Goal: Information Seeking & Learning: Compare options

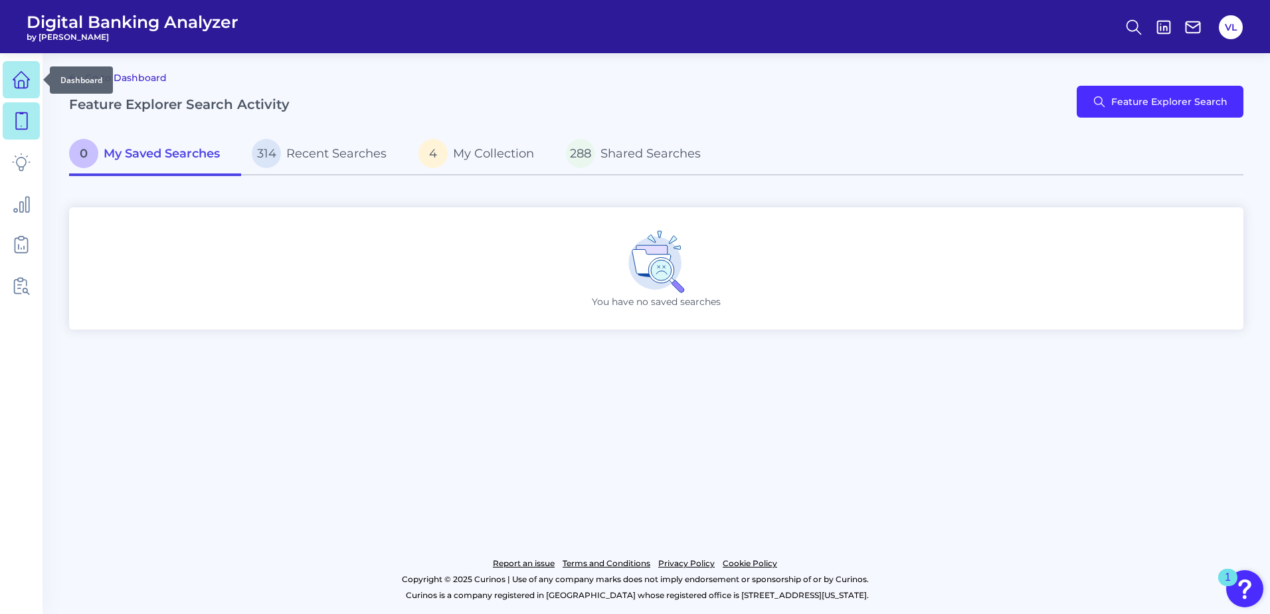
click at [29, 85] on icon at bounding box center [21, 79] width 19 height 19
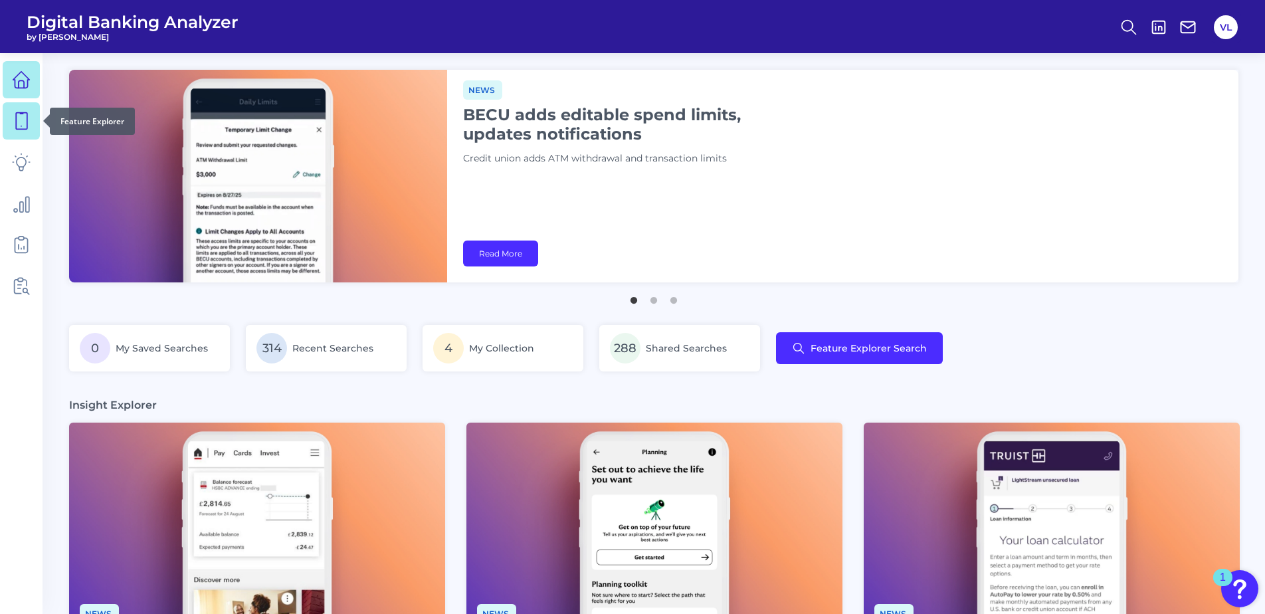
click at [29, 118] on icon at bounding box center [21, 121] width 19 height 19
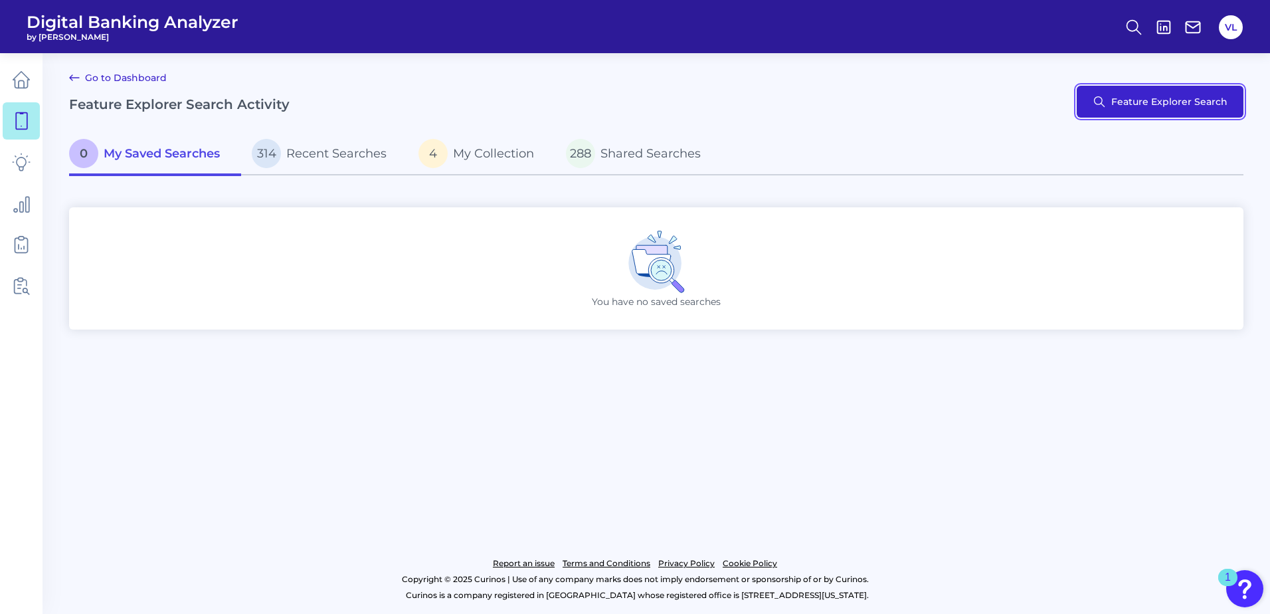
click at [1123, 115] on button "Feature Explorer Search" at bounding box center [1160, 102] width 167 height 32
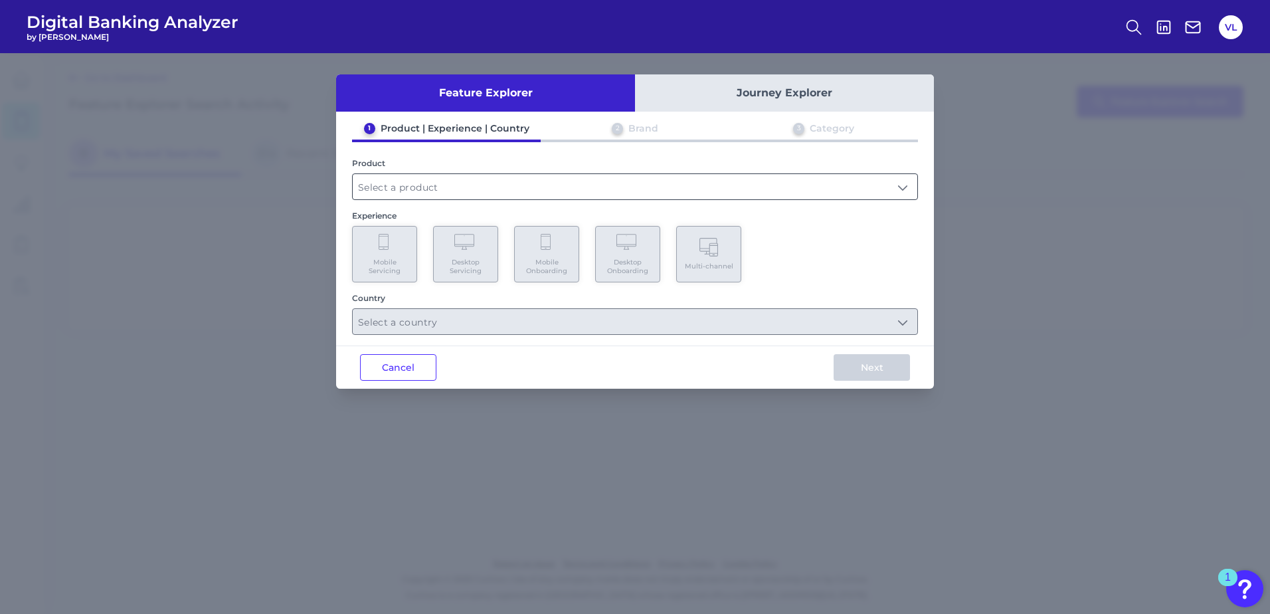
click at [424, 198] on input "text" at bounding box center [635, 186] width 565 height 25
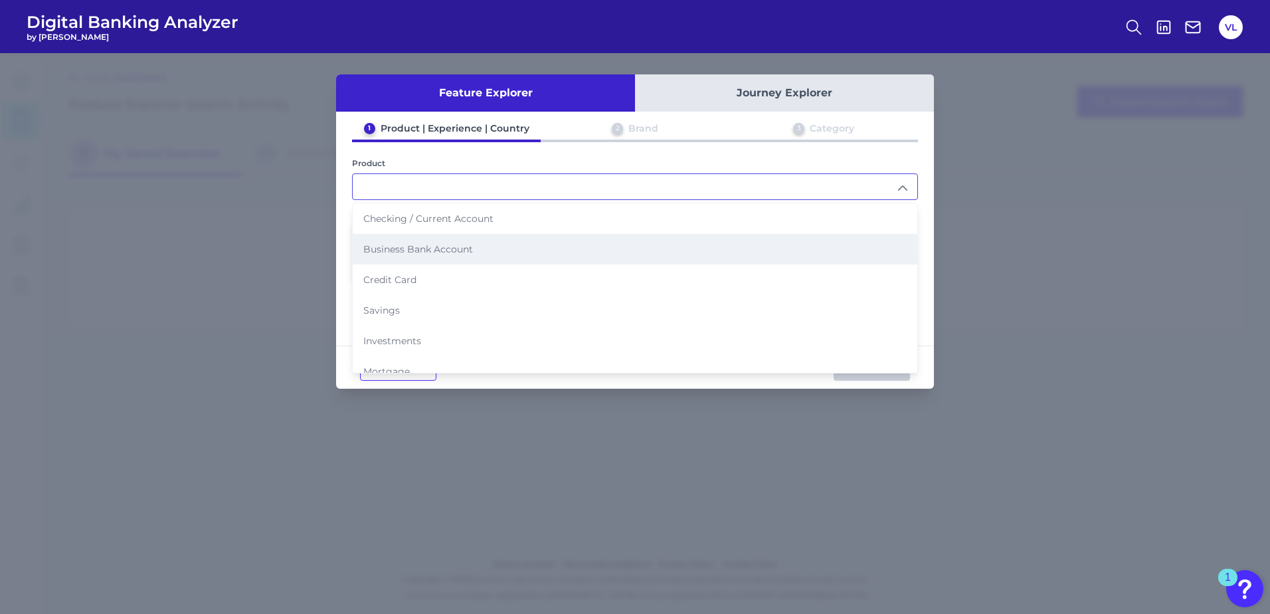
click at [422, 262] on li "Business Bank Account" at bounding box center [635, 249] width 565 height 31
type input "Business Bank Account"
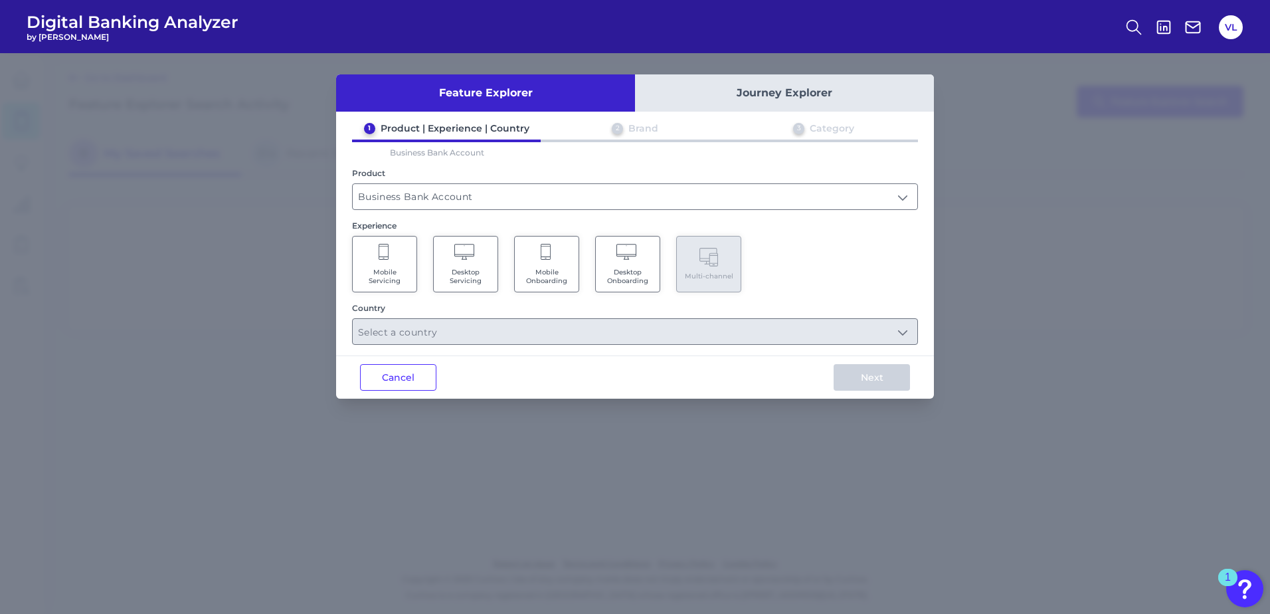
click at [458, 275] on span "Desktop Servicing" at bounding box center [465, 276] width 50 height 17
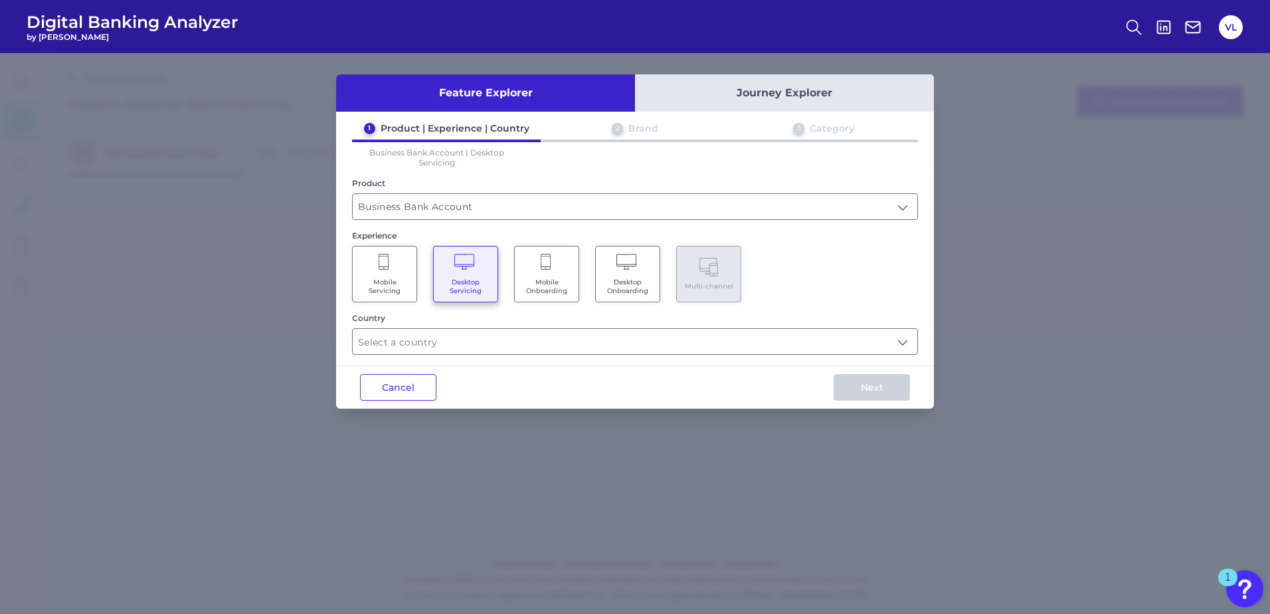
click at [806, 496] on div "Feature Explorer Journey Explorer 1 Product | Experience | Country 2 Brand 3 Ca…" at bounding box center [635, 333] width 1270 height 561
click at [500, 341] on input "text" at bounding box center [635, 341] width 565 height 25
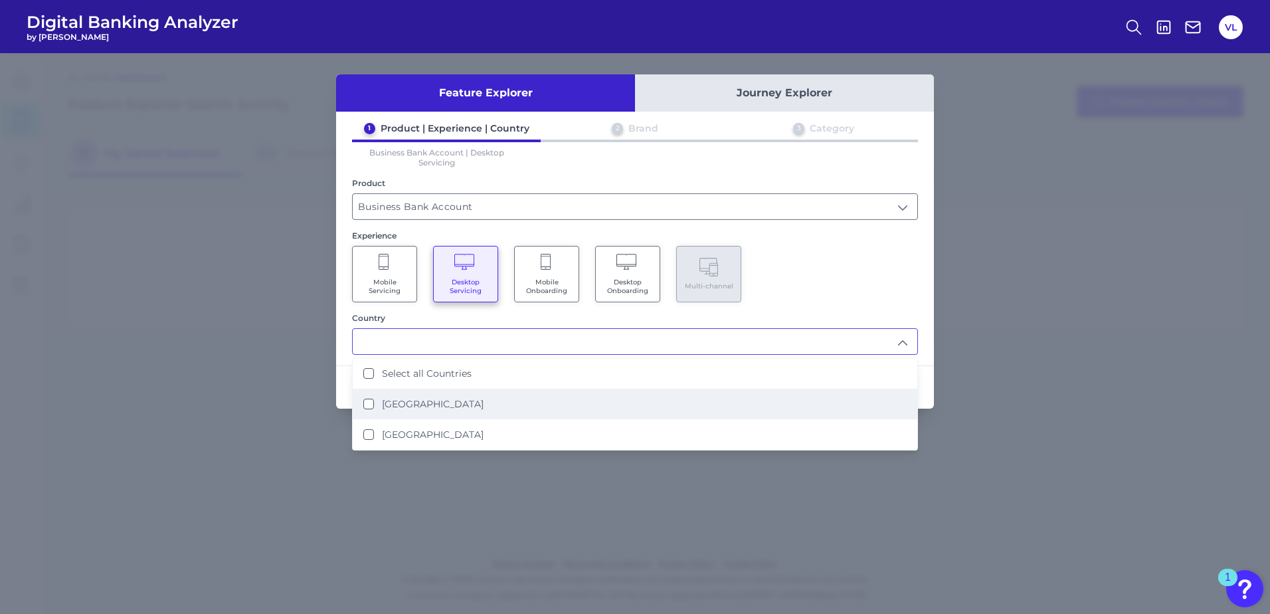
click at [414, 390] on li "[GEOGRAPHIC_DATA]" at bounding box center [635, 404] width 565 height 31
type input "[GEOGRAPHIC_DATA]"
click at [893, 255] on div "Mobile Servicing Desktop Servicing Mobile Onboarding Desktop Onboarding Multi-c…" at bounding box center [635, 274] width 566 height 56
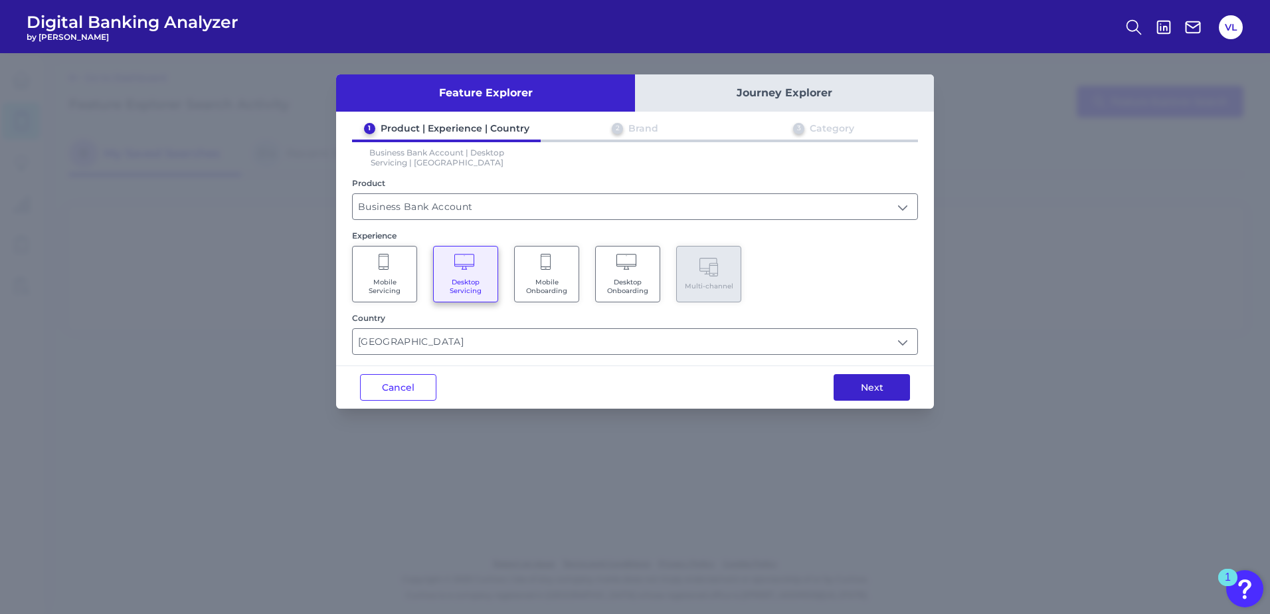
click at [889, 381] on button "Next" at bounding box center [872, 387] width 76 height 27
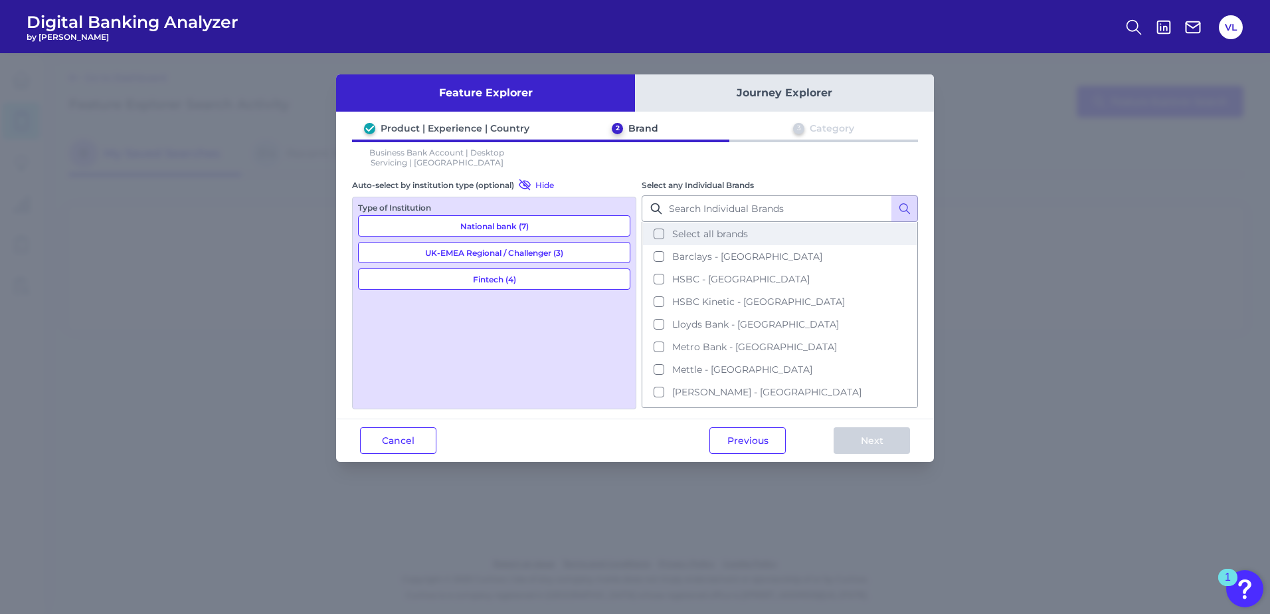
click at [715, 238] on span "Select all brands" at bounding box center [710, 234] width 76 height 12
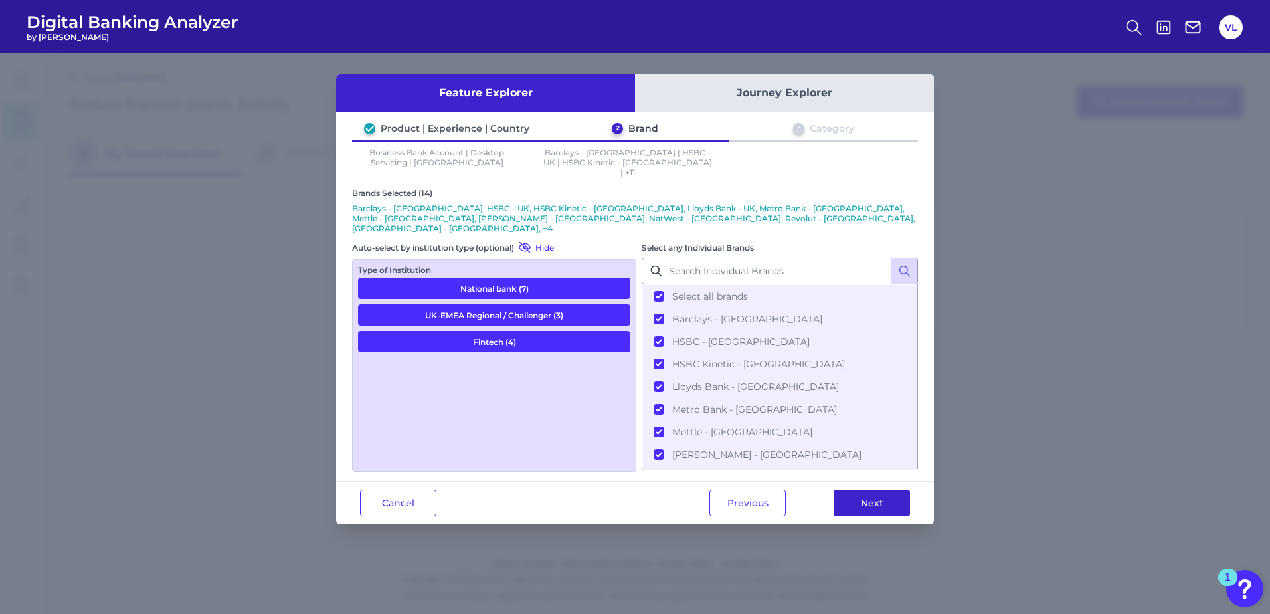
click at [891, 490] on button "Next" at bounding box center [872, 503] width 76 height 27
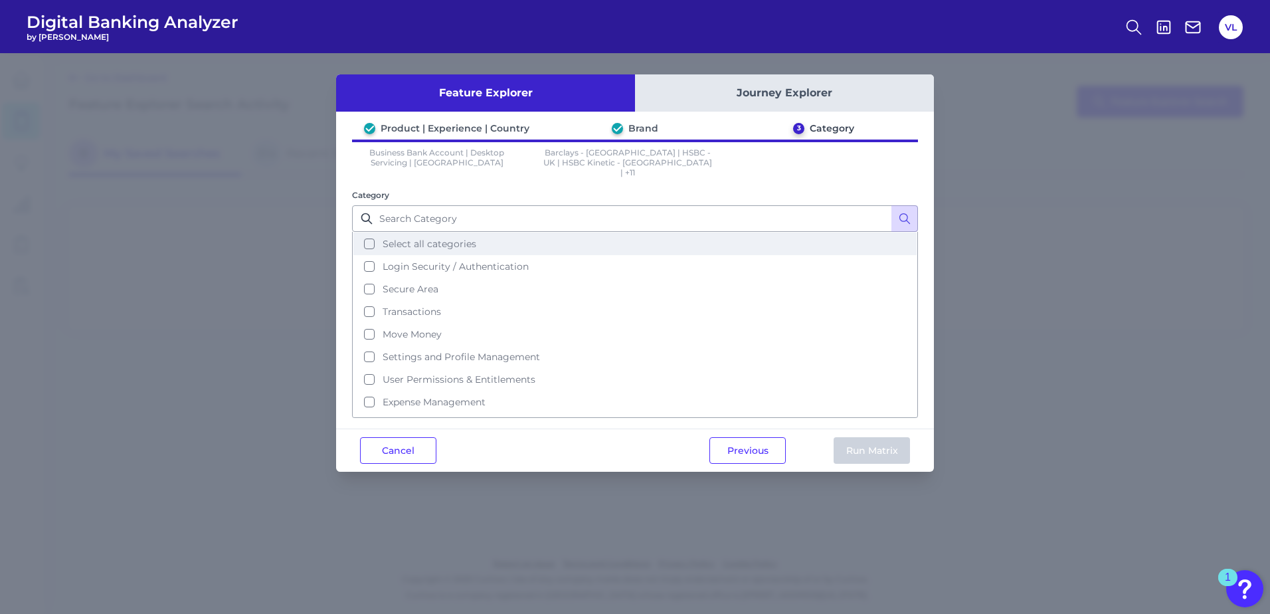
click at [466, 240] on button "Select all categories" at bounding box center [634, 243] width 563 height 23
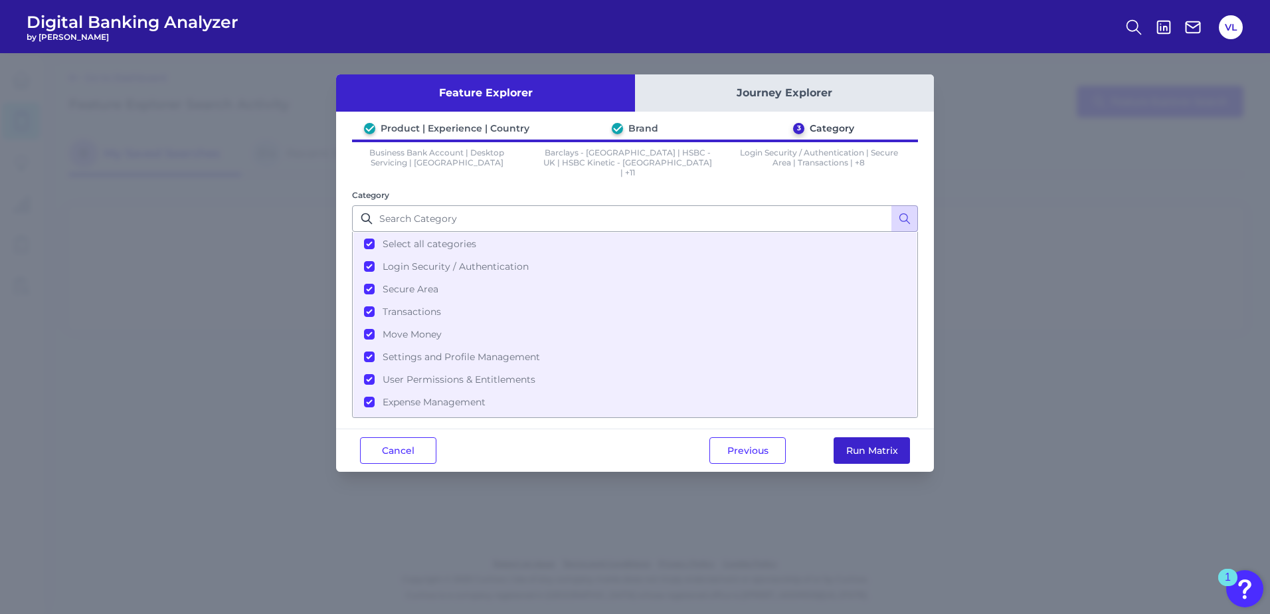
click at [889, 444] on button "Run Matrix" at bounding box center [872, 450] width 76 height 27
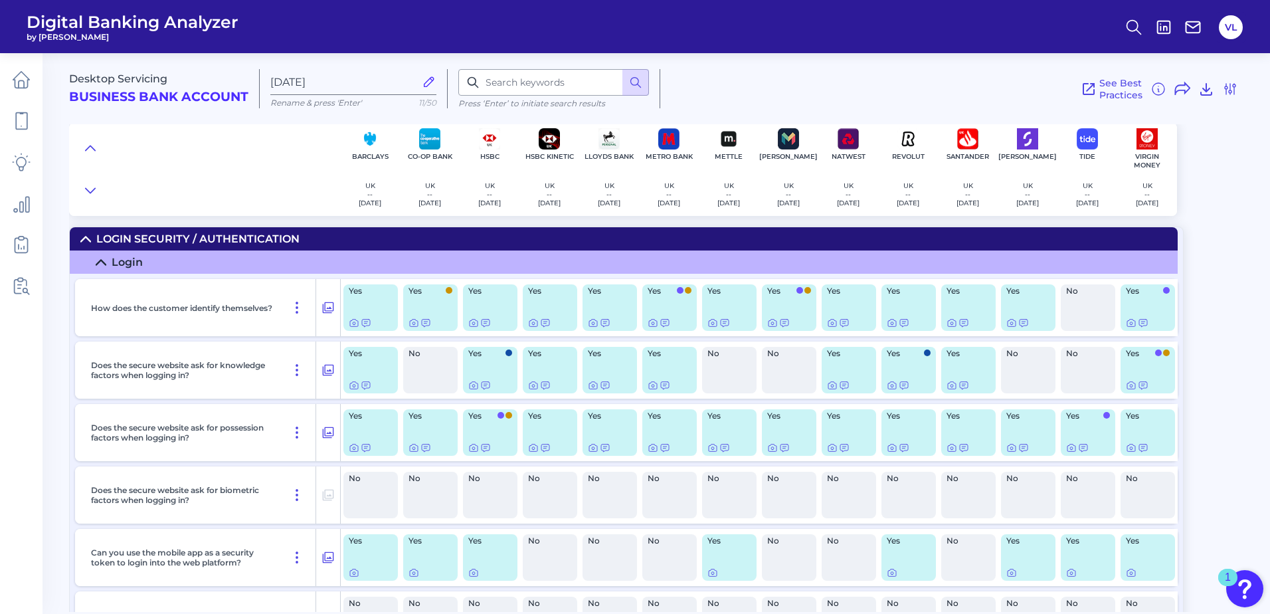
click at [892, 442] on div "Yes" at bounding box center [908, 432] width 54 height 46
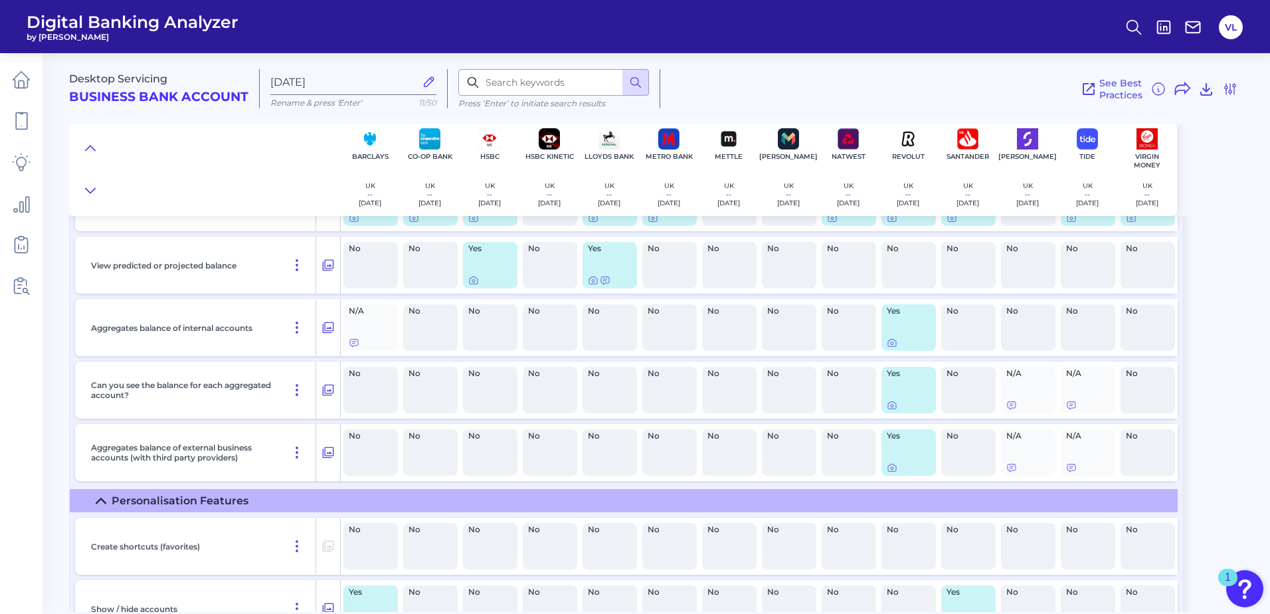
scroll to position [729, 0]
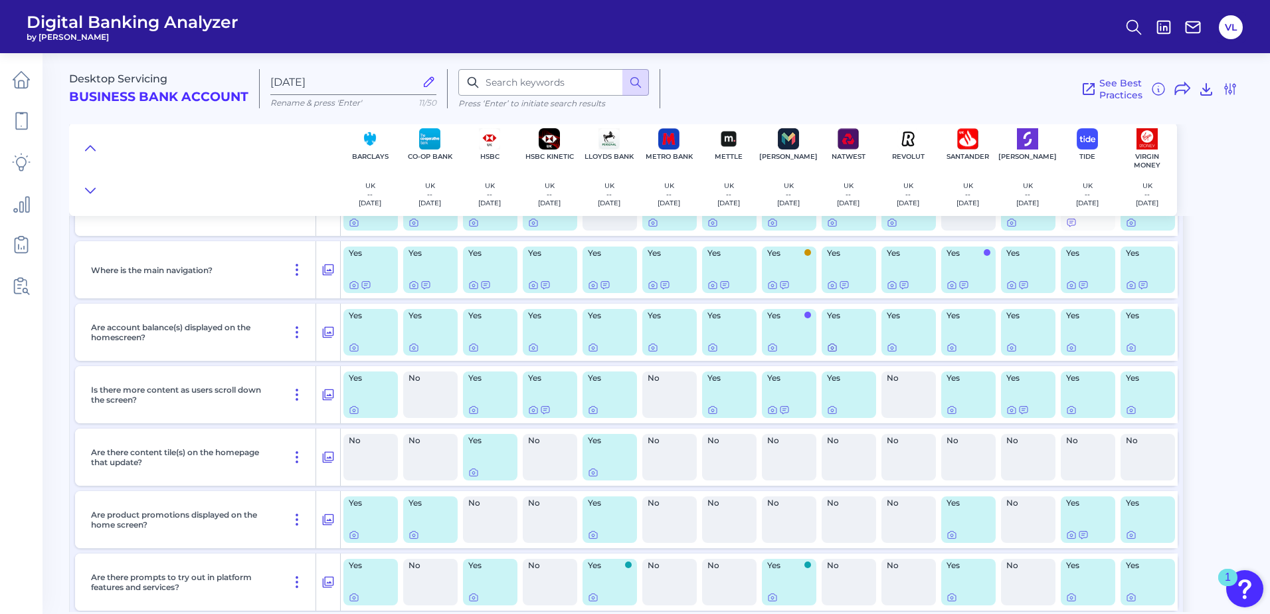
click at [834, 352] on icon at bounding box center [832, 347] width 11 height 11
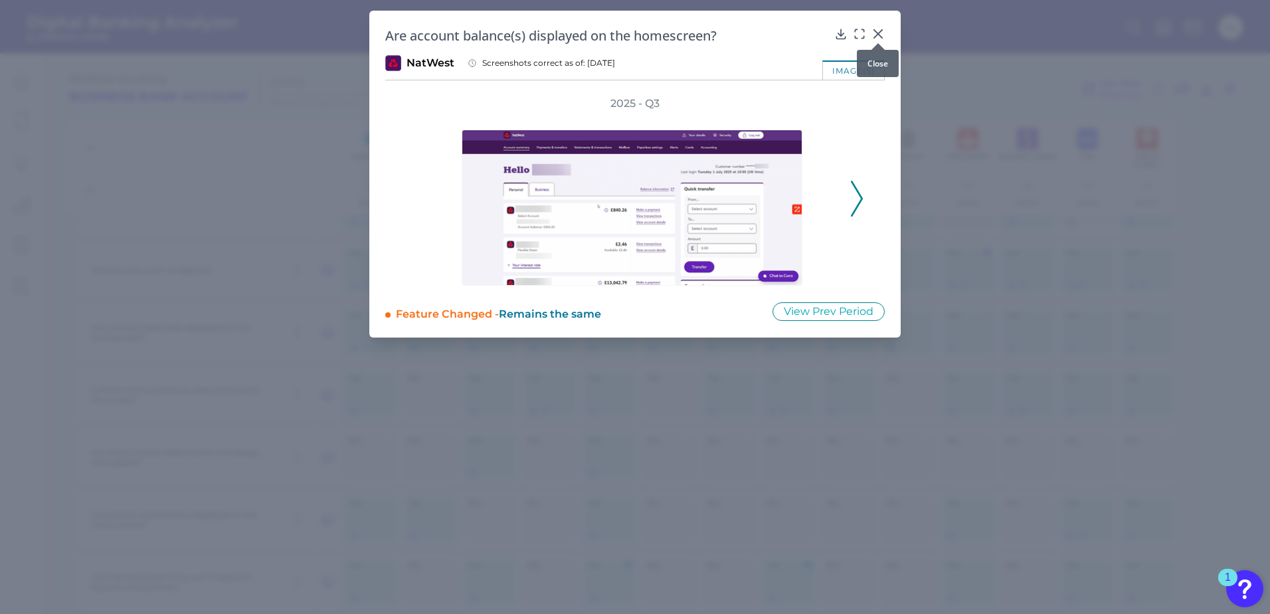
click at [875, 30] on icon at bounding box center [877, 33] width 13 height 13
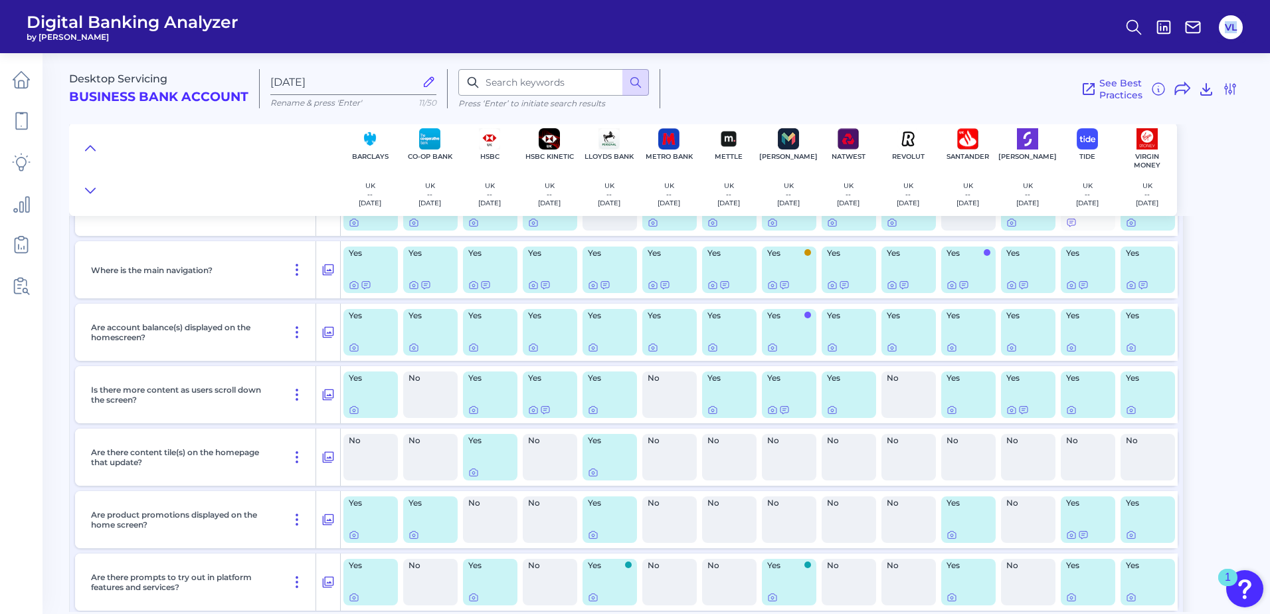
click at [875, 30] on header "Digital Banking Analyzer by [PERSON_NAME] VL" at bounding box center [635, 26] width 1270 height 53
click at [954, 401] on div "Yes" at bounding box center [968, 394] width 54 height 46
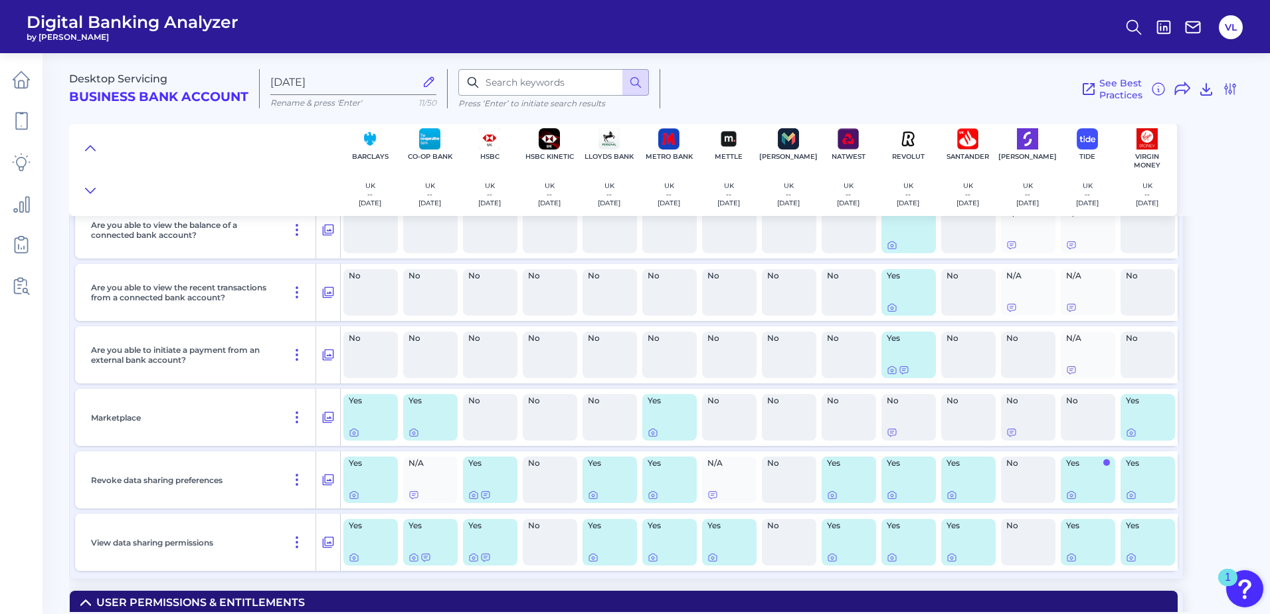
scroll to position [12531, 0]
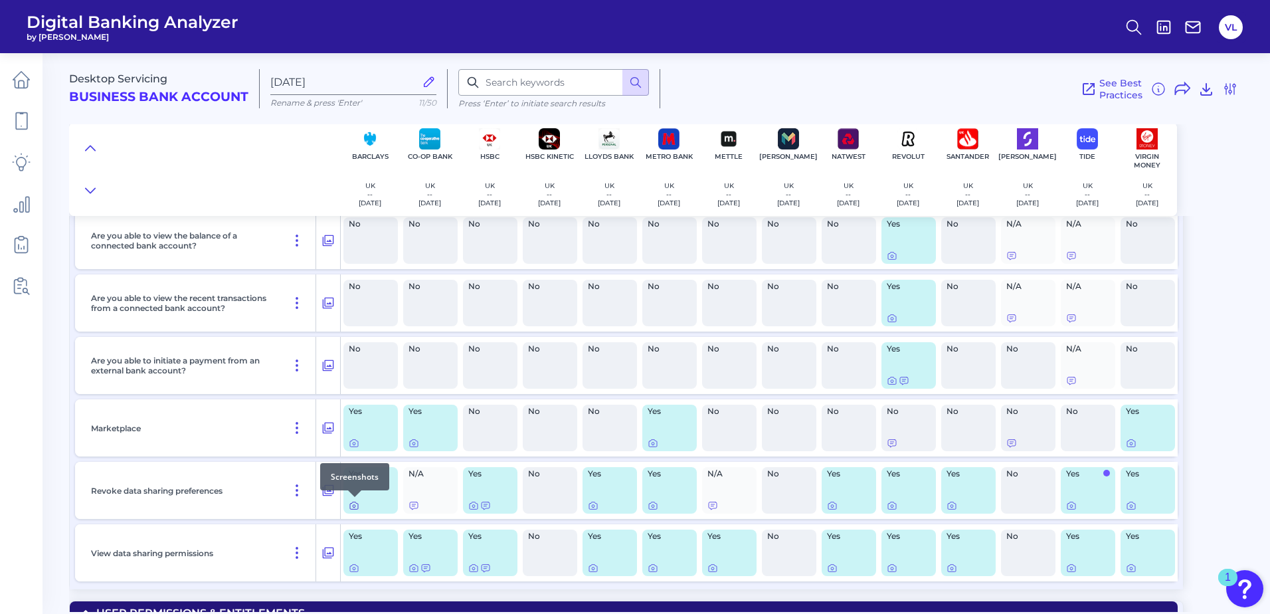
click at [355, 505] on icon at bounding box center [354, 506] width 3 height 3
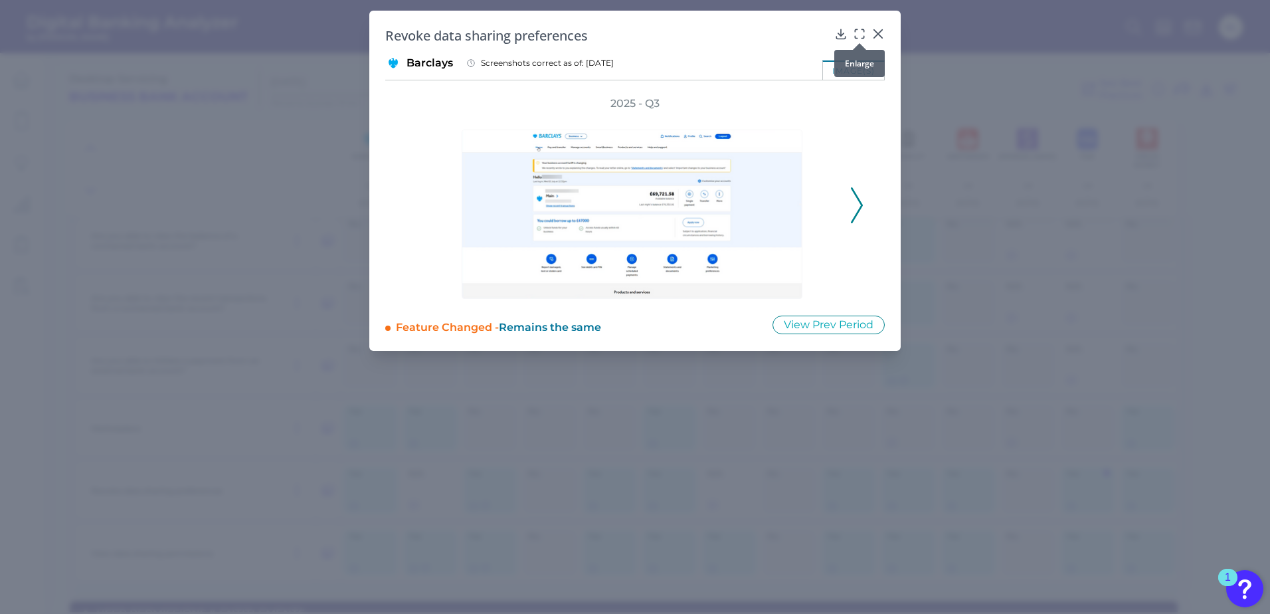
click at [859, 35] on icon at bounding box center [859, 33] width 13 height 13
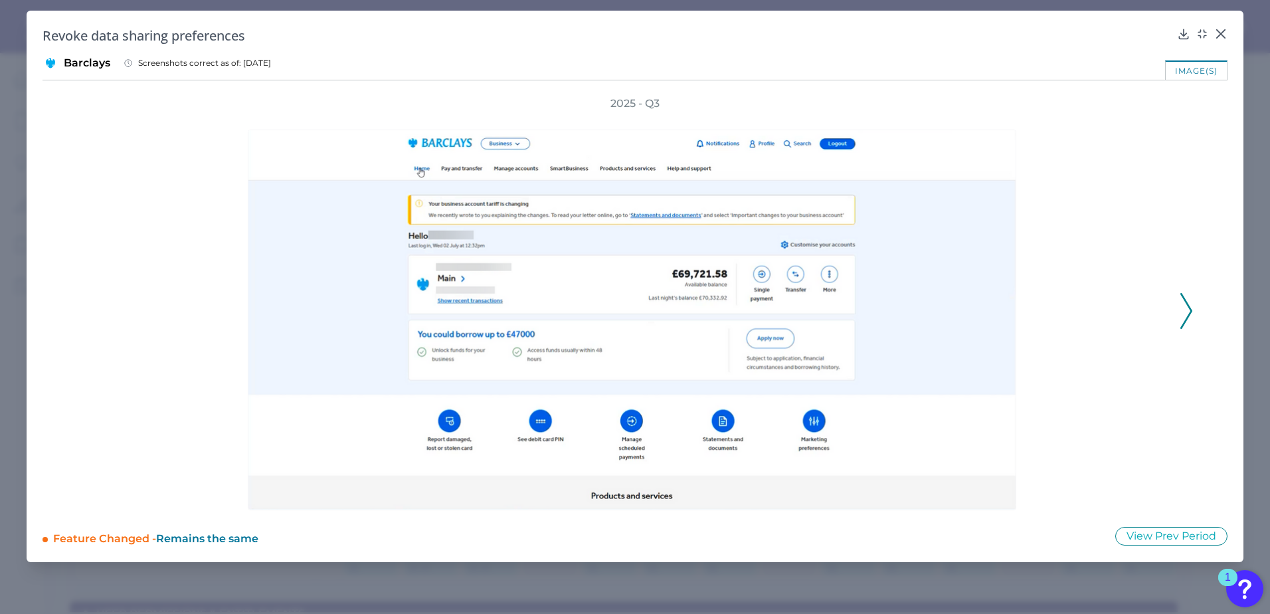
click at [1191, 318] on icon at bounding box center [1186, 311] width 12 height 36
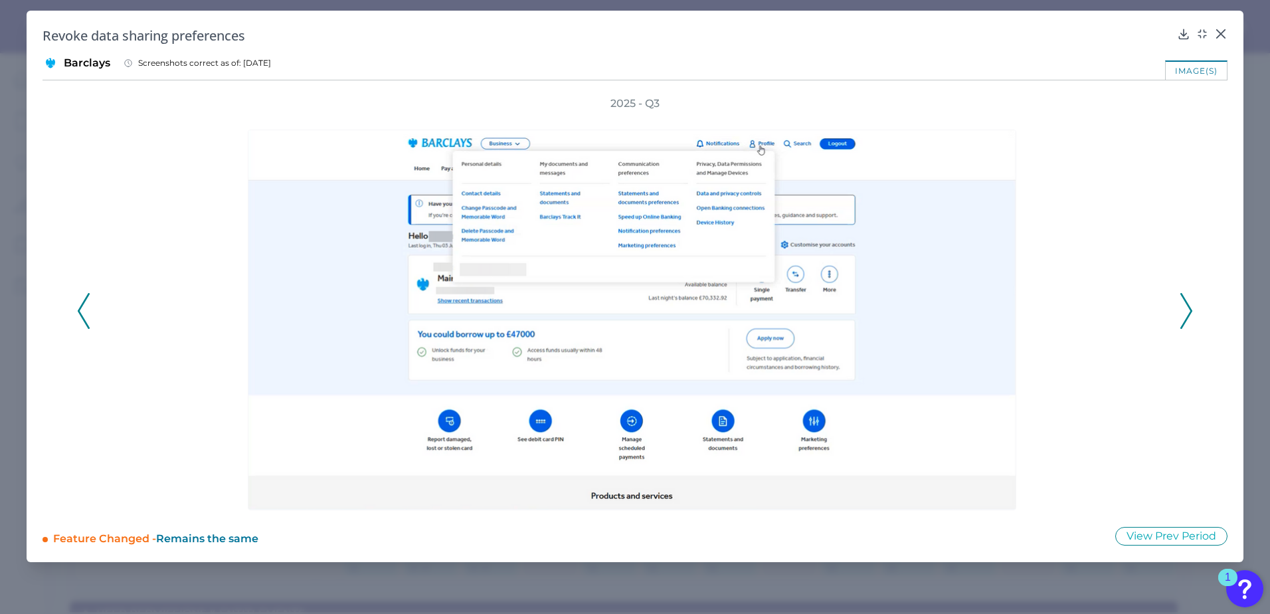
click at [1191, 318] on icon at bounding box center [1186, 311] width 12 height 36
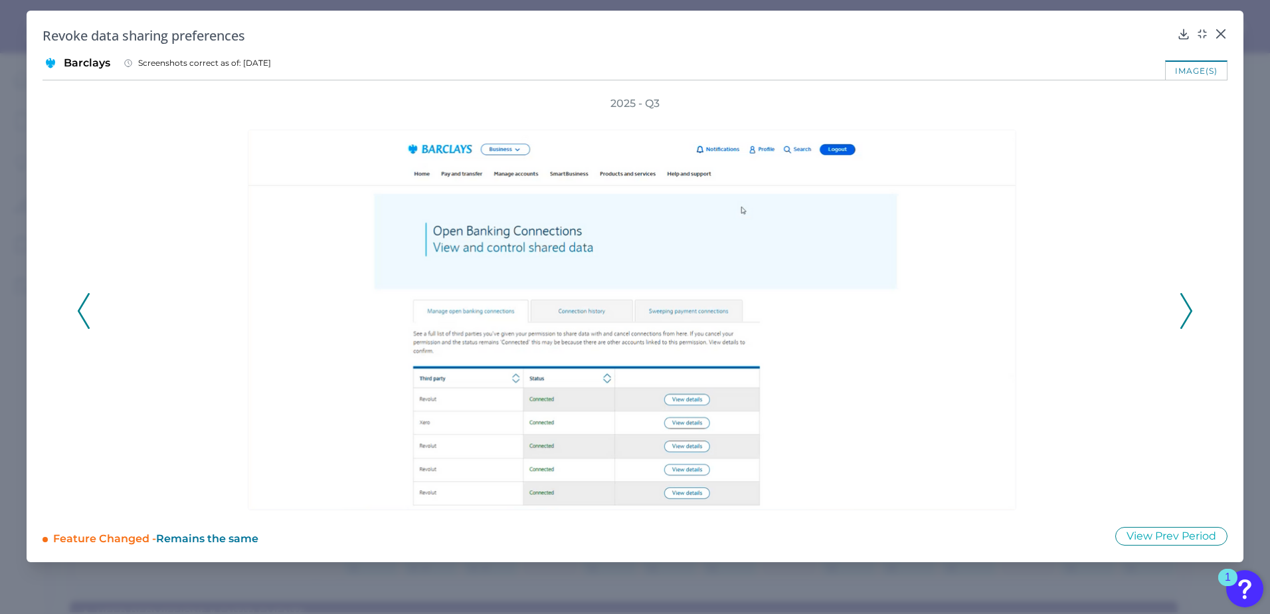
click at [1191, 318] on icon at bounding box center [1186, 311] width 12 height 36
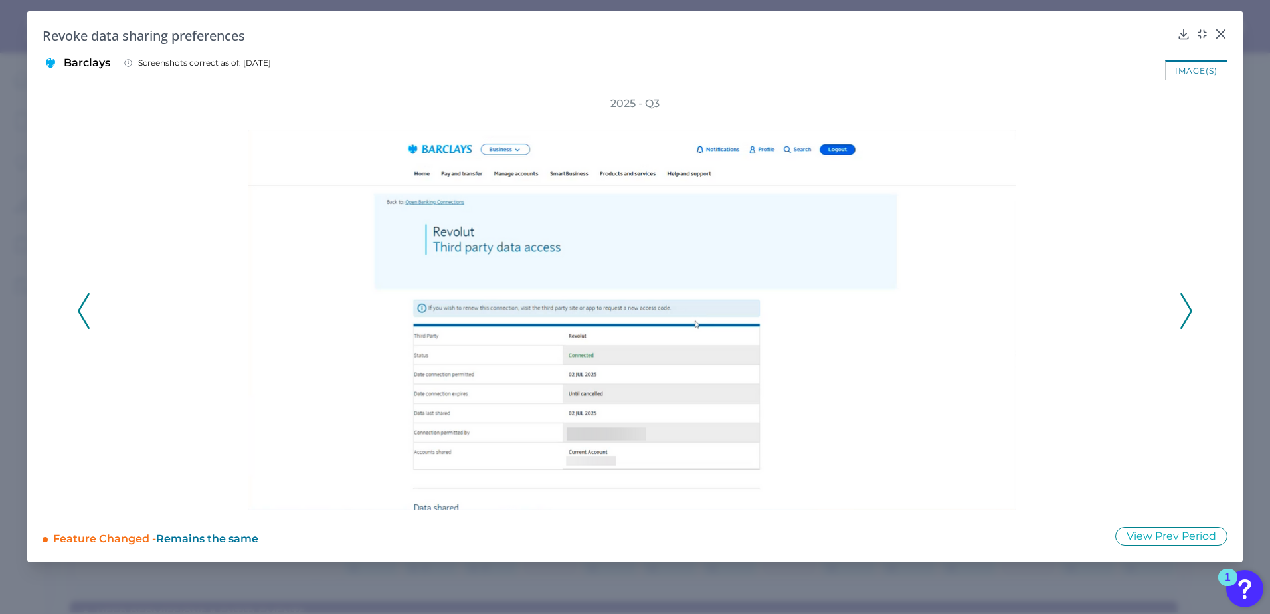
click at [1185, 307] on icon at bounding box center [1186, 311] width 12 height 36
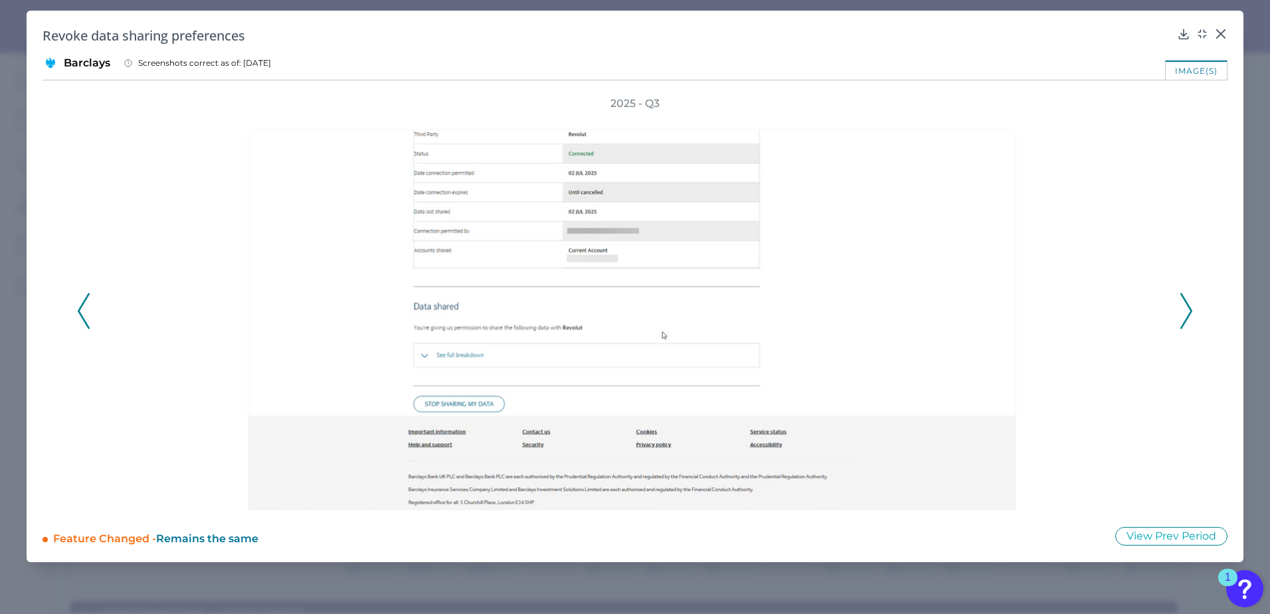
click at [1185, 307] on icon at bounding box center [1186, 311] width 12 height 36
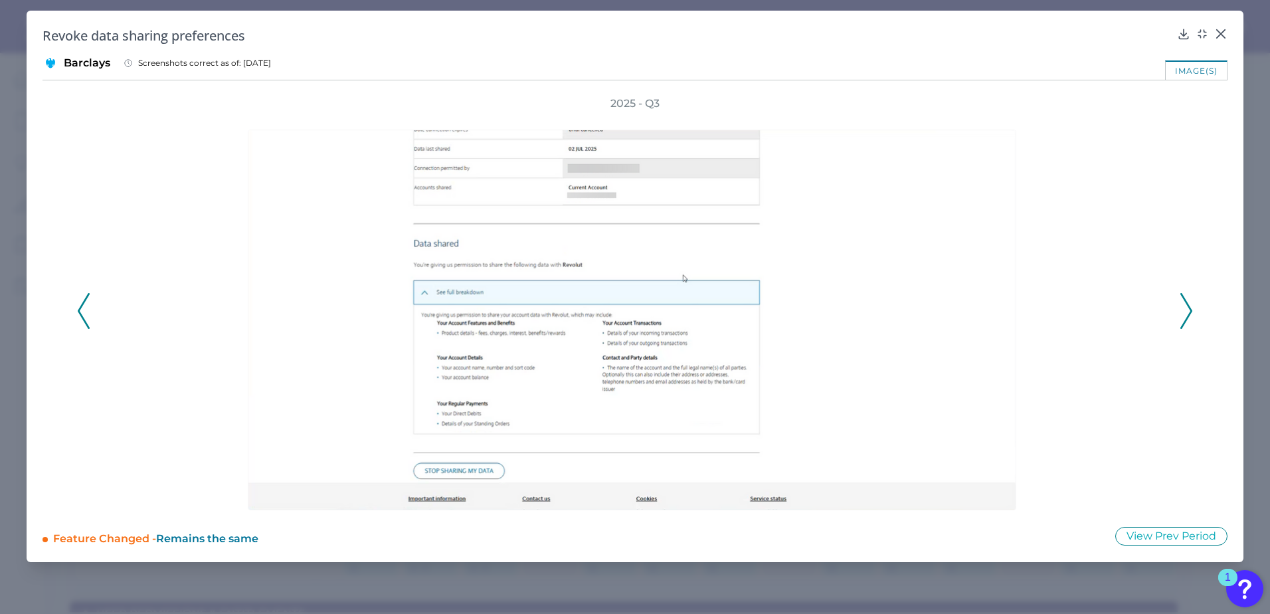
click at [1185, 307] on icon at bounding box center [1186, 311] width 12 height 36
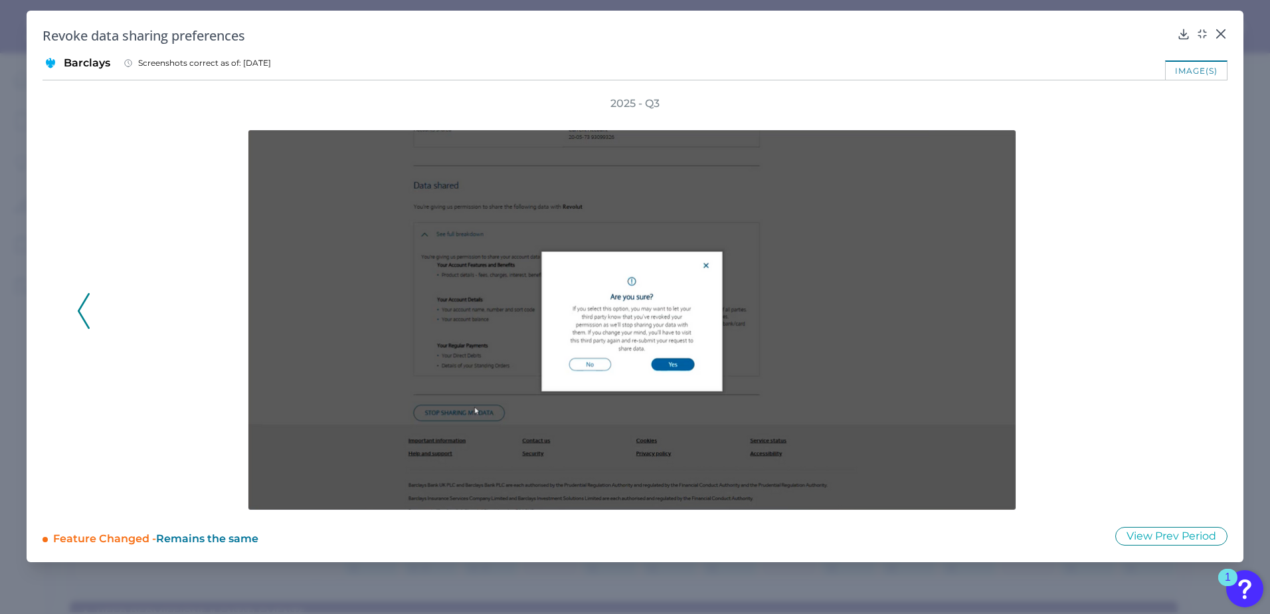
click at [1185, 307] on div "2025 - Q3" at bounding box center [635, 303] width 1116 height 414
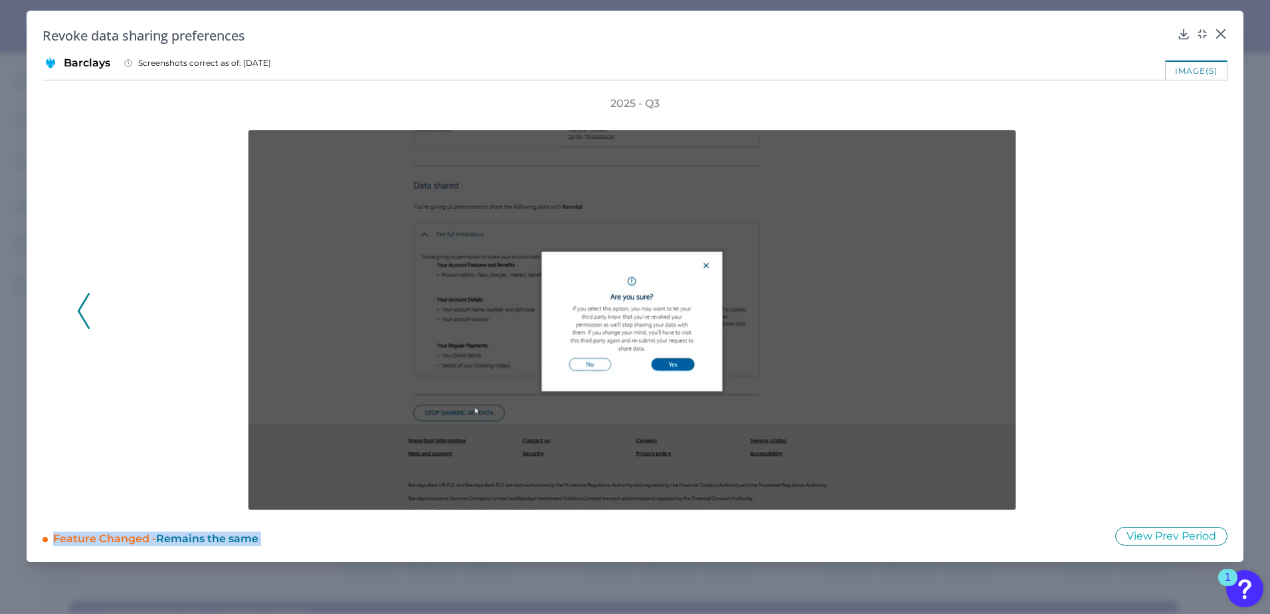
click at [1185, 307] on div "2025 - Q3" at bounding box center [635, 303] width 1116 height 414
click at [1221, 35] on icon at bounding box center [1221, 34] width 8 height 8
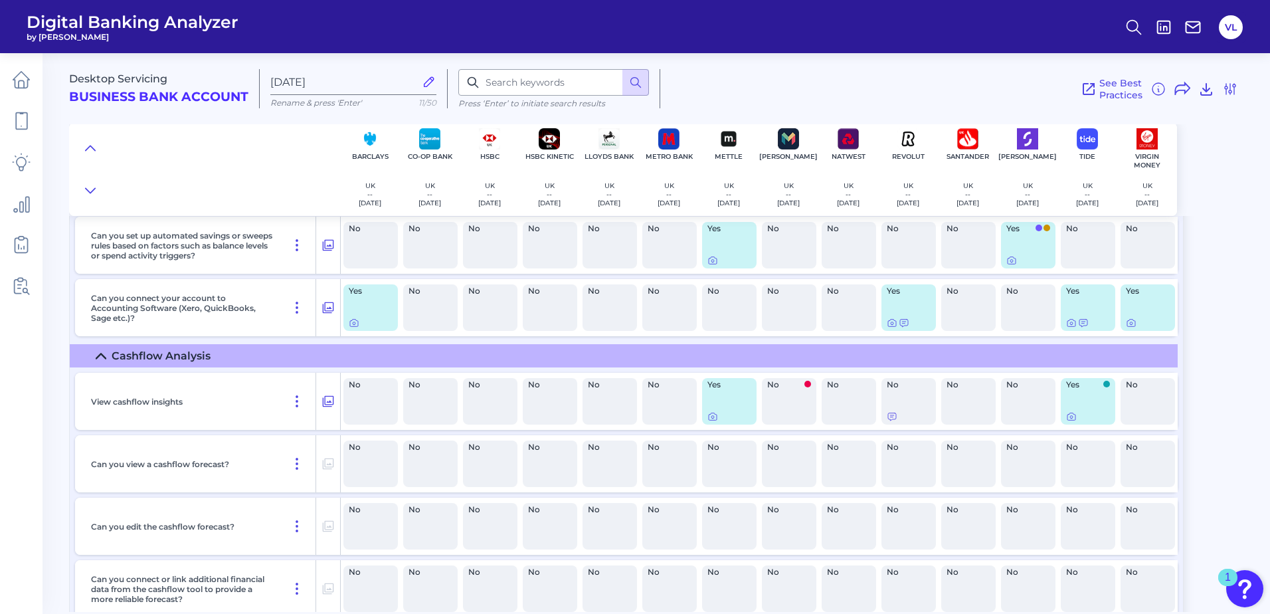
scroll to position [14750, 0]
click at [351, 323] on icon at bounding box center [354, 323] width 11 height 11
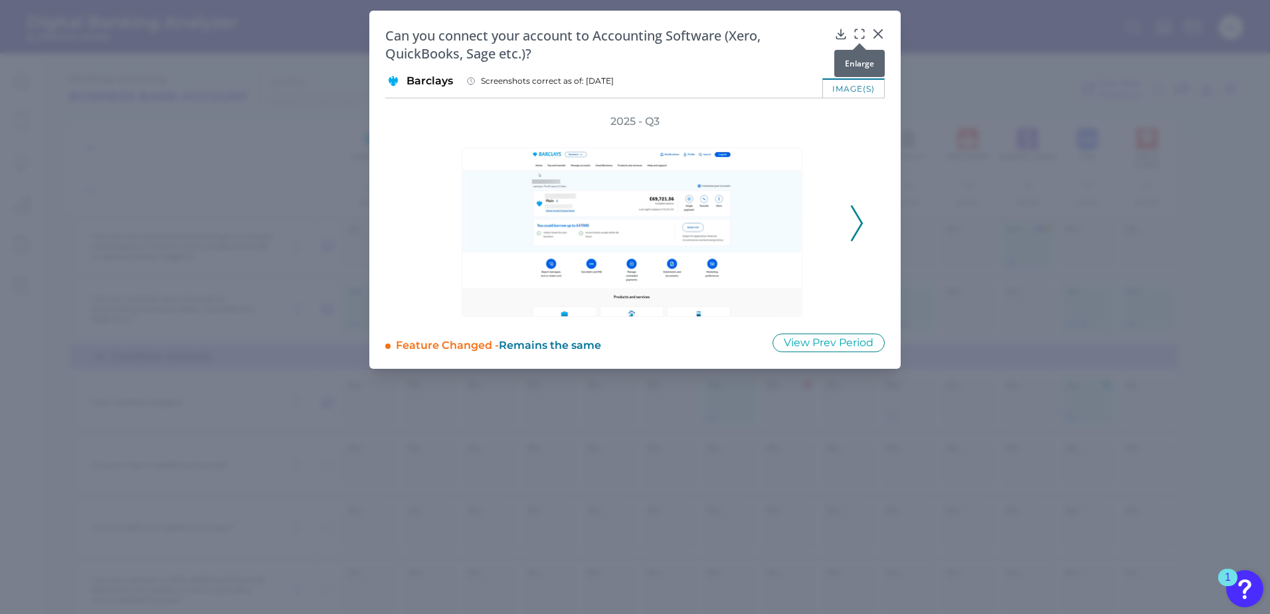
click at [857, 39] on div at bounding box center [859, 43] width 13 height 13
click at [856, 38] on div at bounding box center [859, 43] width 13 height 13
click at [856, 219] on icon at bounding box center [857, 223] width 12 height 36
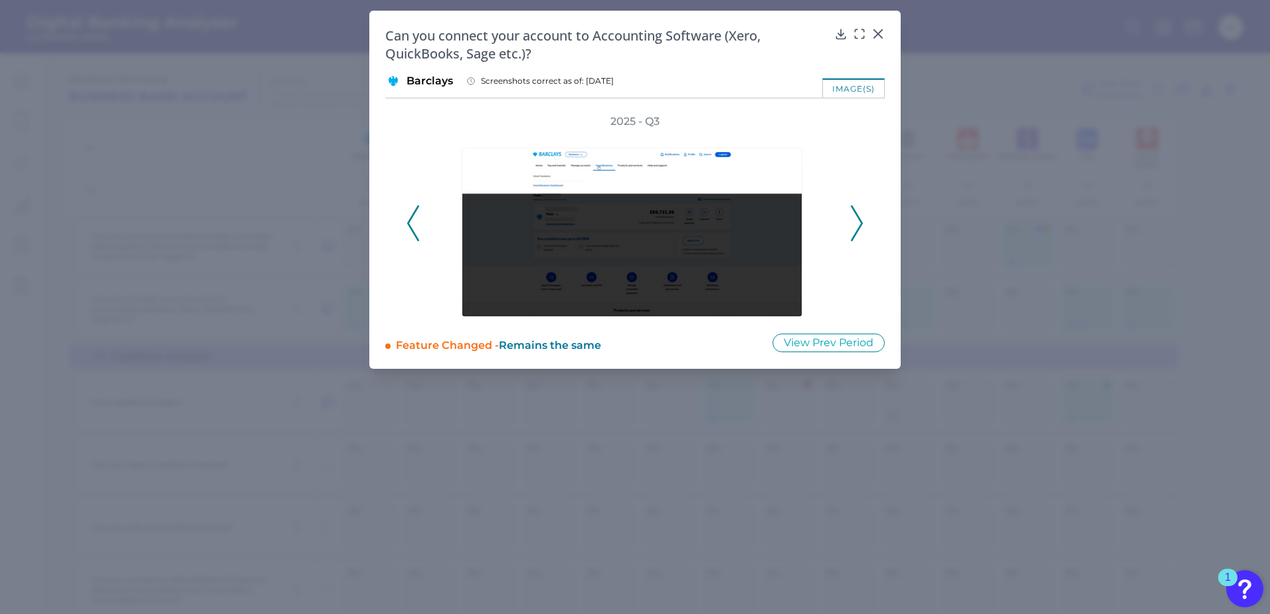
click at [856, 219] on icon at bounding box center [857, 223] width 12 height 36
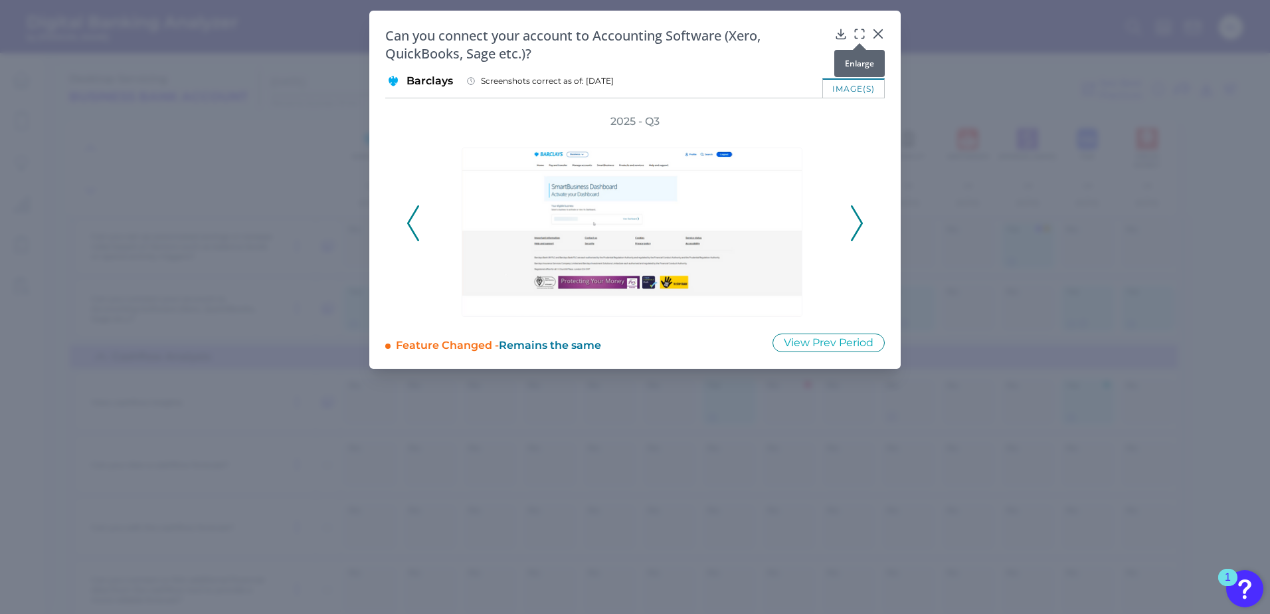
click at [860, 31] on icon at bounding box center [859, 33] width 13 height 13
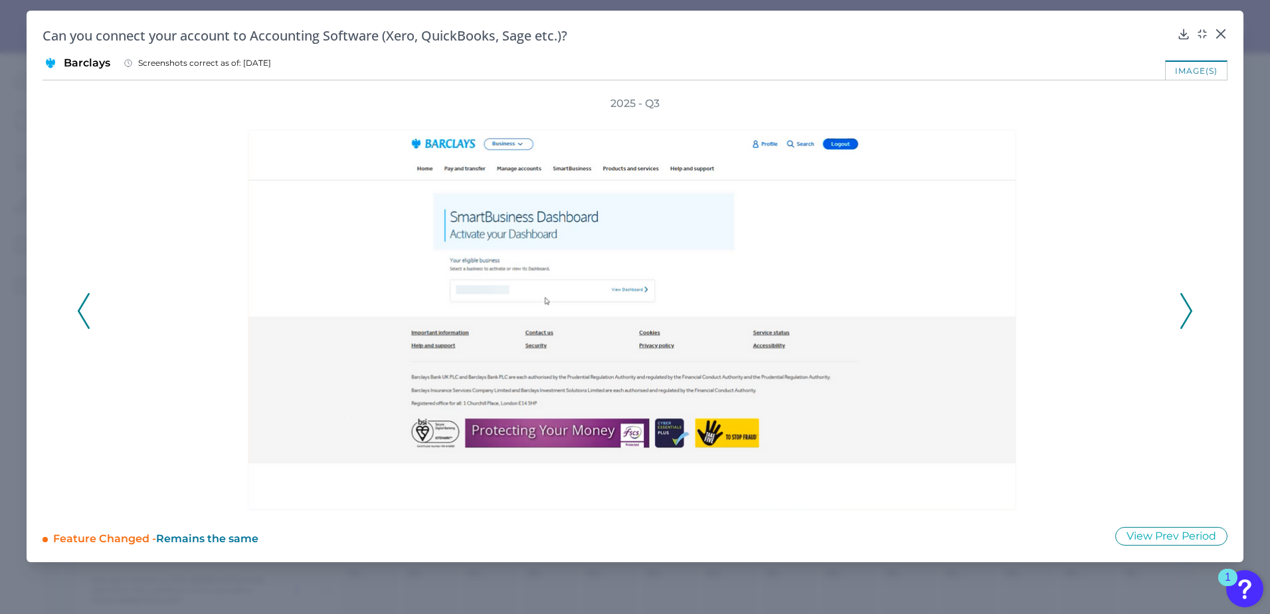
click at [1193, 306] on div "2025 - Q3" at bounding box center [635, 303] width 1185 height 414
click at [1174, 312] on div at bounding box center [635, 310] width 1084 height 399
click at [1187, 312] on icon at bounding box center [1186, 311] width 12 height 36
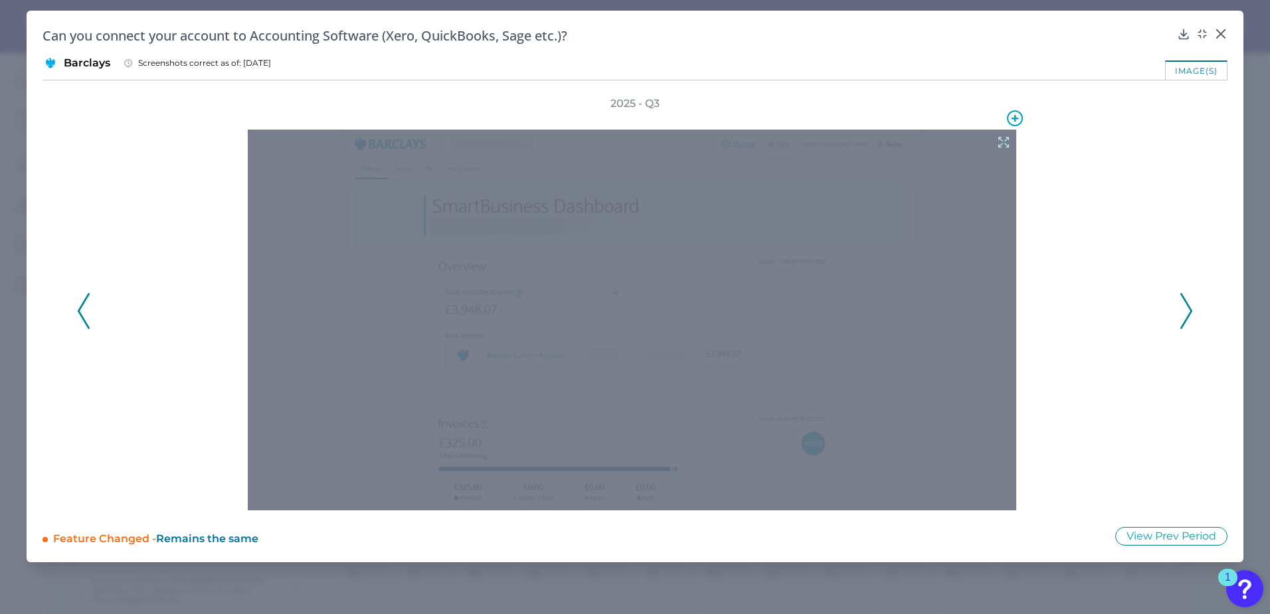
click at [1002, 137] on icon at bounding box center [1003, 142] width 15 height 15
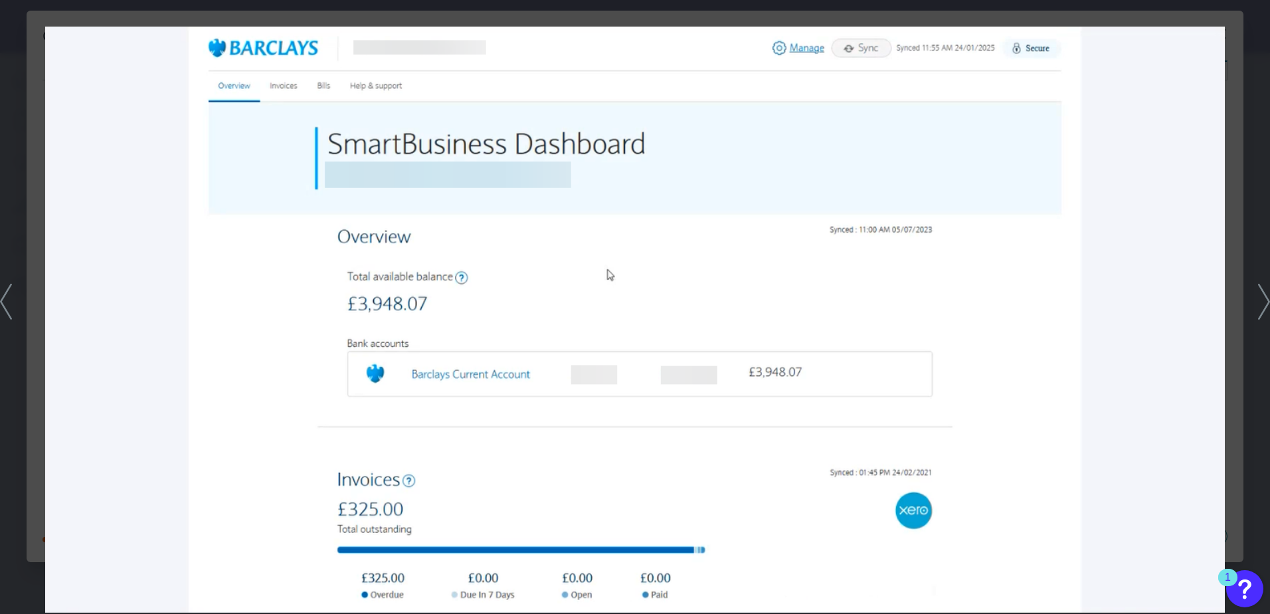
click at [1261, 302] on icon at bounding box center [1264, 302] width 12 height 36
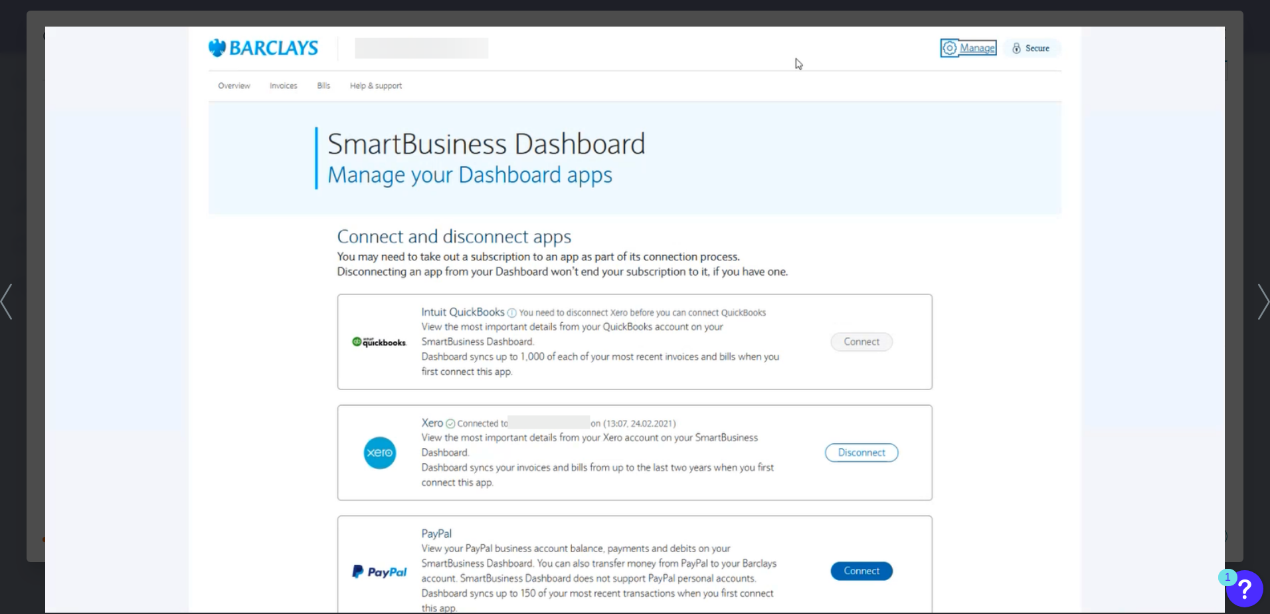
click at [1264, 304] on icon at bounding box center [1264, 302] width 12 height 36
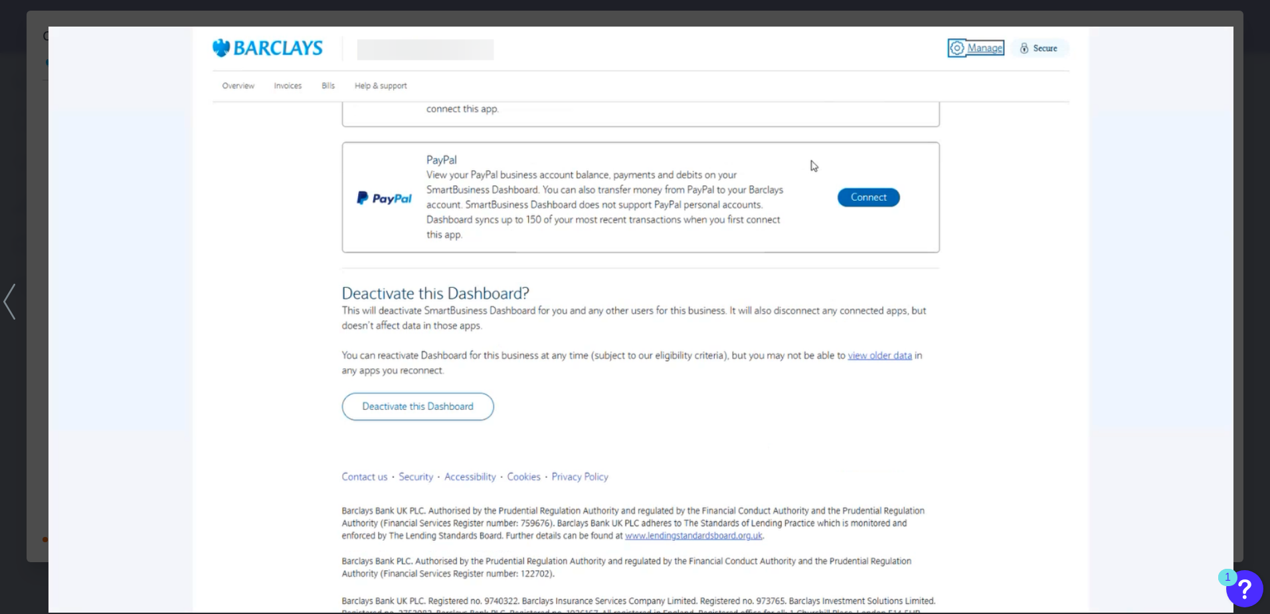
click at [1264, 304] on div at bounding box center [635, 307] width 1270 height 614
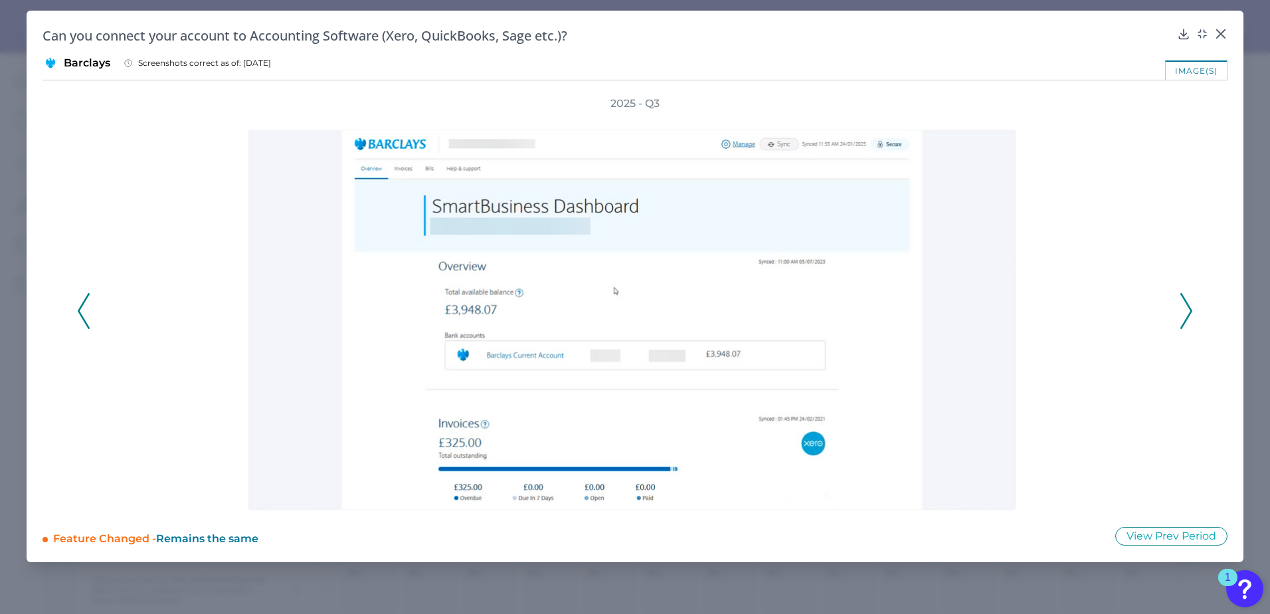
click at [1179, 322] on div "2025 - Q3" at bounding box center [635, 303] width 1116 height 414
drag, startPoint x: 1179, startPoint y: 322, endPoint x: 1180, endPoint y: 315, distance: 6.7
click at [1180, 315] on button at bounding box center [1186, 311] width 13 height 36
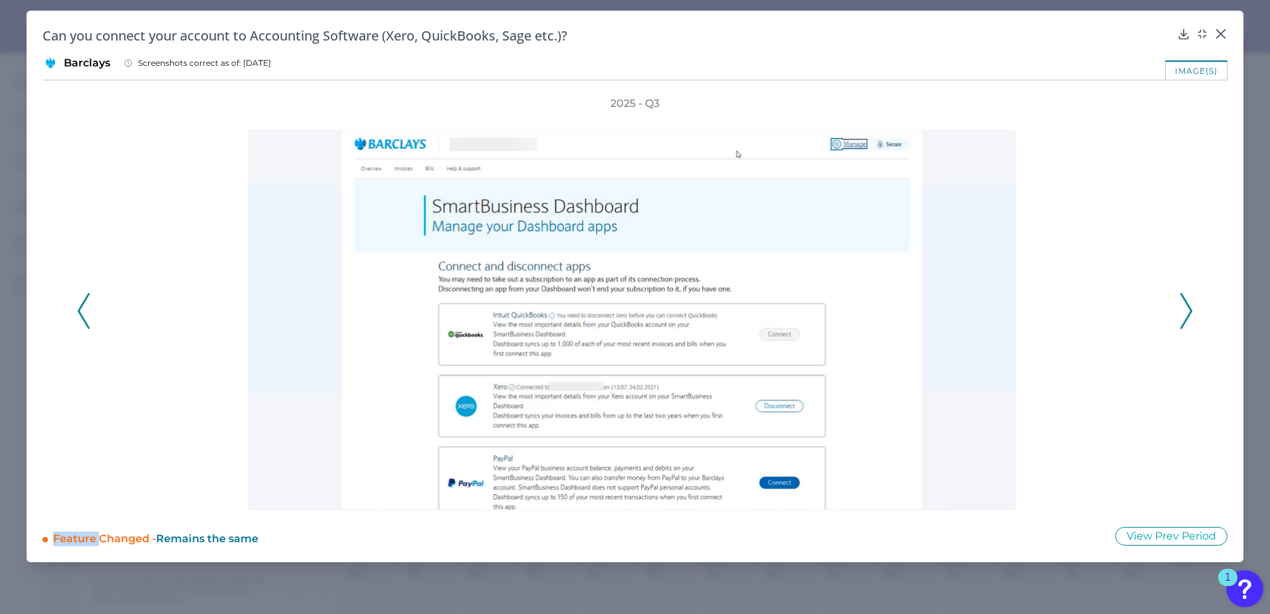
click at [1180, 315] on button at bounding box center [1186, 311] width 13 height 36
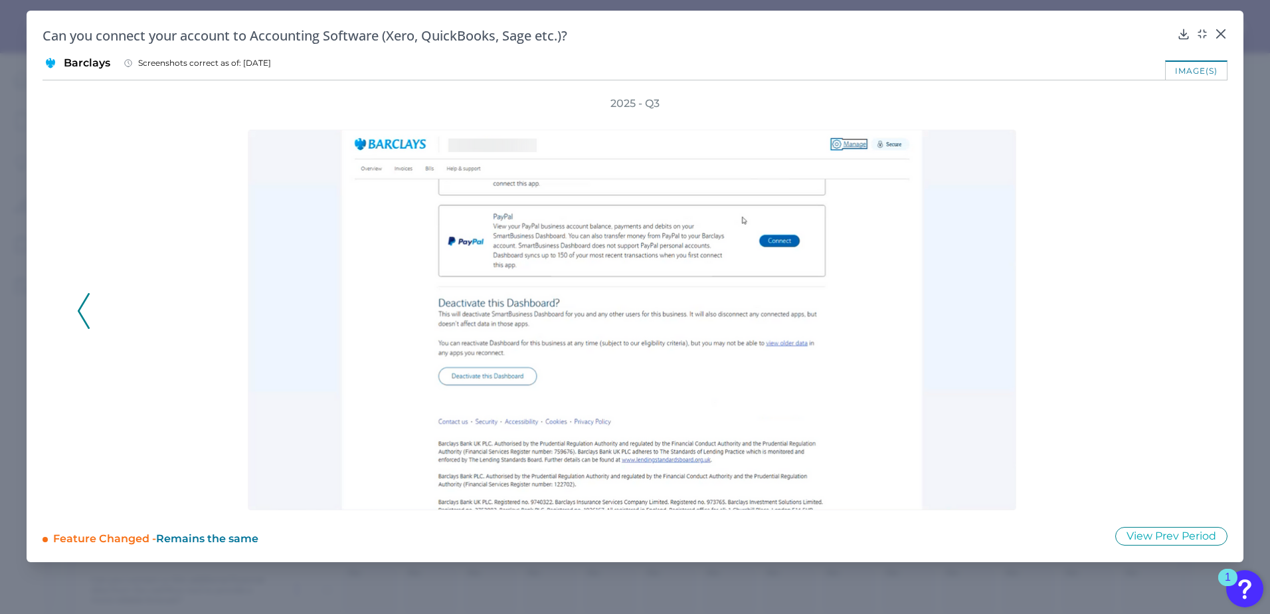
click at [1211, 34] on div "Can you connect your account to Accounting Software (Xero, QuickBooks, Sage etc…" at bounding box center [635, 36] width 1185 height 18
click at [1218, 37] on div at bounding box center [1220, 43] width 13 height 13
click at [1221, 33] on icon at bounding box center [1221, 34] width 8 height 8
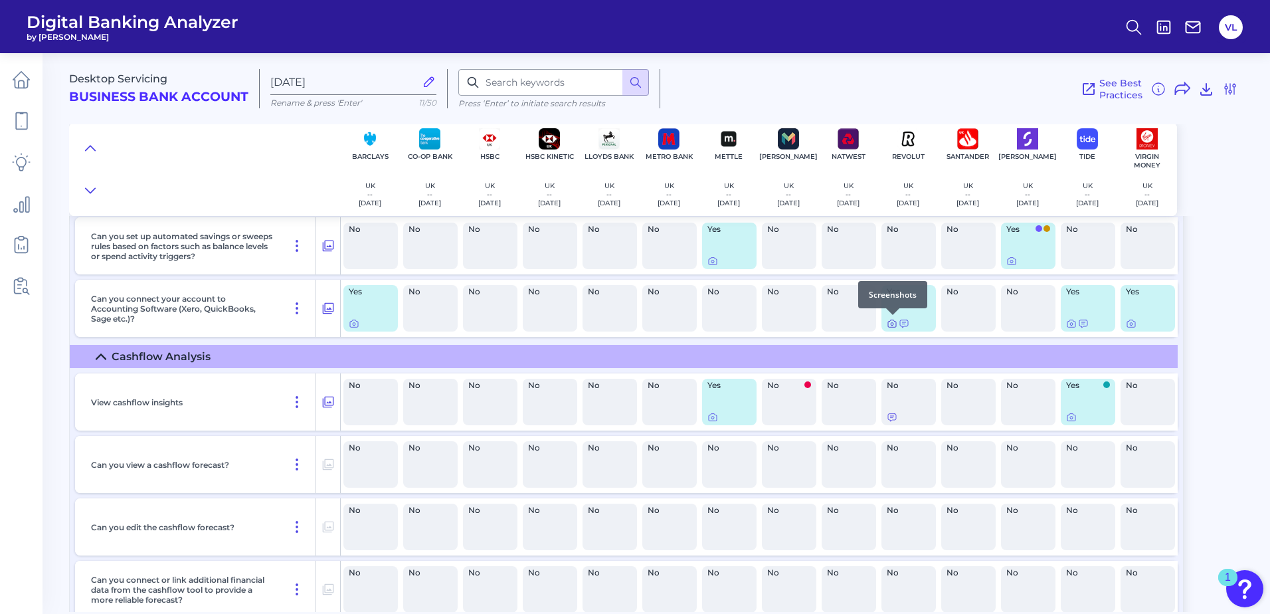
click at [893, 328] on icon at bounding box center [892, 323] width 11 height 11
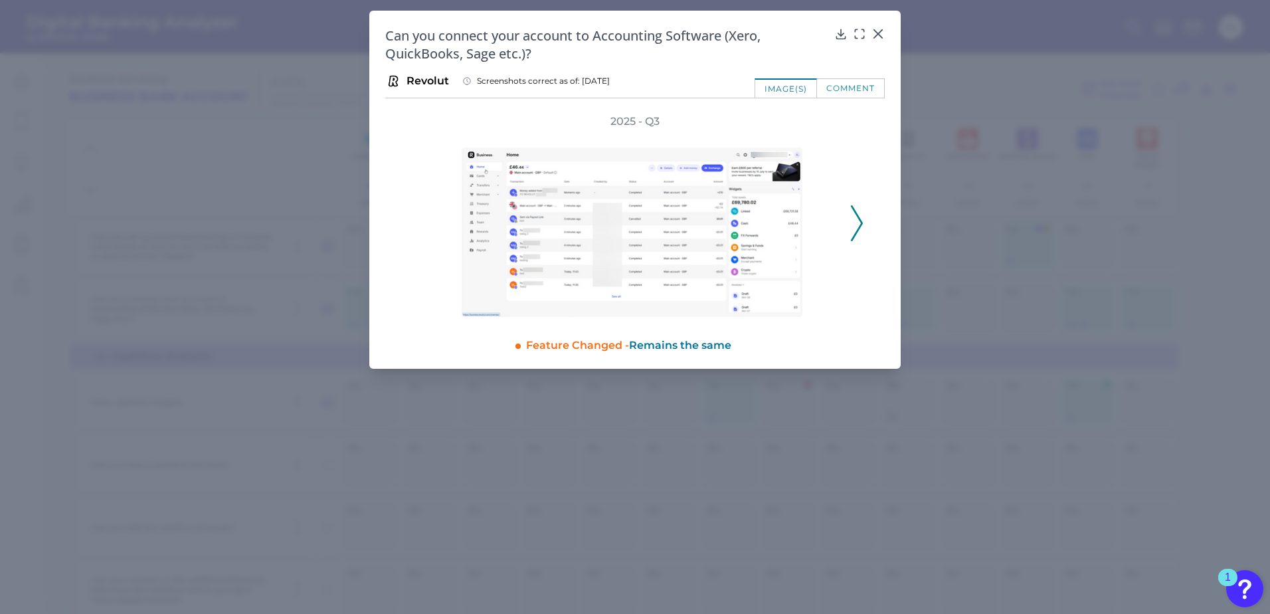
click at [859, 201] on div "2025 - Q3" at bounding box center [634, 215] width 457 height 203
click at [856, 215] on icon at bounding box center [857, 223] width 12 height 36
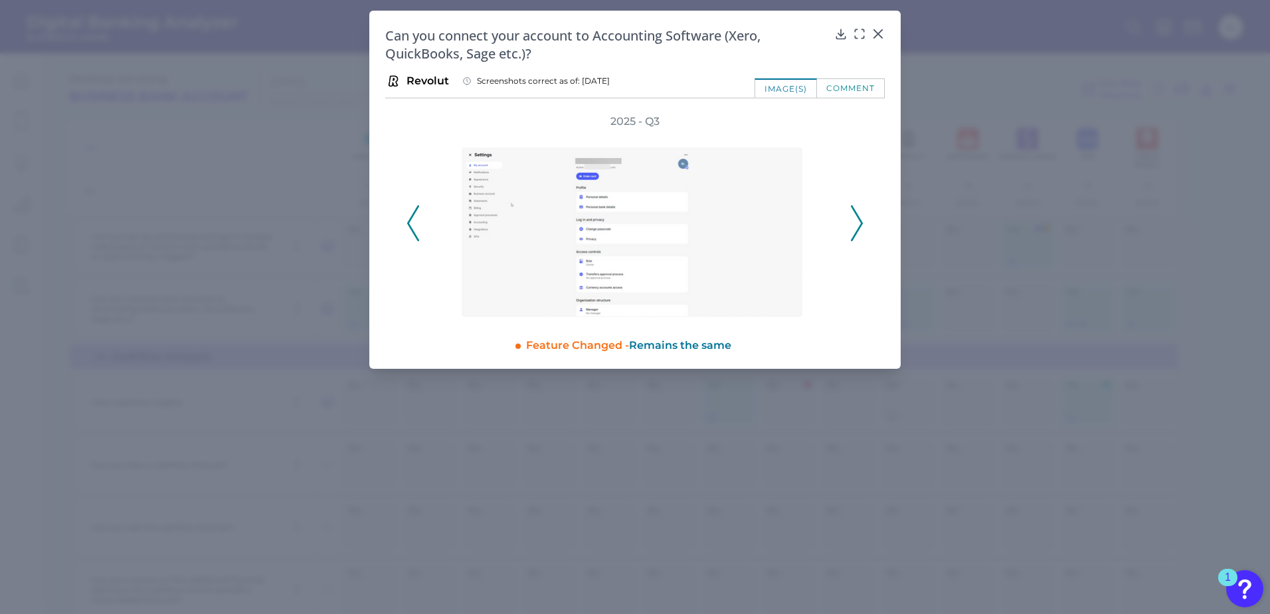
click at [856, 215] on icon at bounding box center [857, 223] width 12 height 36
click at [856, 215] on div "2025 - Q3" at bounding box center [634, 215] width 457 height 203
click at [877, 31] on icon at bounding box center [877, 33] width 13 height 13
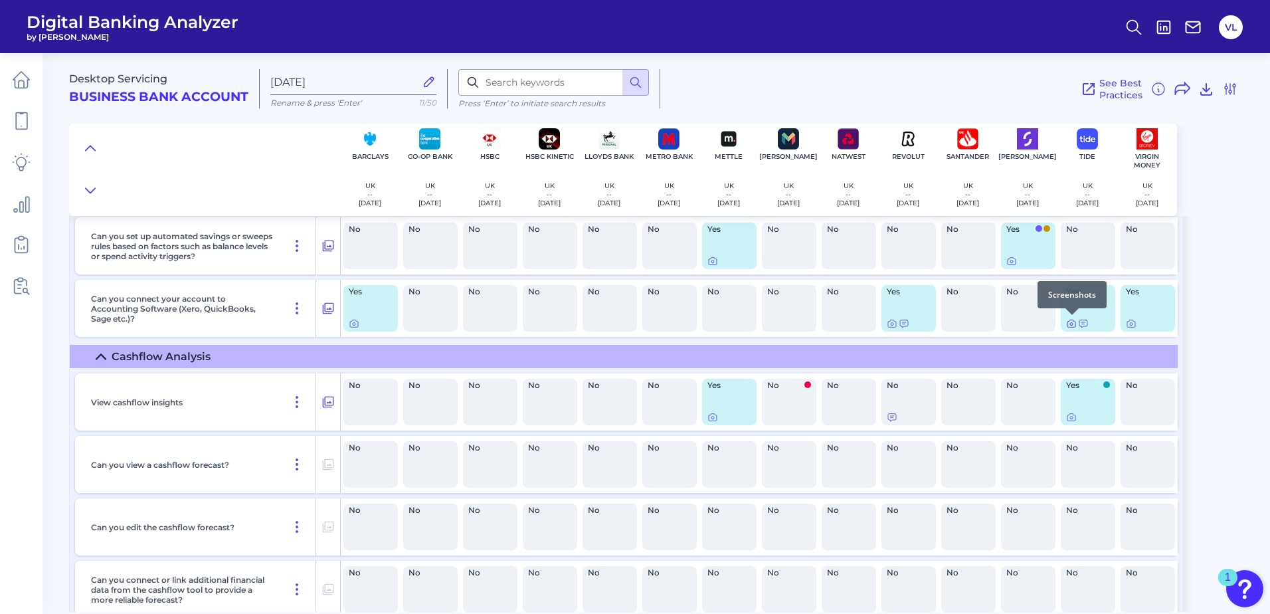
click at [1071, 322] on icon at bounding box center [1071, 323] width 11 height 11
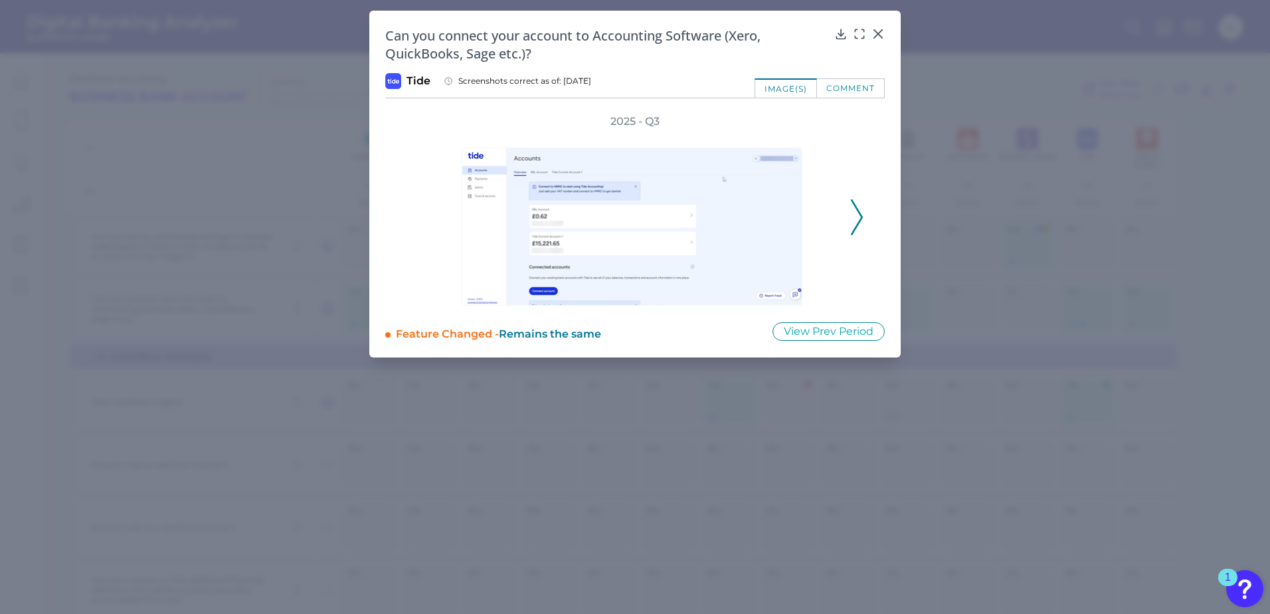
click at [872, 219] on div "2025 - Q3" at bounding box center [634, 209] width 499 height 191
click at [850, 215] on div "2025 - Q3" at bounding box center [634, 209] width 457 height 191
click at [850, 215] on button at bounding box center [856, 217] width 13 height 36
click at [856, 216] on icon at bounding box center [857, 217] width 12 height 36
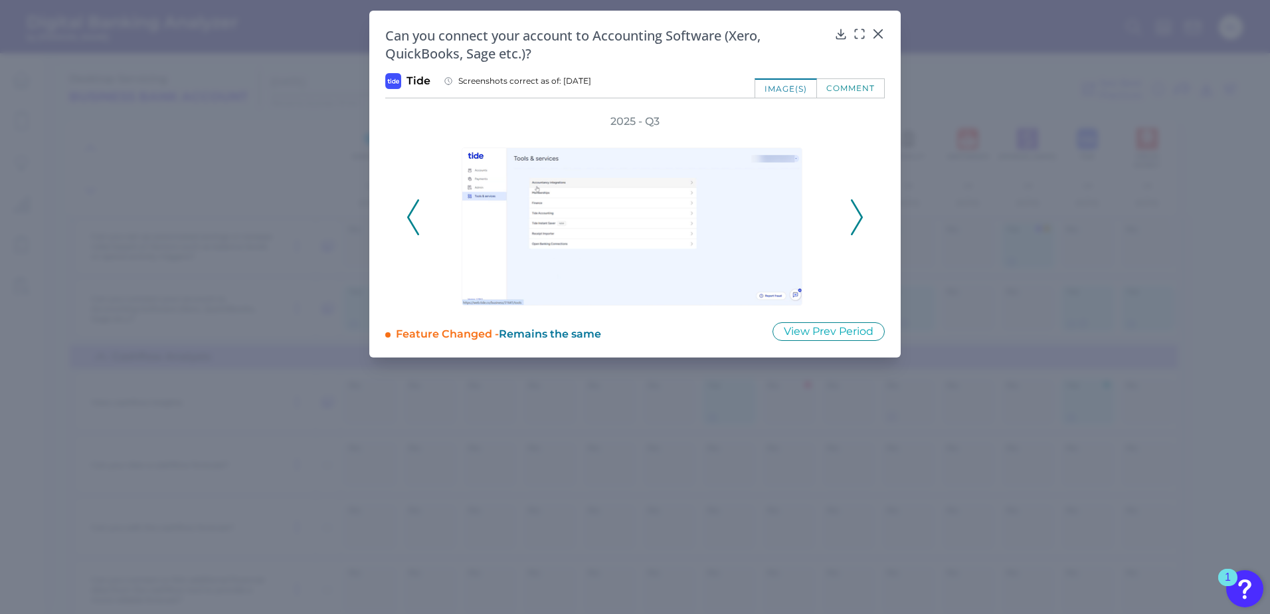
click at [856, 216] on icon at bounding box center [857, 217] width 12 height 36
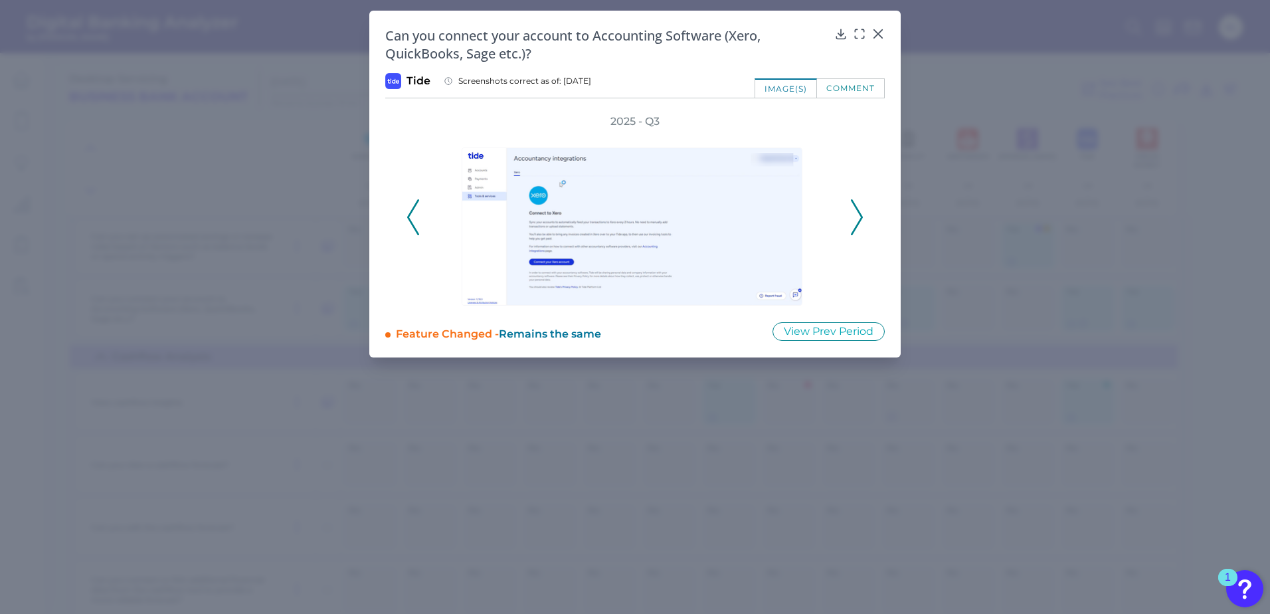
click at [856, 216] on icon at bounding box center [857, 217] width 12 height 36
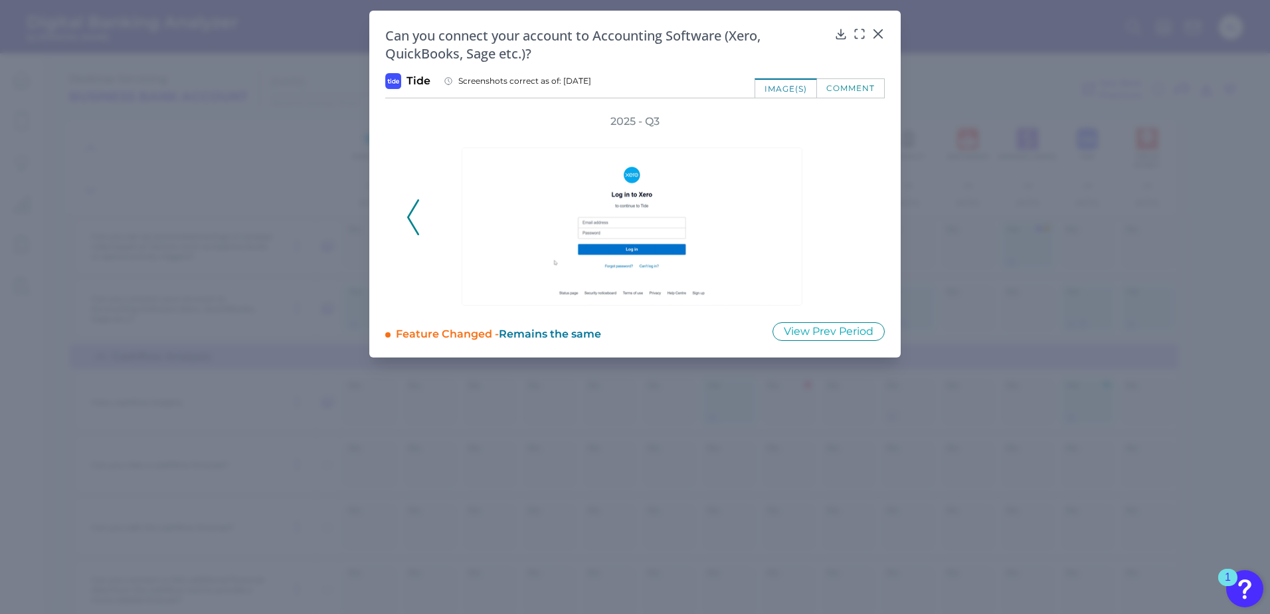
click at [856, 216] on div "2025 - Q3" at bounding box center [634, 209] width 457 height 191
drag, startPoint x: 856, startPoint y: 216, endPoint x: 875, endPoint y: 21, distance: 195.6
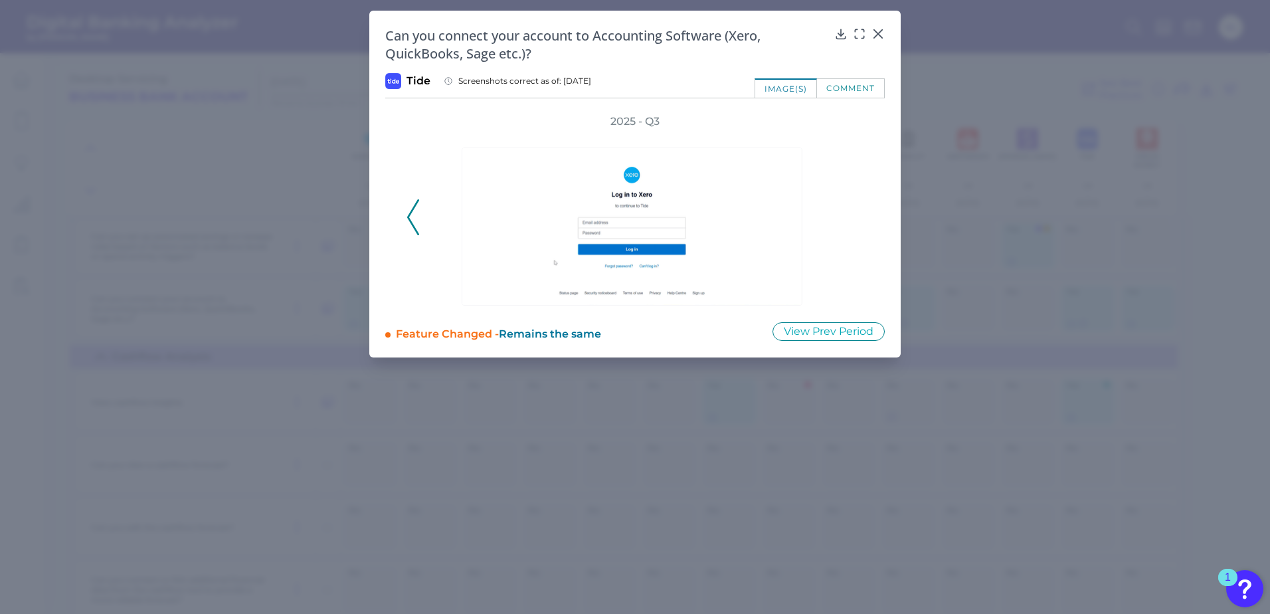
click at [875, 21] on div "Can you connect your account to Accounting Software (Xero, QuickBooks, Sage etc…" at bounding box center [634, 184] width 531 height 347
click at [878, 34] on icon at bounding box center [878, 34] width 8 height 8
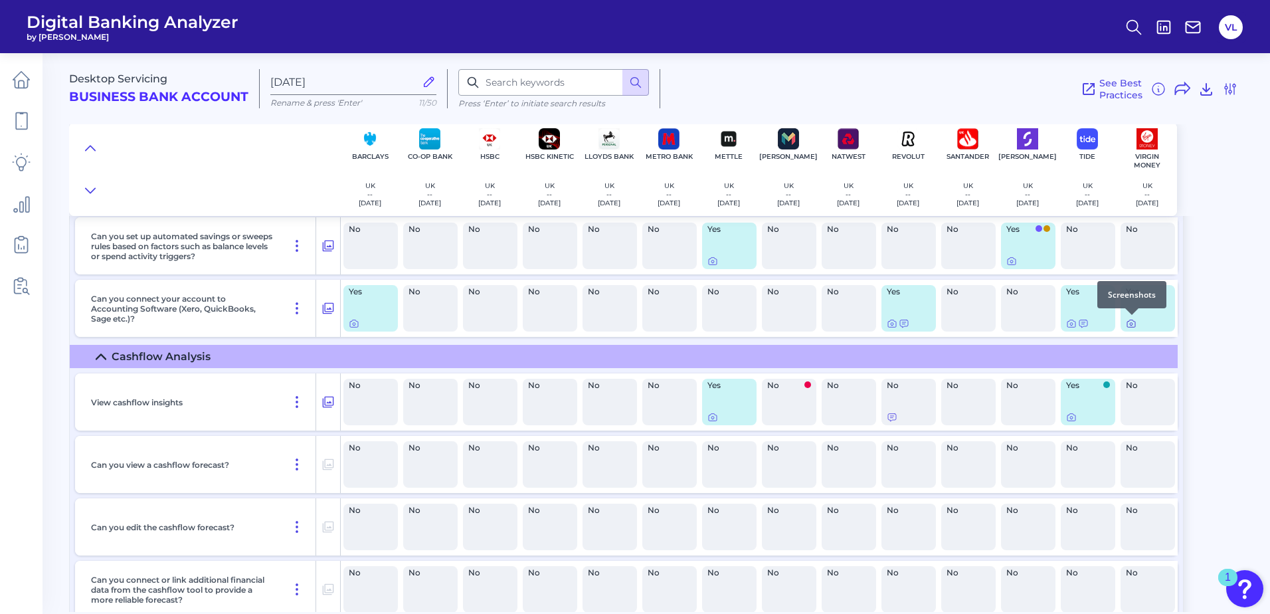
click at [1132, 327] on icon at bounding box center [1131, 323] width 11 height 11
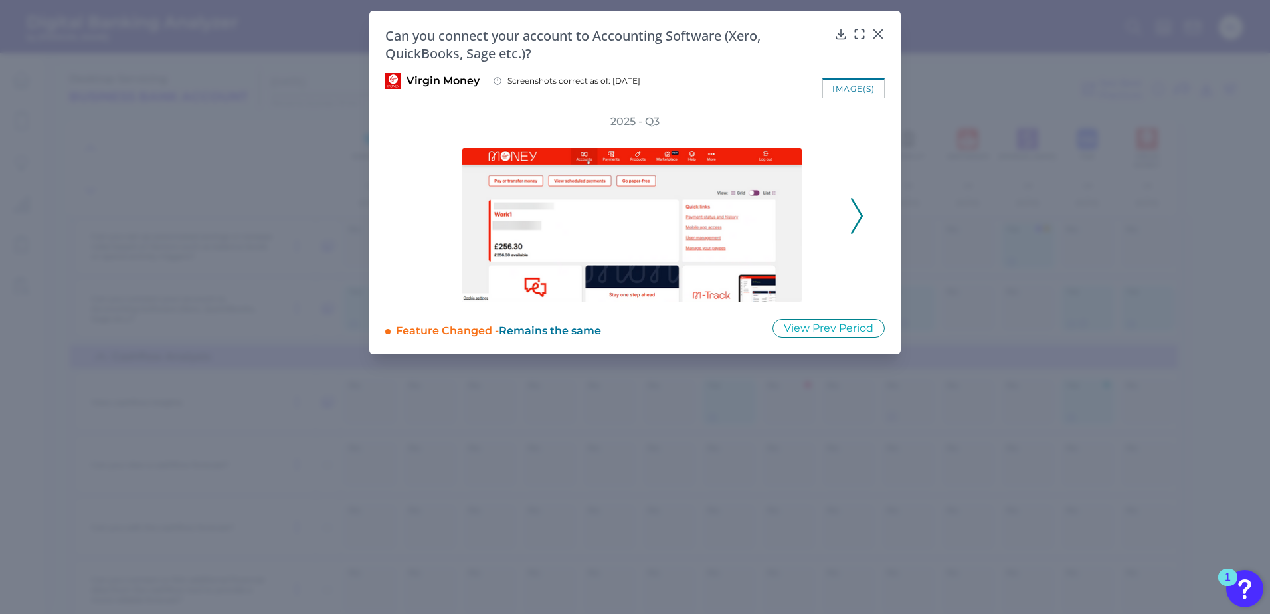
click at [861, 223] on icon at bounding box center [857, 216] width 12 height 36
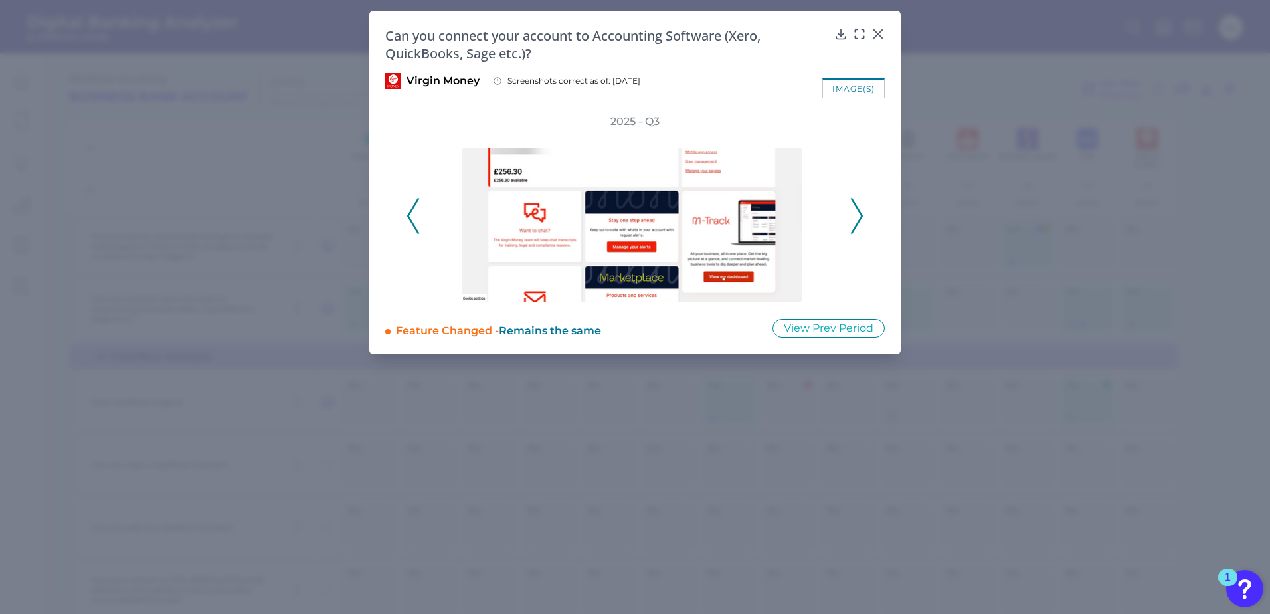
click at [861, 221] on icon at bounding box center [857, 216] width 12 height 36
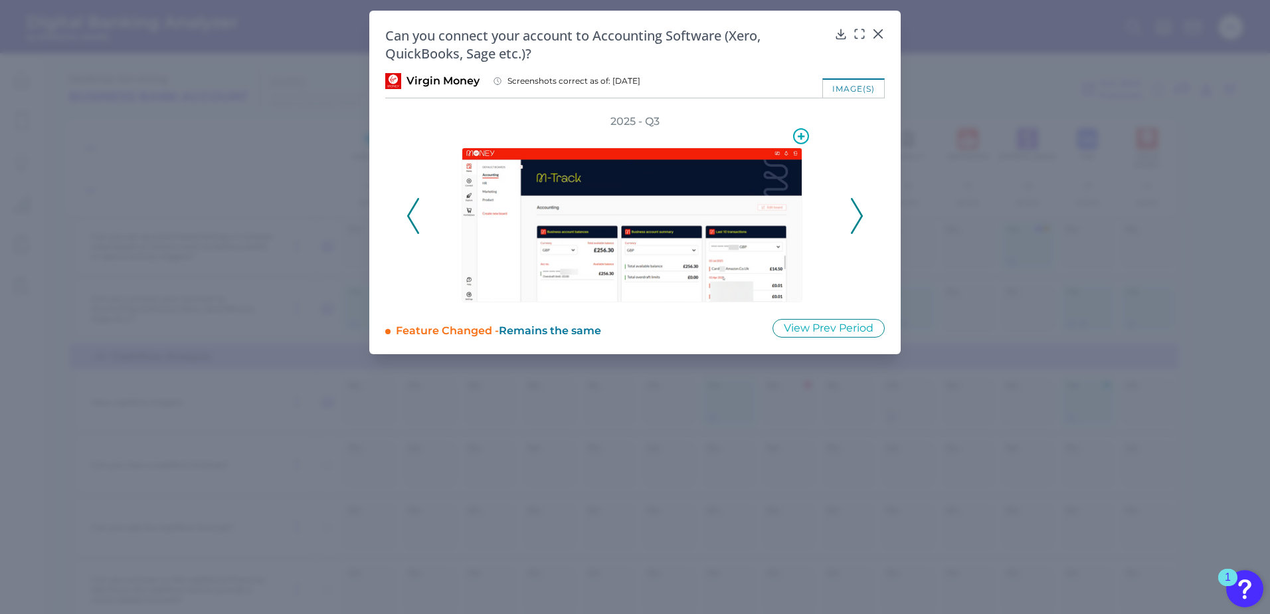
click at [612, 199] on img at bounding box center [632, 224] width 341 height 155
click at [861, 39] on div at bounding box center [859, 43] width 13 height 13
click at [859, 27] on icon at bounding box center [859, 33] width 13 height 13
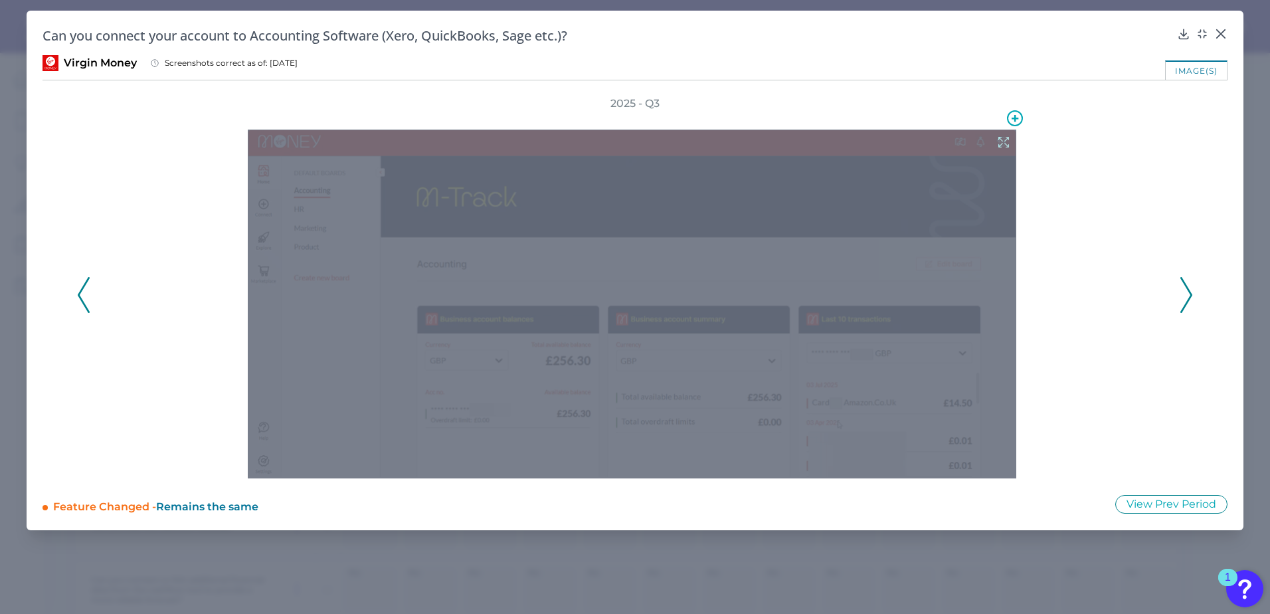
click at [997, 144] on icon at bounding box center [1003, 142] width 15 height 15
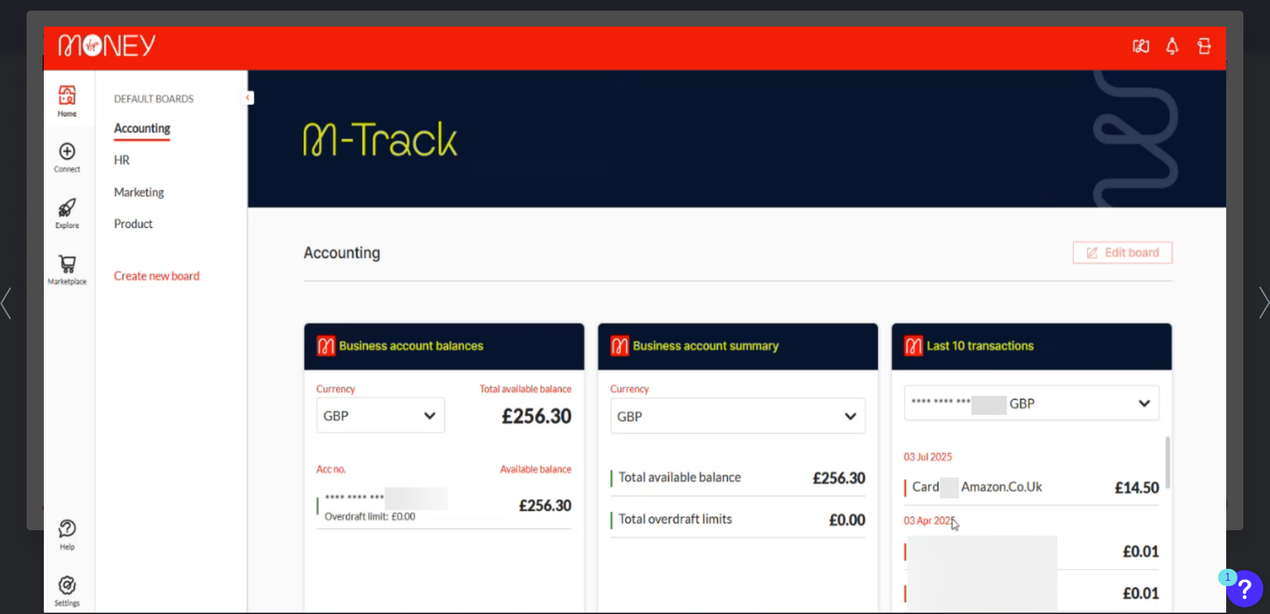
click at [1268, 319] on icon at bounding box center [1264, 303] width 11 height 33
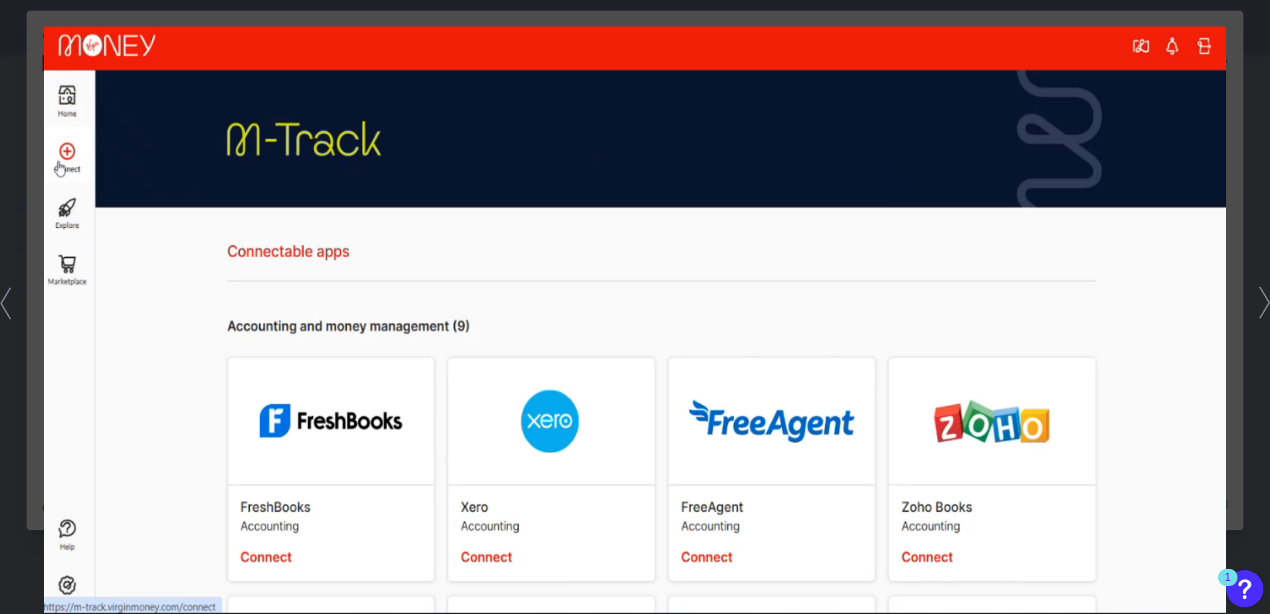
click at [1267, 312] on icon at bounding box center [1264, 303] width 11 height 33
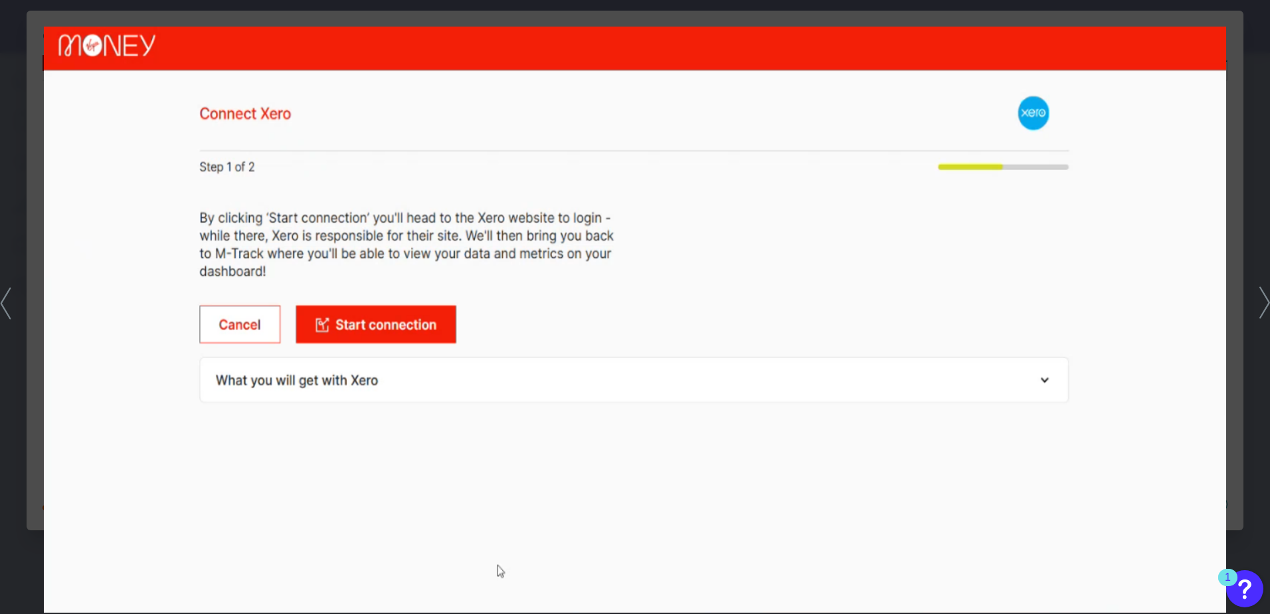
click at [1239, 124] on div at bounding box center [635, 307] width 1270 height 614
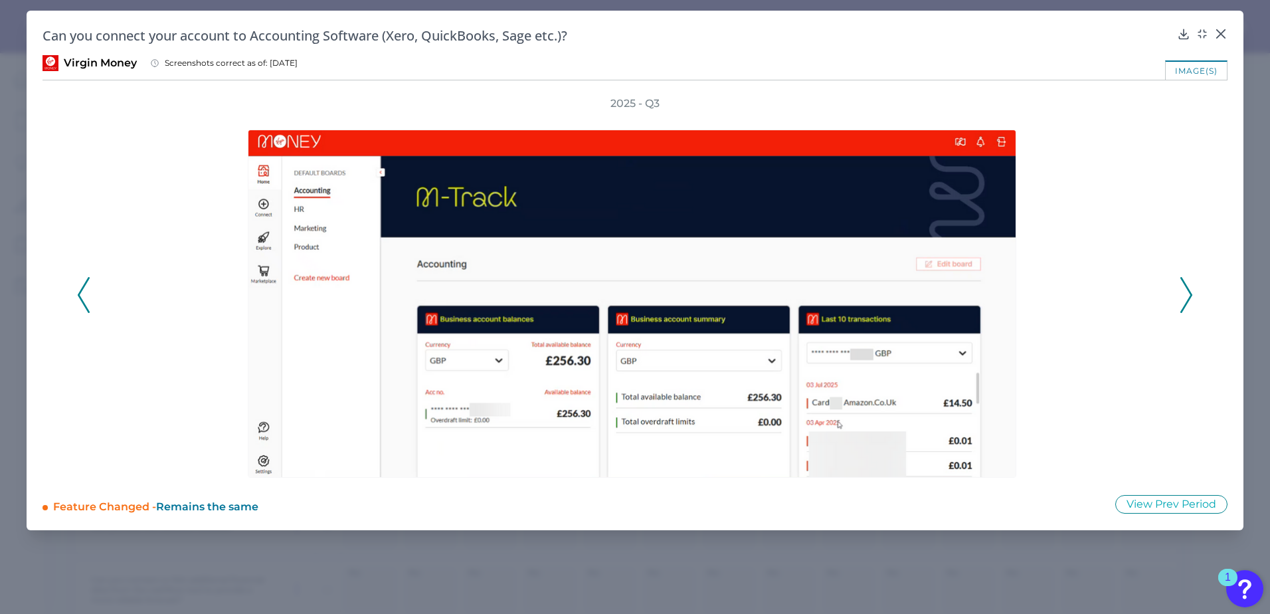
click at [1223, 33] on icon at bounding box center [1220, 33] width 13 height 13
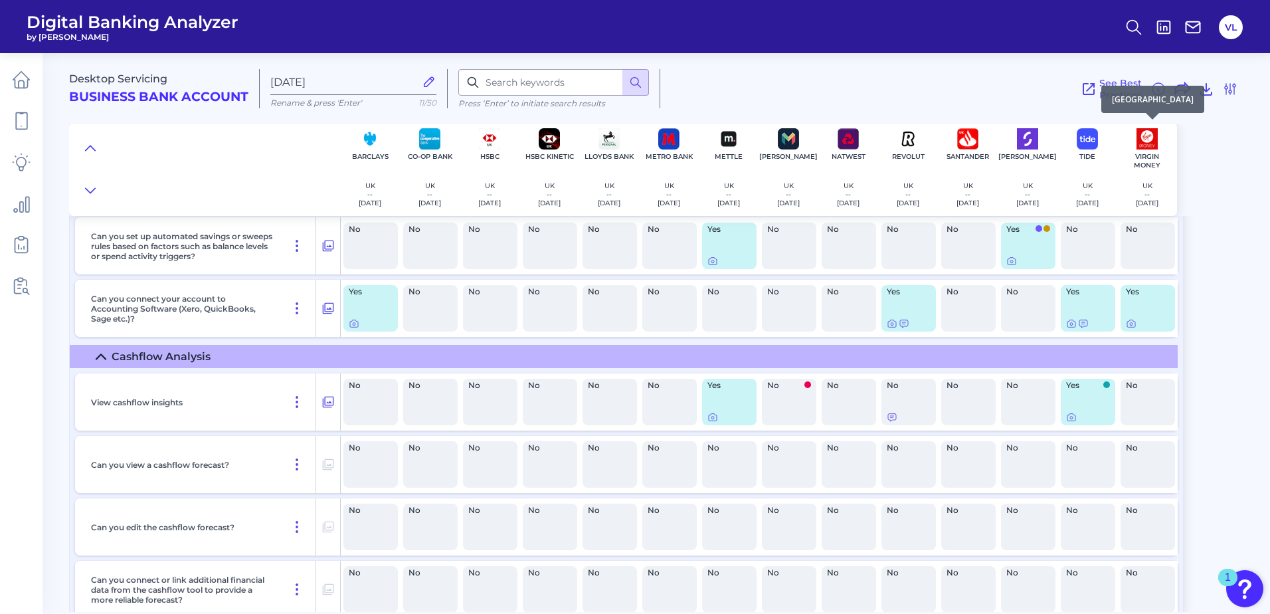
click at [1146, 131] on img at bounding box center [1146, 138] width 21 height 21
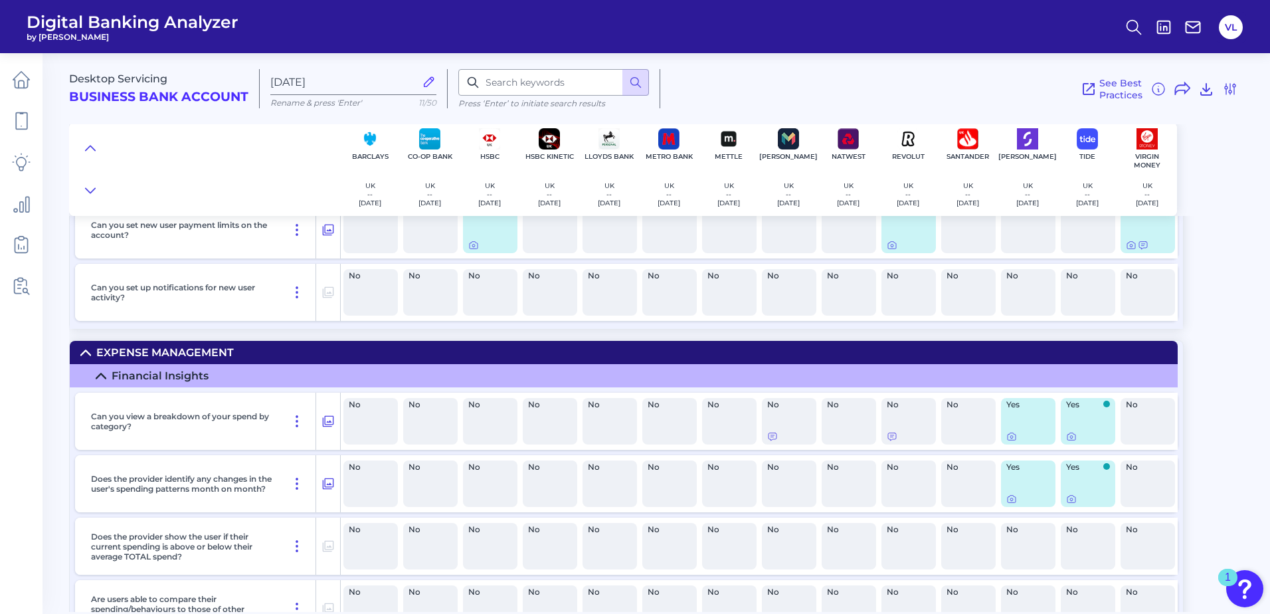
scroll to position [13481, 0]
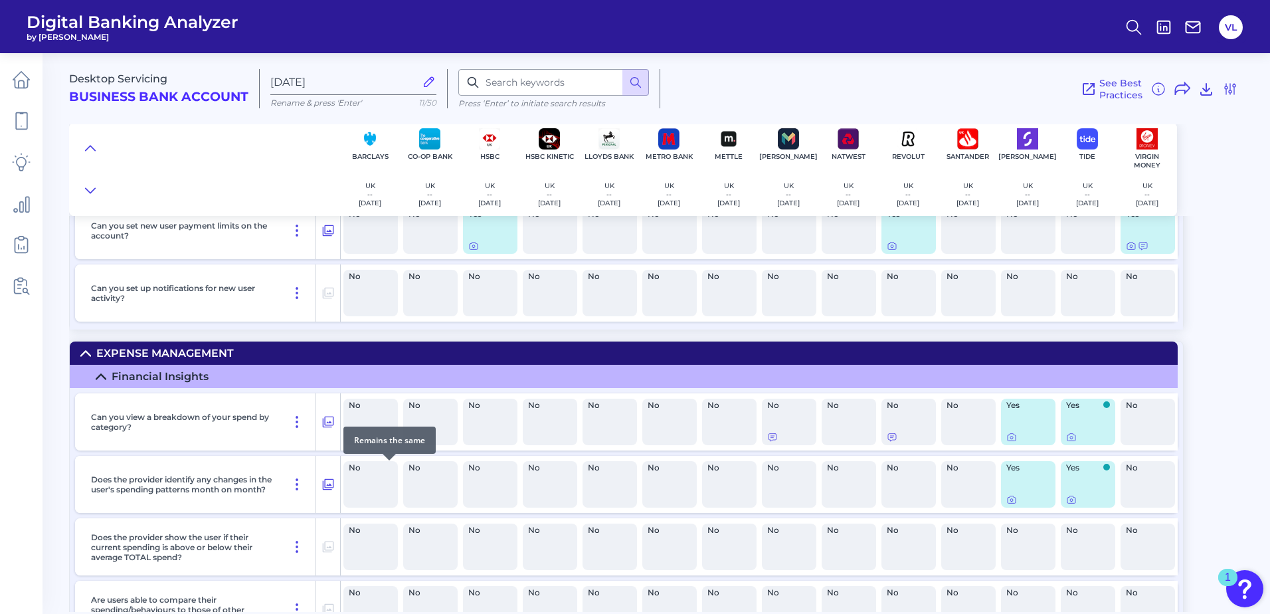
click at [418, 481] on div "No" at bounding box center [430, 484] width 54 height 46
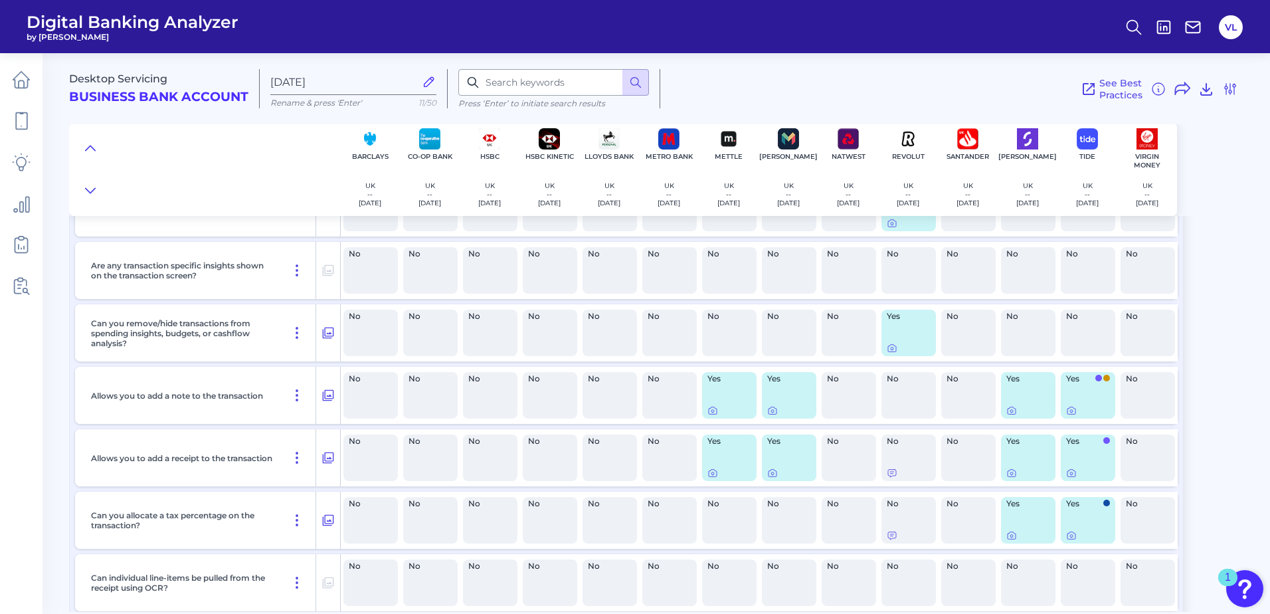
scroll to position [3730, 0]
click at [1224, 94] on icon at bounding box center [1230, 89] width 16 height 16
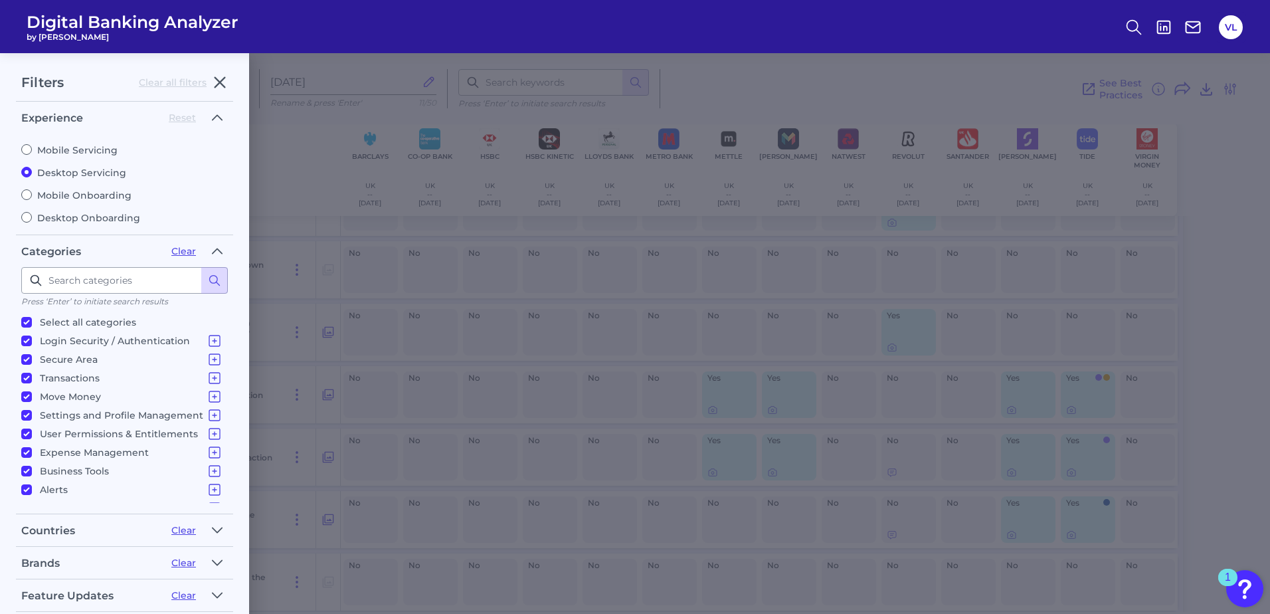
click at [103, 151] on label "Mobile Servicing" at bounding box center [124, 150] width 207 height 12
click at [32, 151] on input "Mobile Servicing" at bounding box center [26, 149] width 11 height 11
radio input "true"
radio input "false"
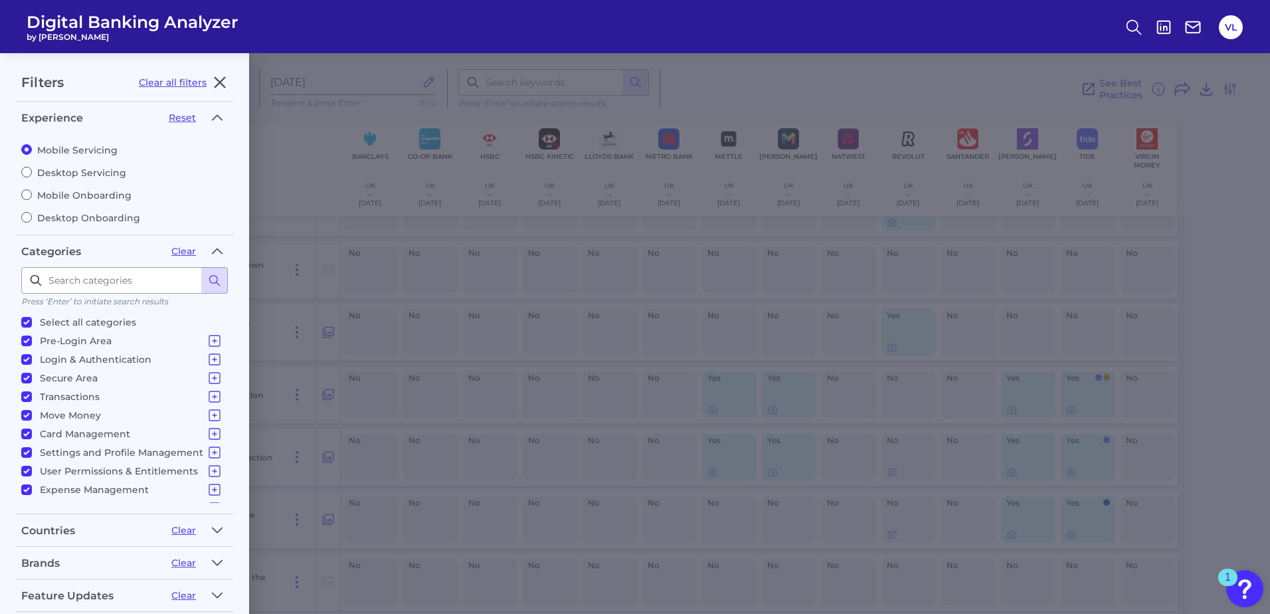
scroll to position [69, 0]
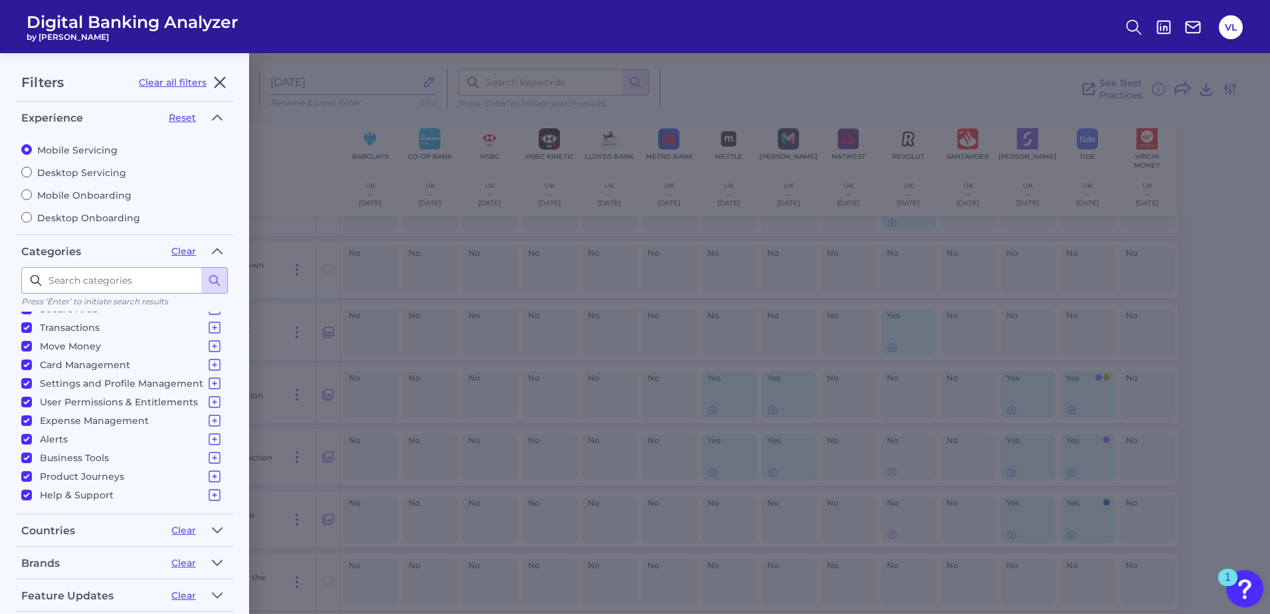
click at [59, 561] on div "Brands" at bounding box center [90, 563] width 139 height 13
click at [210, 559] on button "button" at bounding box center [217, 562] width 21 height 21
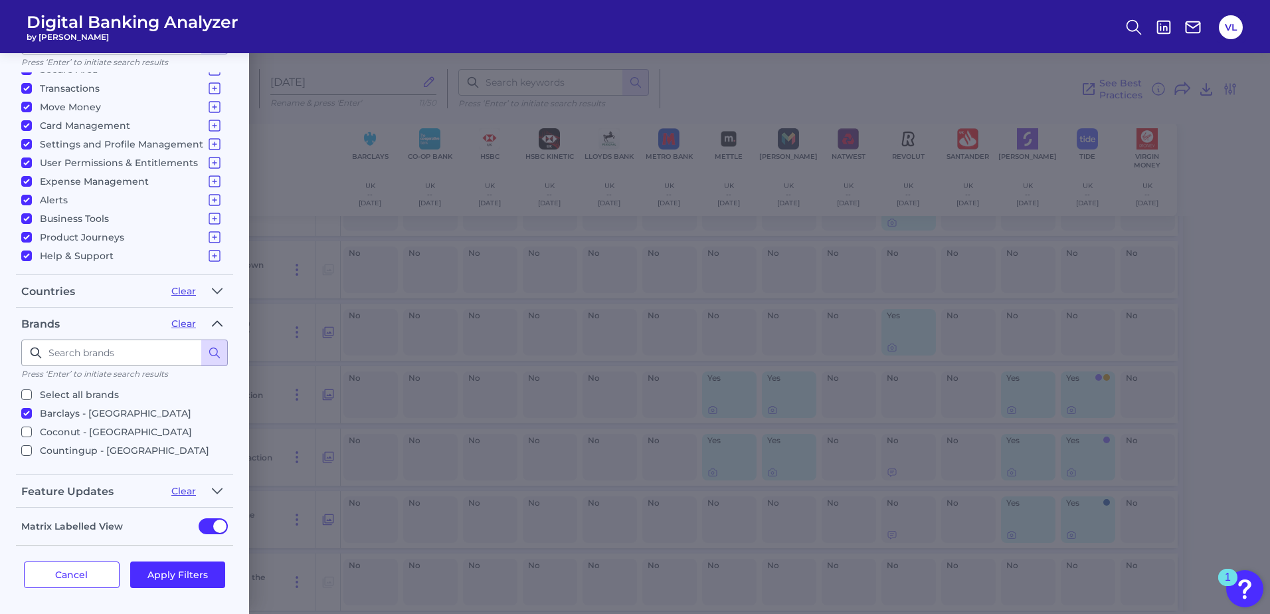
scroll to position [240, 0]
click at [58, 392] on p "Select all brands" at bounding box center [79, 394] width 79 height 16
click at [32, 392] on input "Select all brands" at bounding box center [26, 394] width 11 height 11
checkbox input "true"
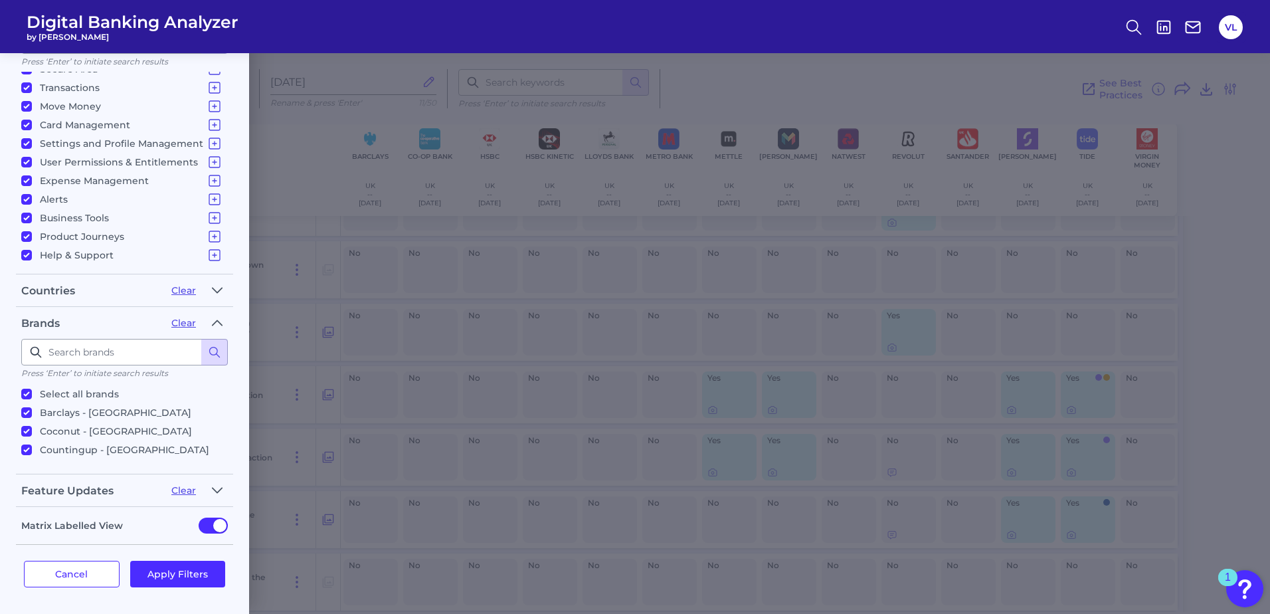
checkbox input "true"
click at [180, 572] on button "Apply Filters" at bounding box center [178, 574] width 96 height 27
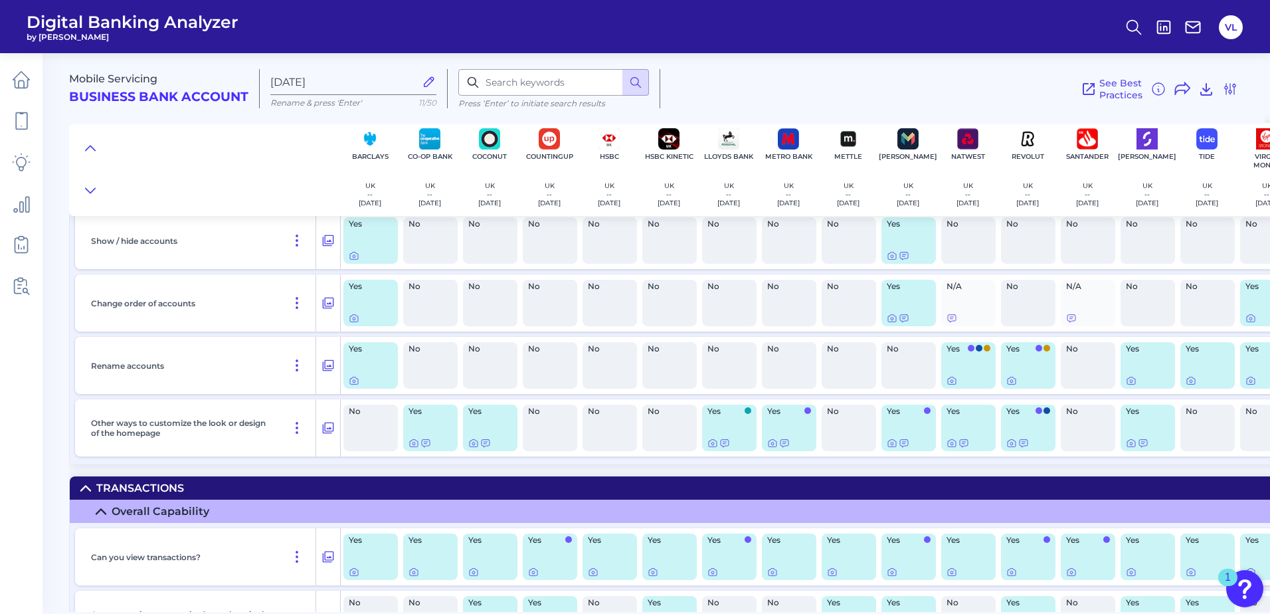
scroll to position [3071, 0]
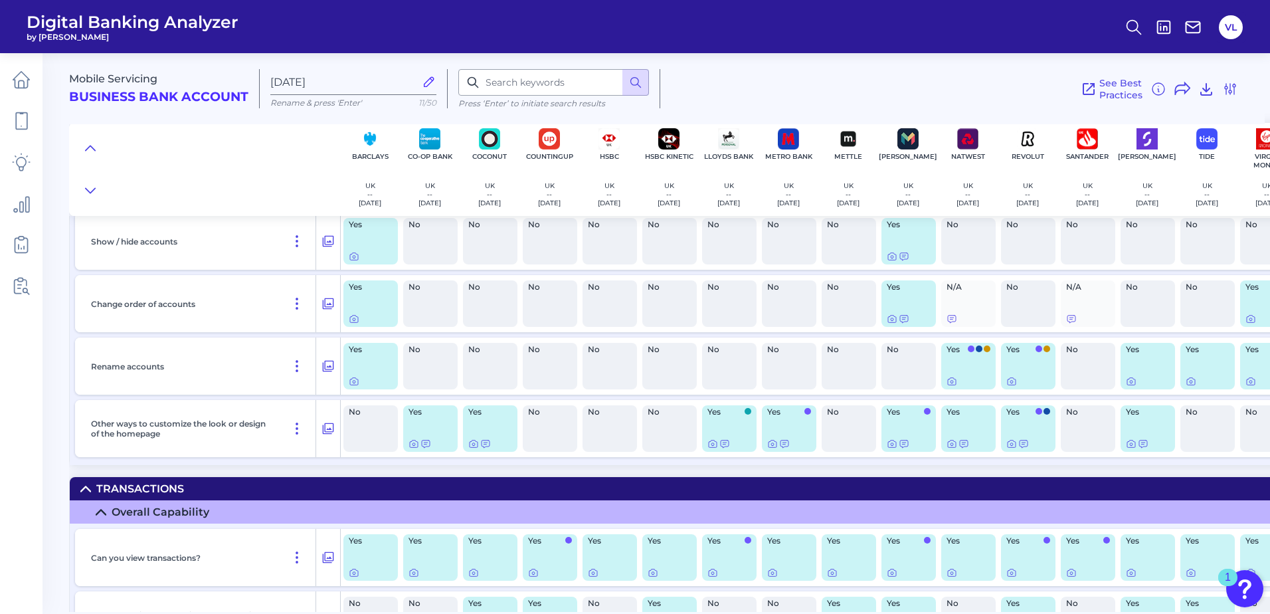
click at [578, 377] on div "No" at bounding box center [550, 365] width 60 height 57
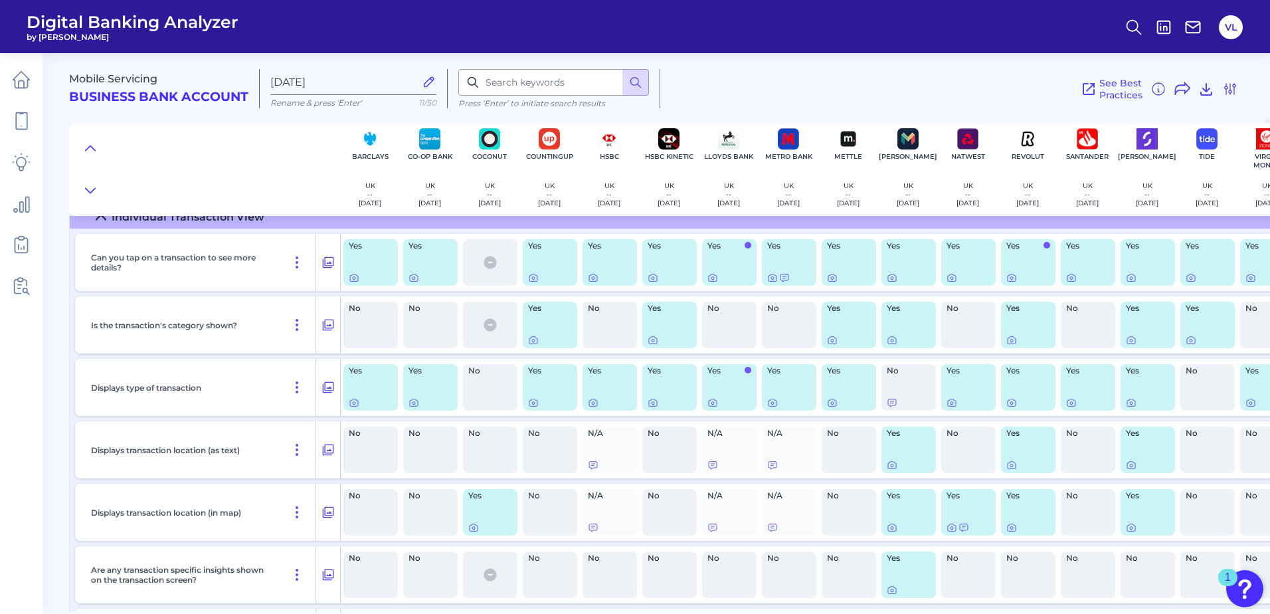
scroll to position [13631, 0]
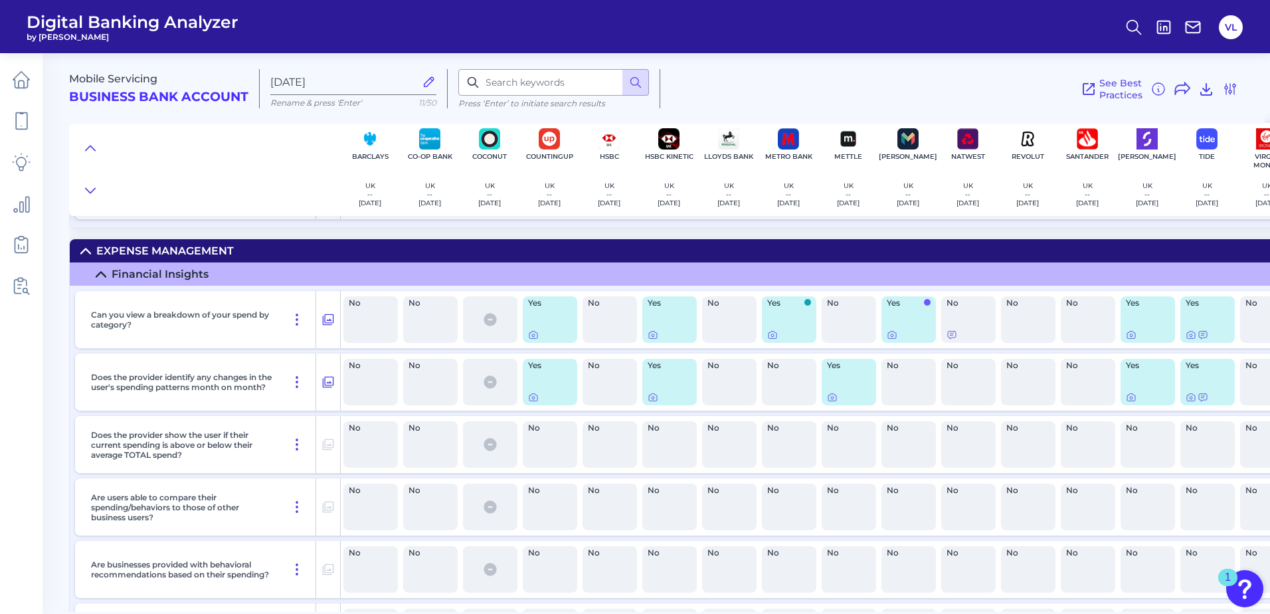
click at [962, 522] on div "No" at bounding box center [968, 507] width 54 height 46
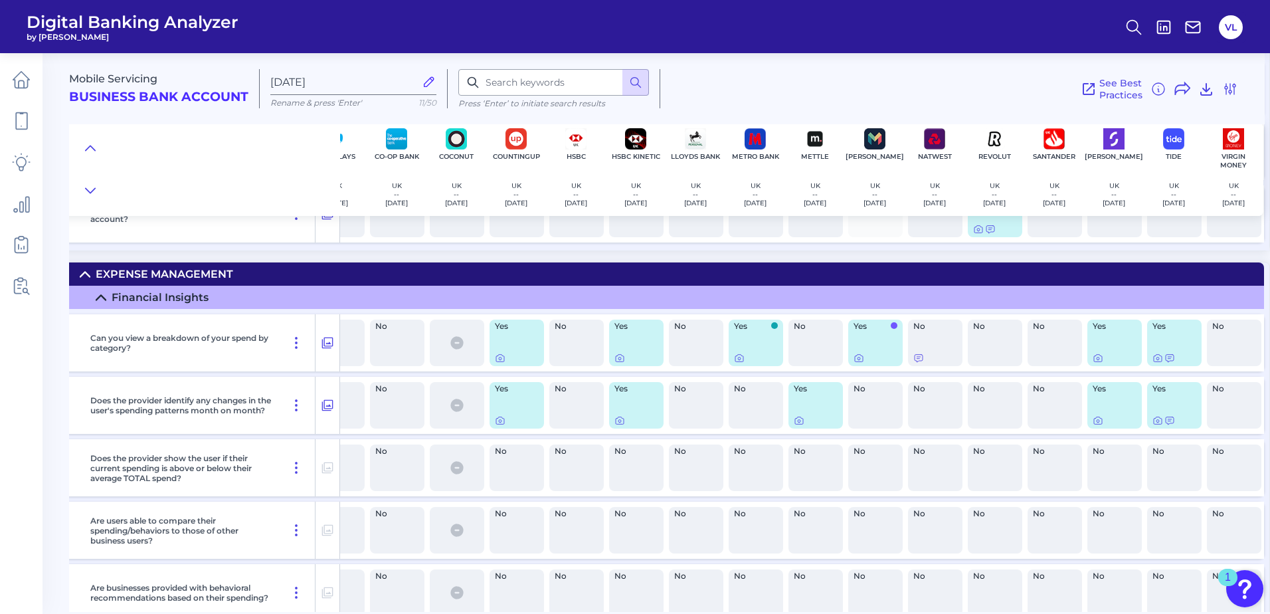
scroll to position [13608, 38]
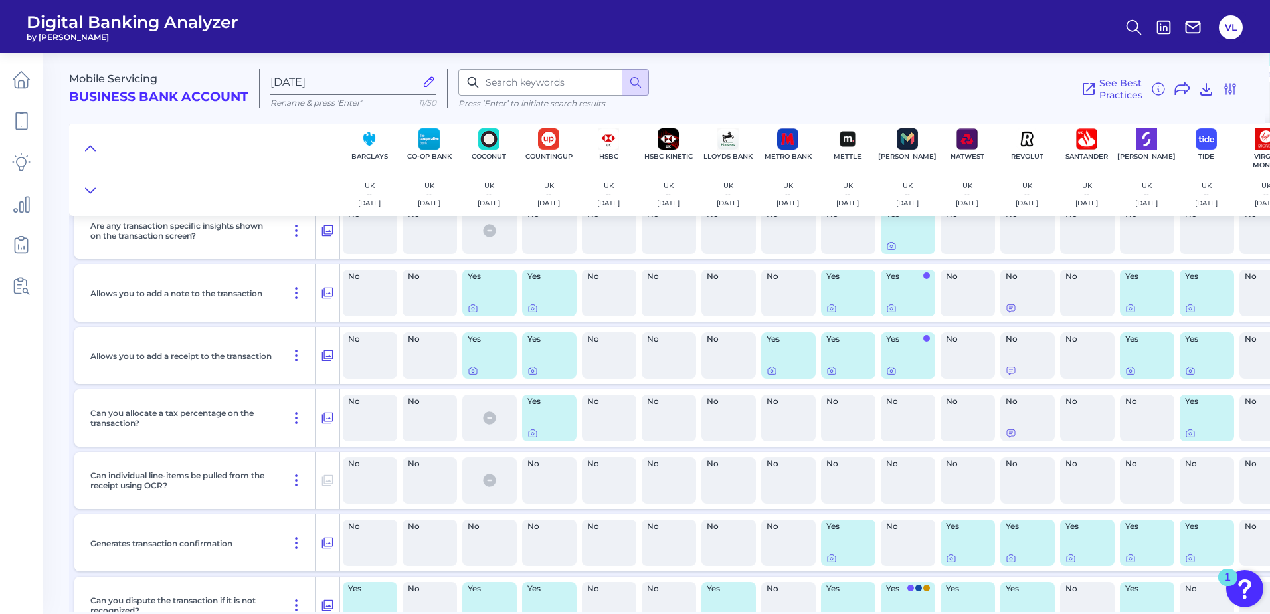
scroll to position [4521, 1]
click at [329, 355] on icon at bounding box center [327, 356] width 13 height 16
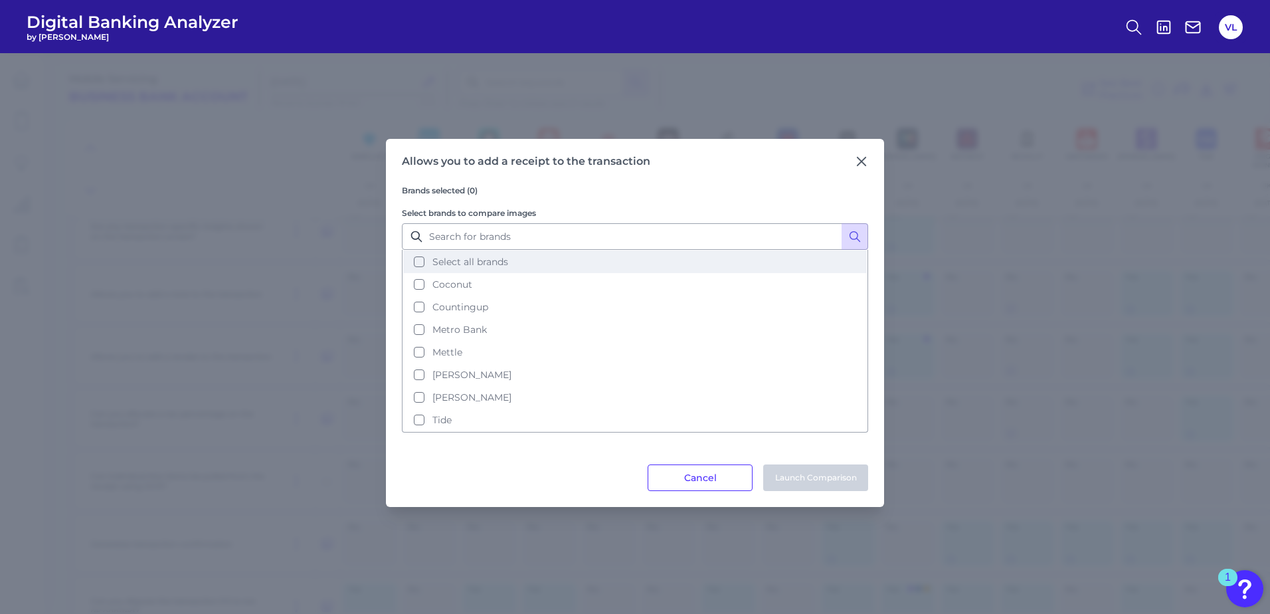
click at [442, 250] on button "Select all brands" at bounding box center [635, 261] width 464 height 23
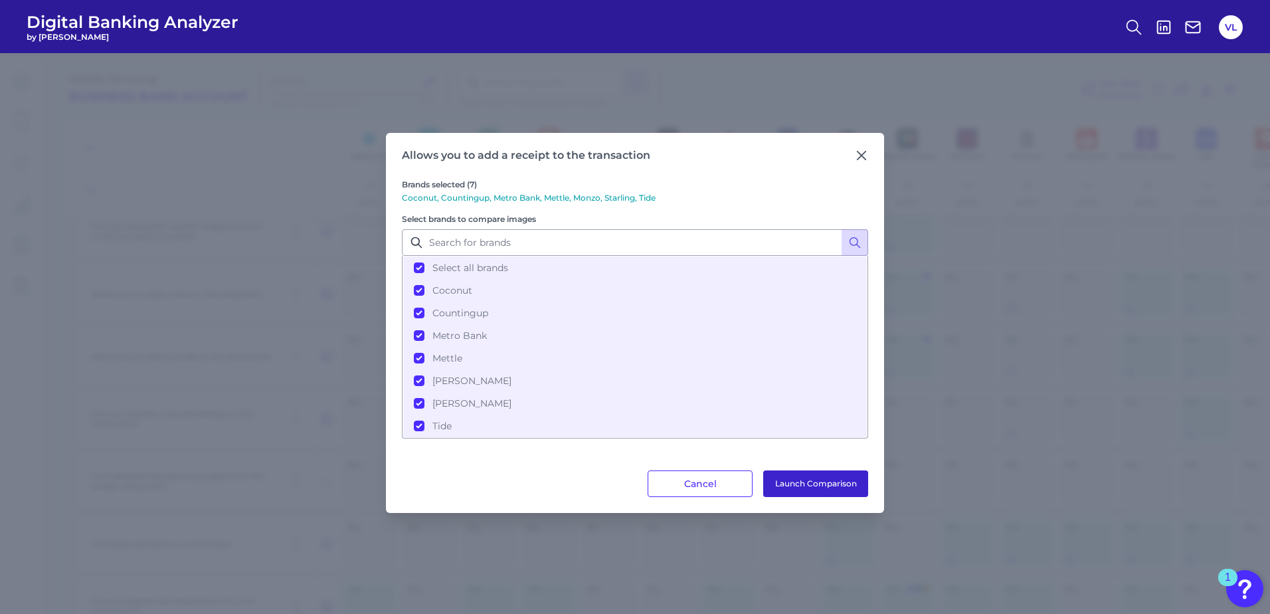
click at [829, 484] on button "Launch Comparison" at bounding box center [815, 483] width 105 height 27
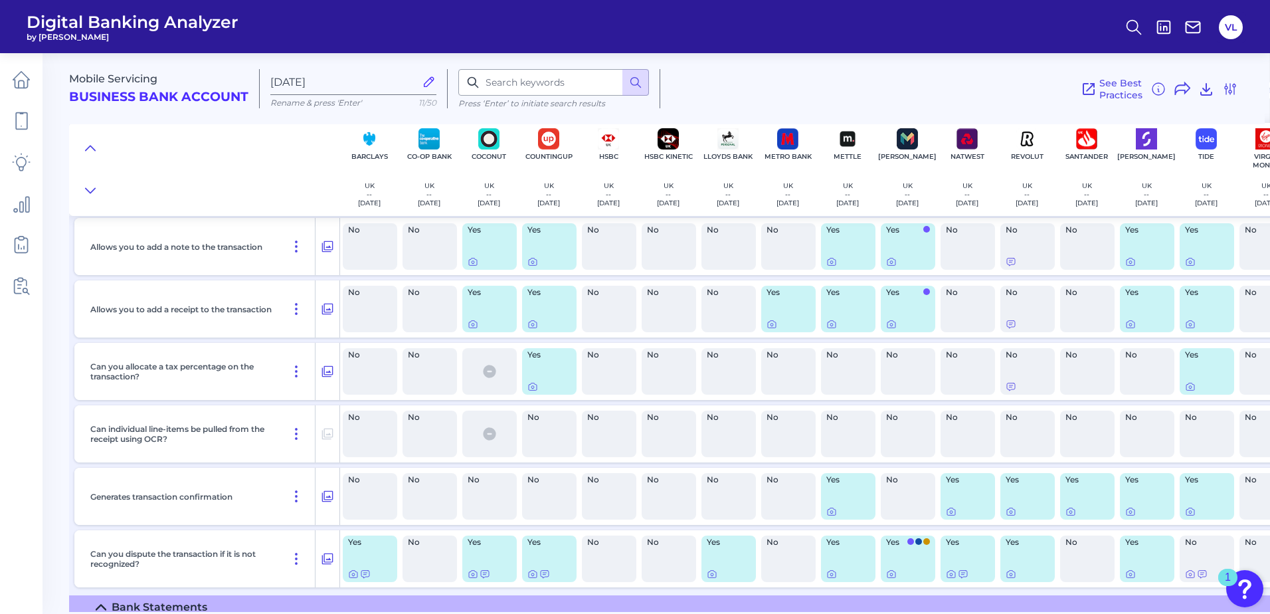
scroll to position [4568, 1]
click at [891, 325] on icon at bounding box center [891, 324] width 11 height 11
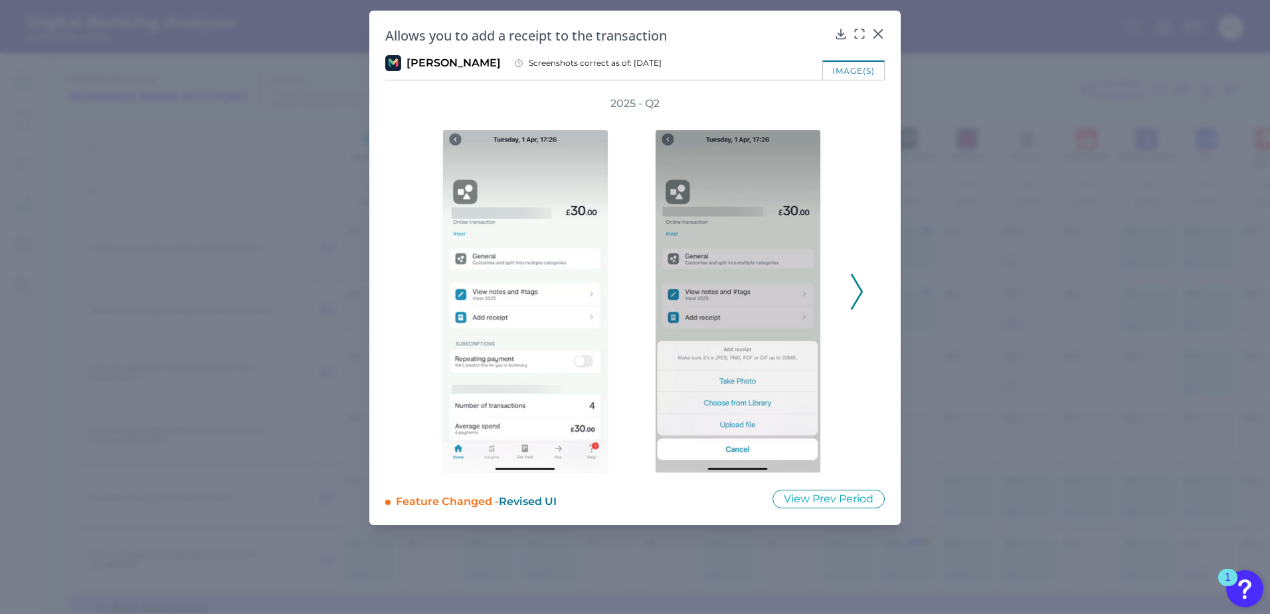
click at [874, 30] on icon at bounding box center [878, 34] width 8 height 8
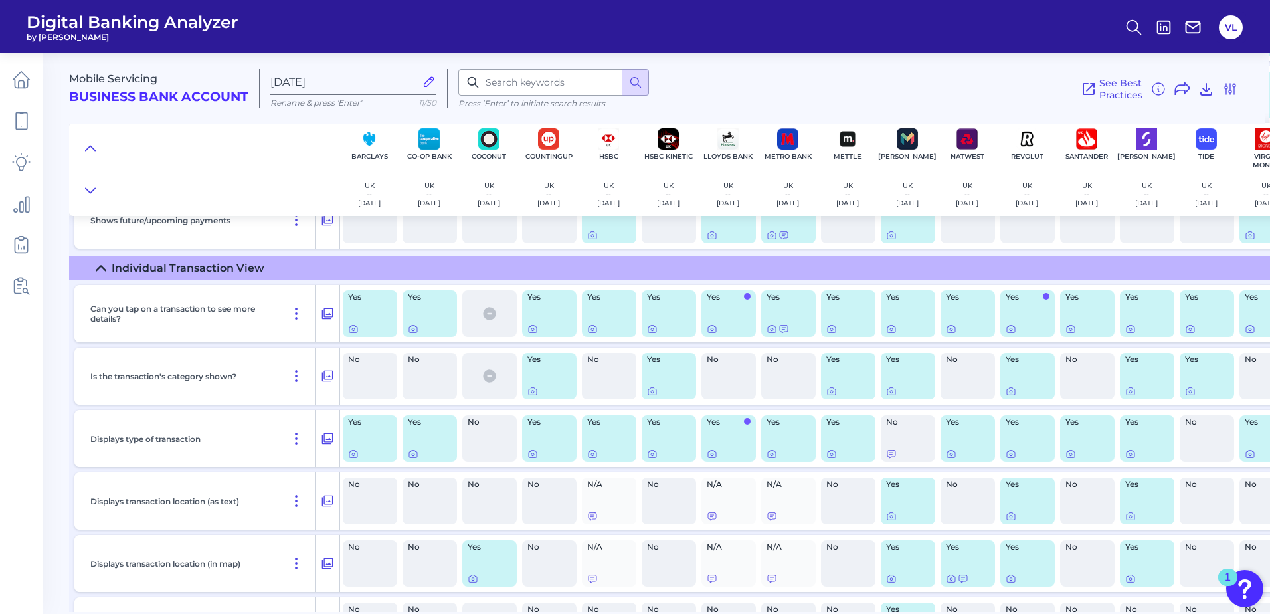
scroll to position [4126, 1]
click at [896, 325] on body "Digital Banking Analyzer by Curinos VL Mobile Servicing Business Bank Account […" at bounding box center [635, 307] width 1270 height 614
click at [892, 327] on div at bounding box center [891, 320] width 13 height 13
click at [891, 334] on icon at bounding box center [891, 329] width 11 height 11
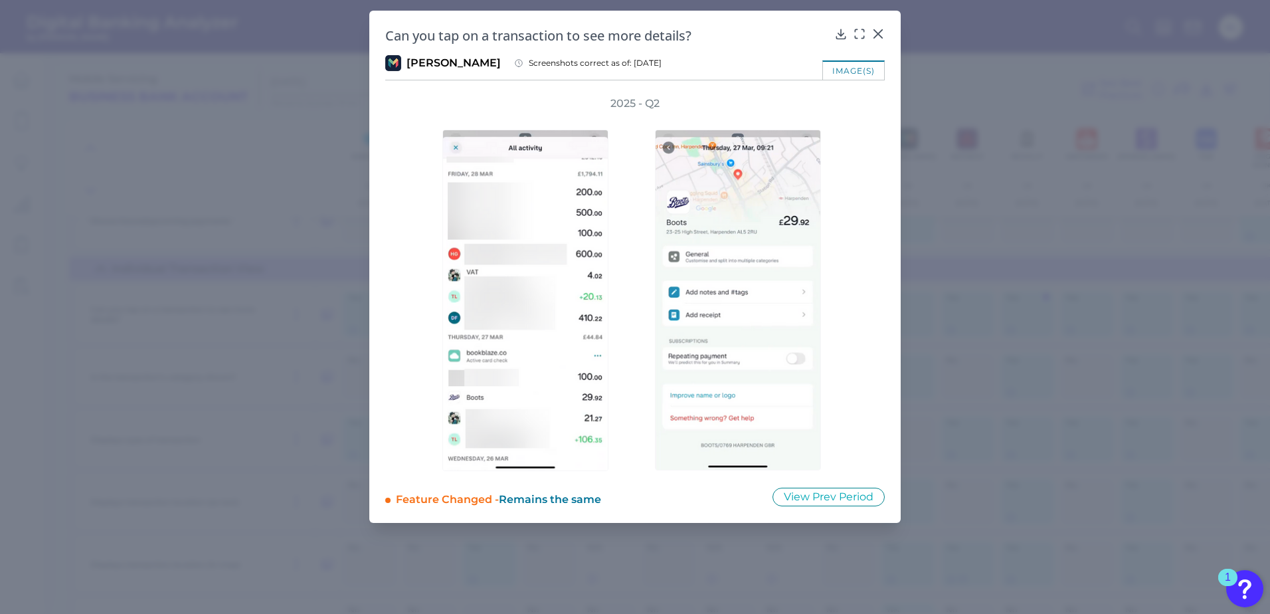
drag, startPoint x: 859, startPoint y: 302, endPoint x: 1046, endPoint y: 374, distance: 200.8
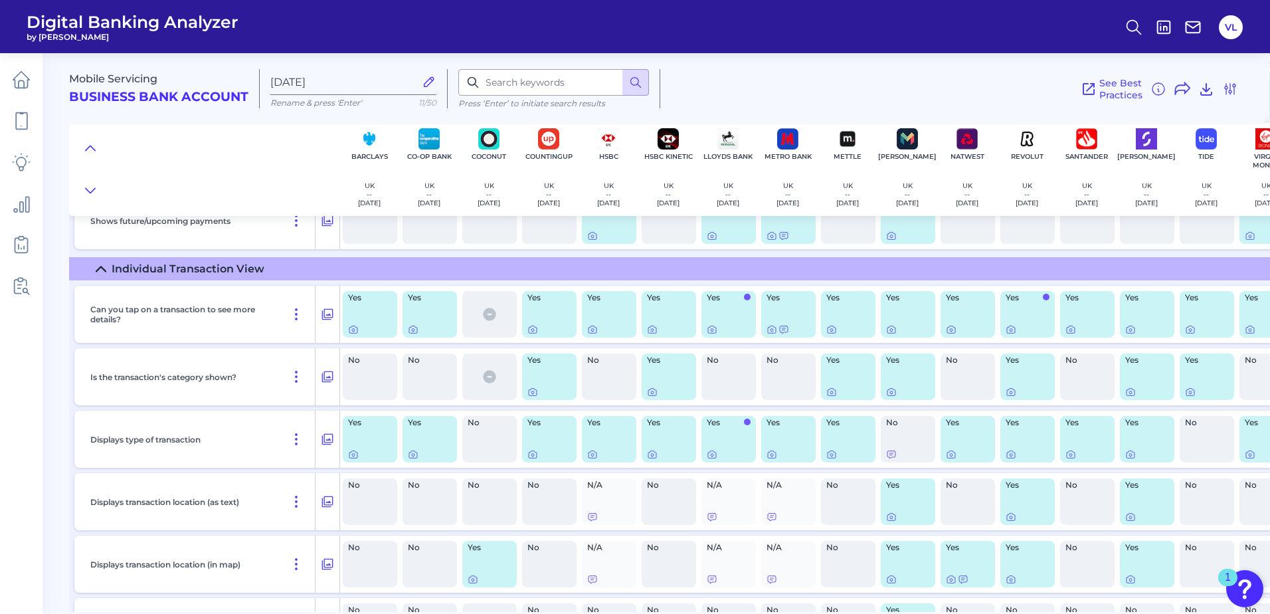
drag, startPoint x: 1046, startPoint y: 374, endPoint x: 839, endPoint y: 347, distance: 208.9
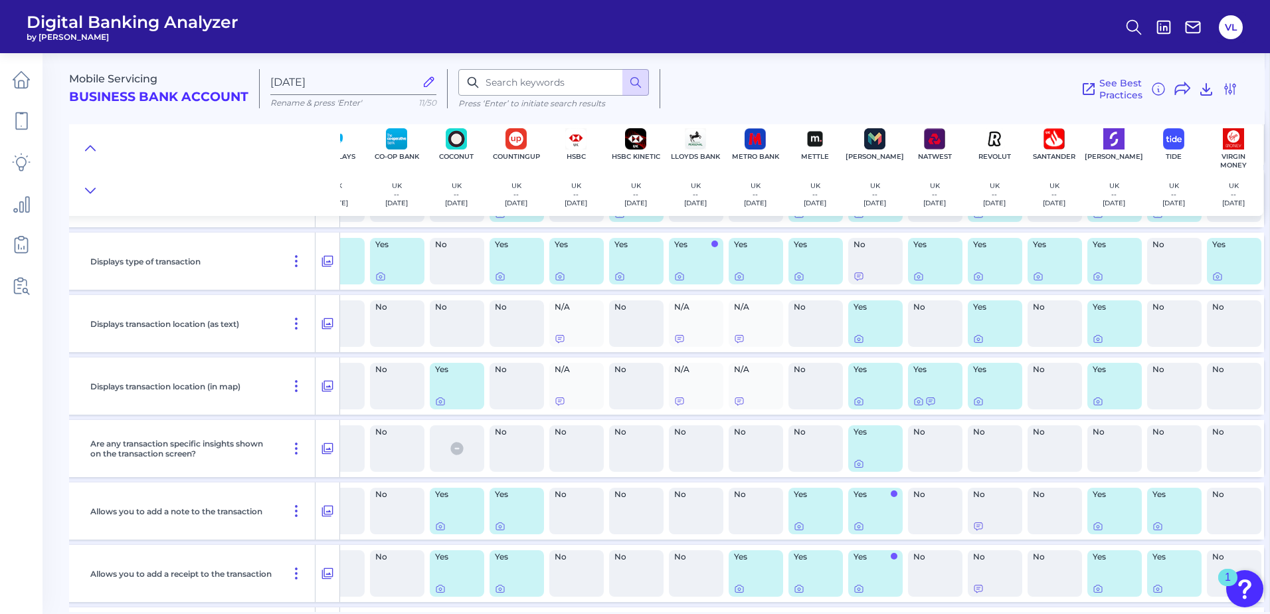
scroll to position [4303, 39]
click at [734, 278] on icon at bounding box center [739, 277] width 11 height 11
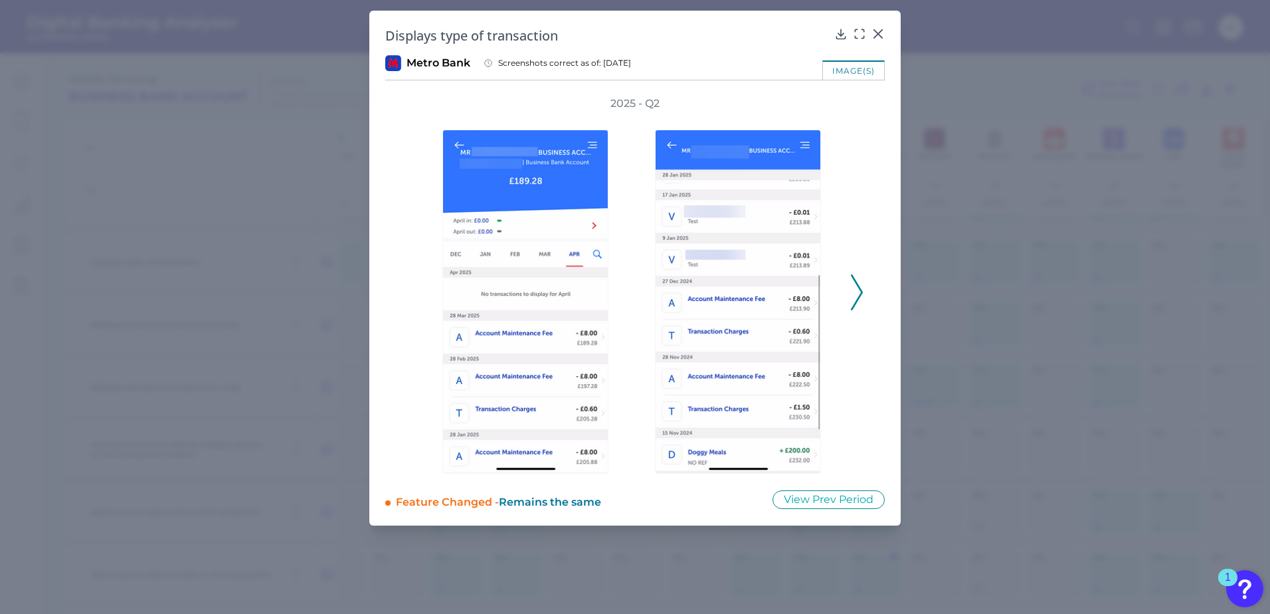
click at [857, 292] on icon at bounding box center [857, 292] width 12 height 36
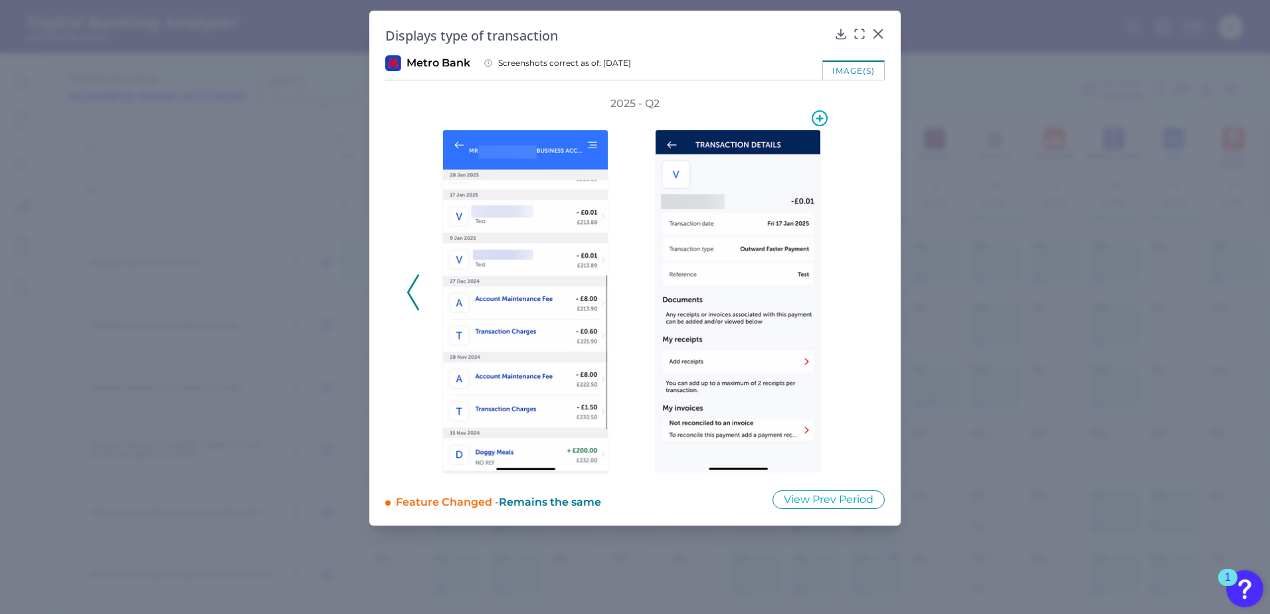
click at [720, 304] on img at bounding box center [738, 301] width 166 height 343
click at [878, 35] on icon at bounding box center [878, 34] width 8 height 8
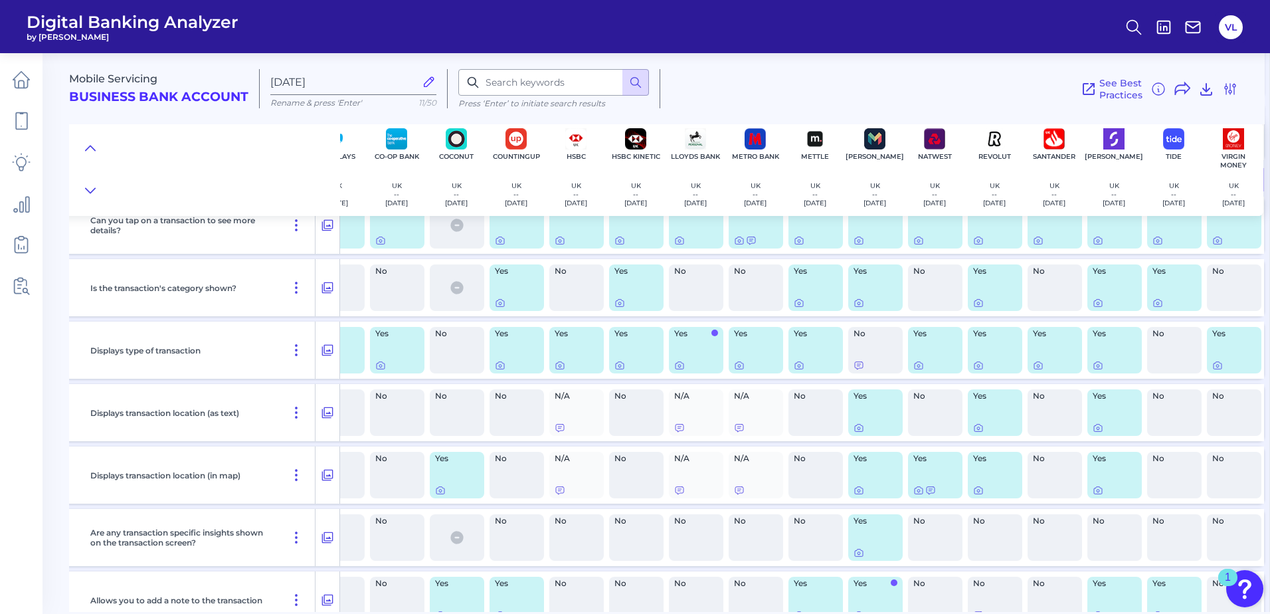
scroll to position [4214, 39]
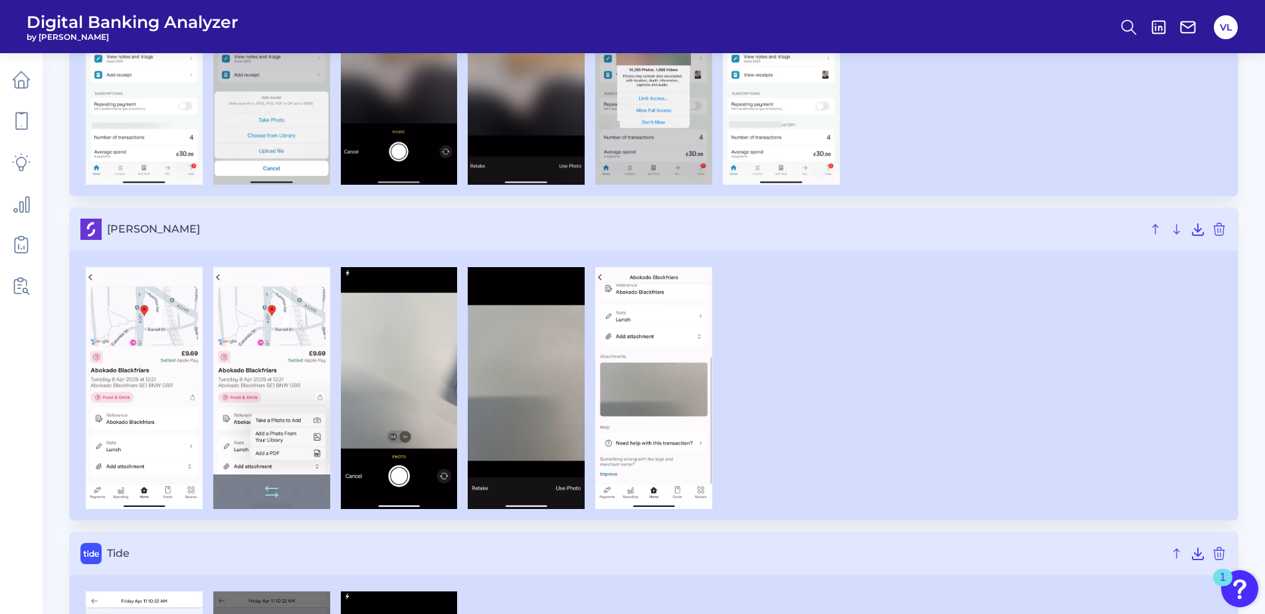
scroll to position [1397, 0]
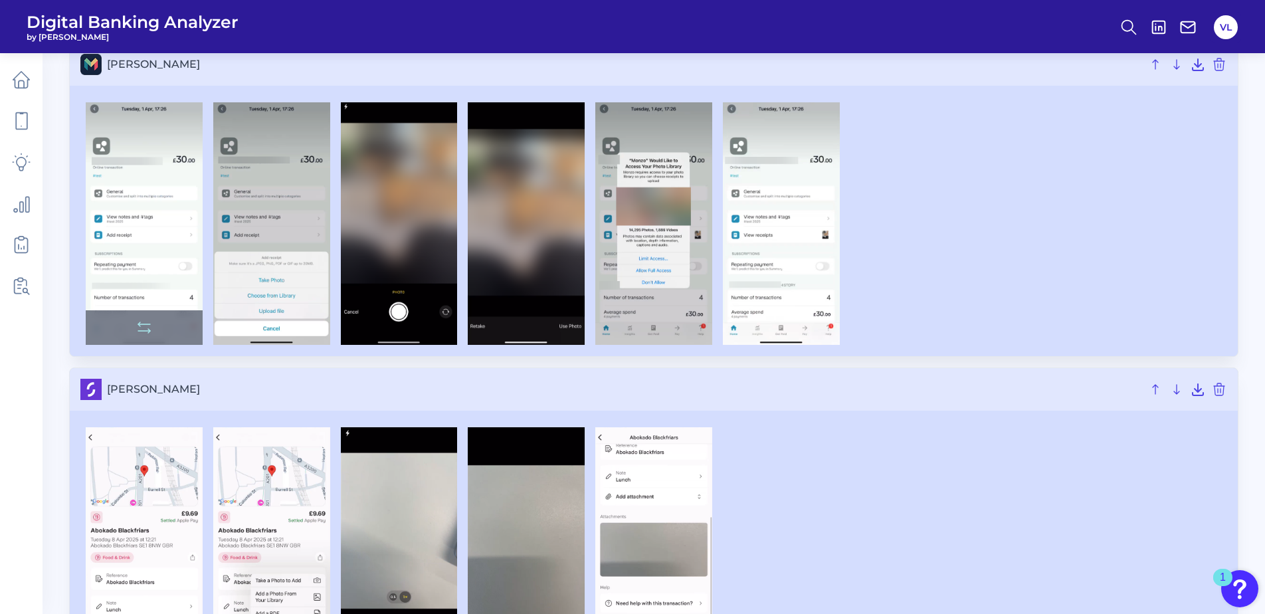
click at [167, 244] on img at bounding box center [144, 223] width 117 height 242
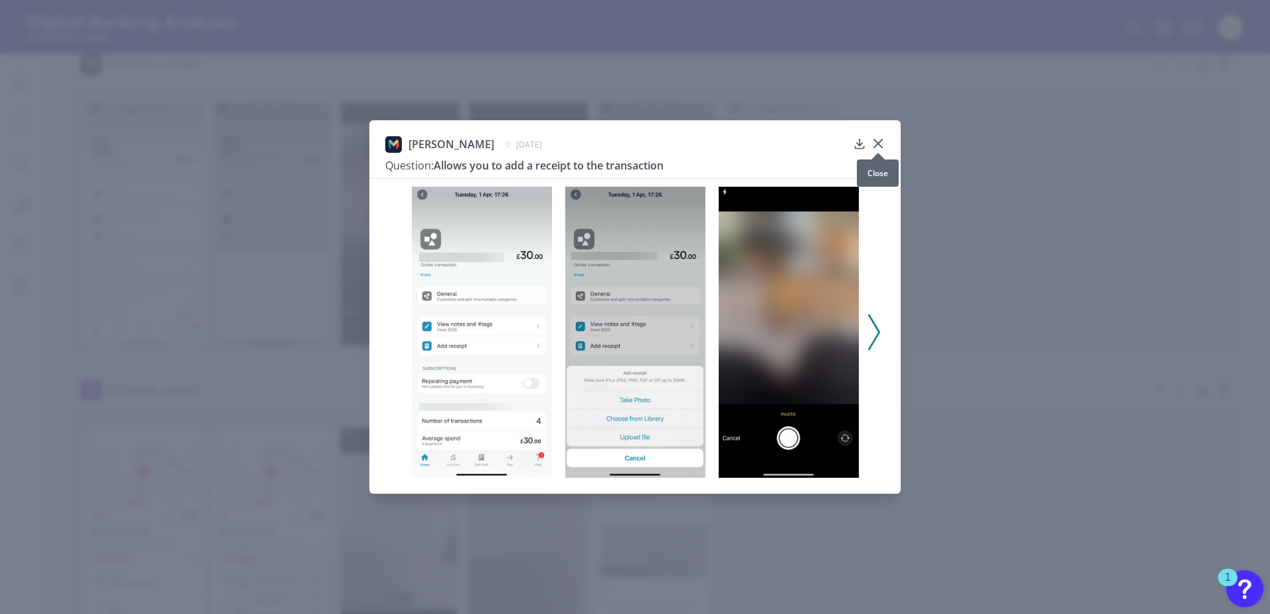
click at [881, 141] on icon at bounding box center [877, 143] width 13 height 13
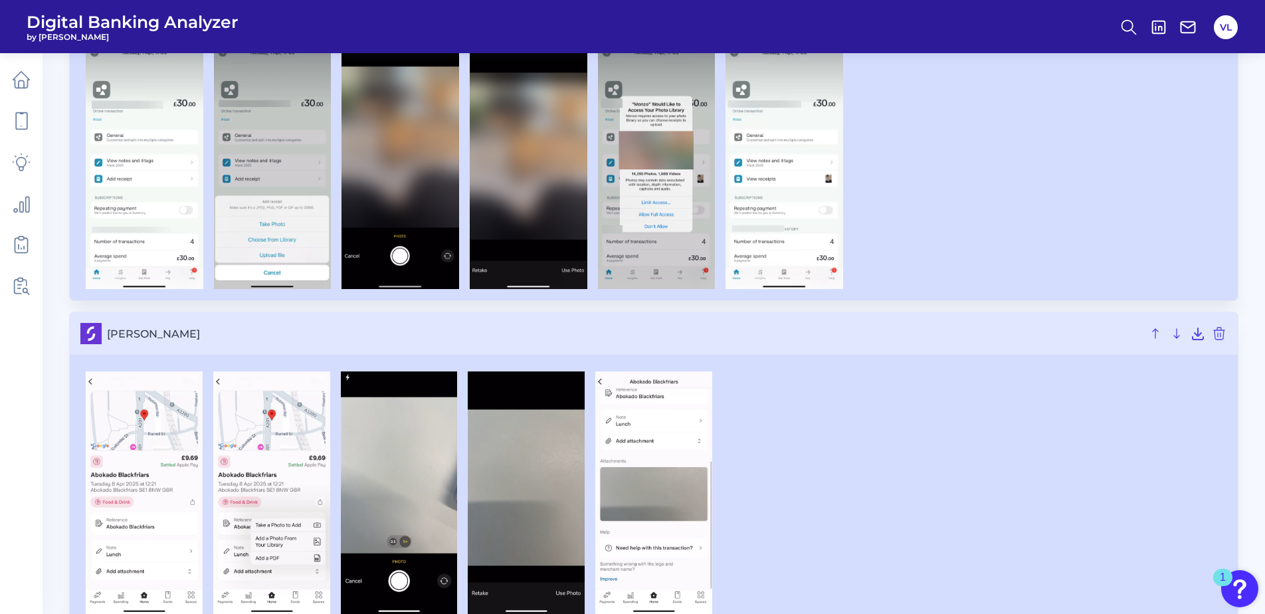
scroll to position [1455, 0]
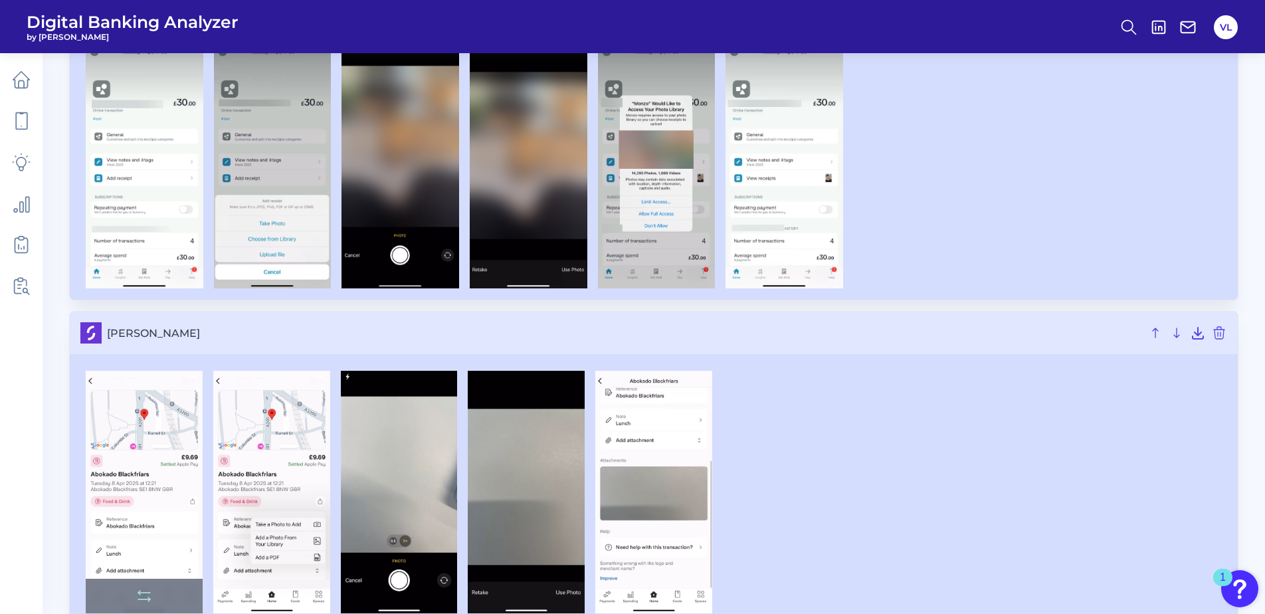
click at [181, 474] on img at bounding box center [144, 492] width 117 height 242
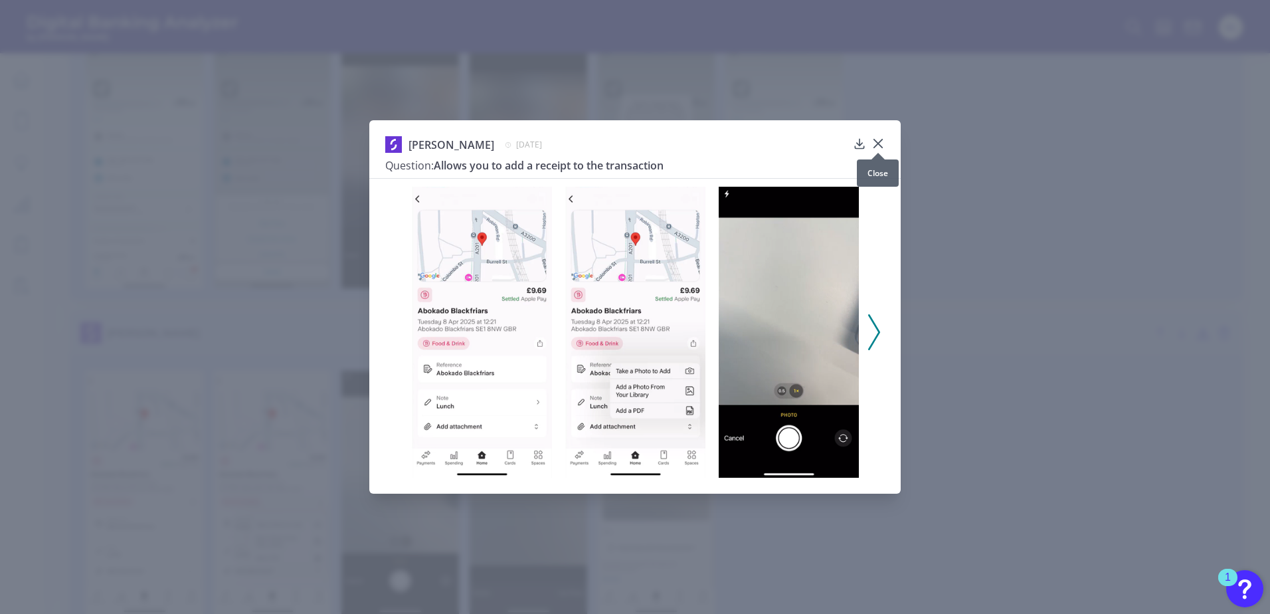
click at [879, 140] on icon at bounding box center [877, 143] width 13 height 13
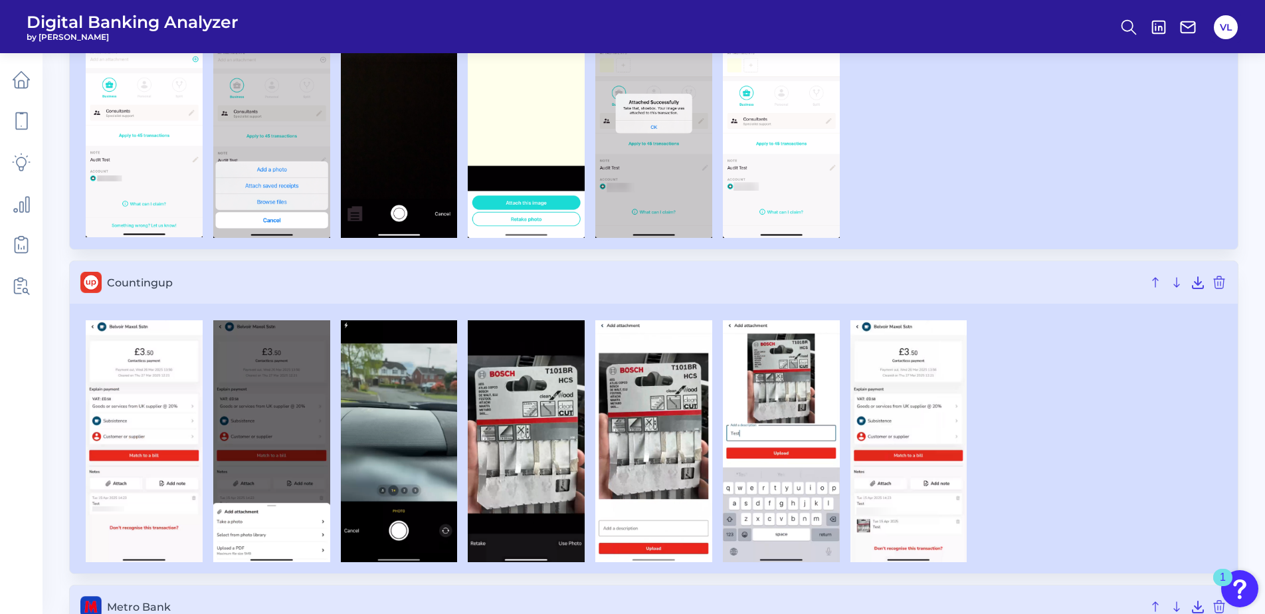
scroll to position [0, 0]
